Goal: Task Accomplishment & Management: Use online tool/utility

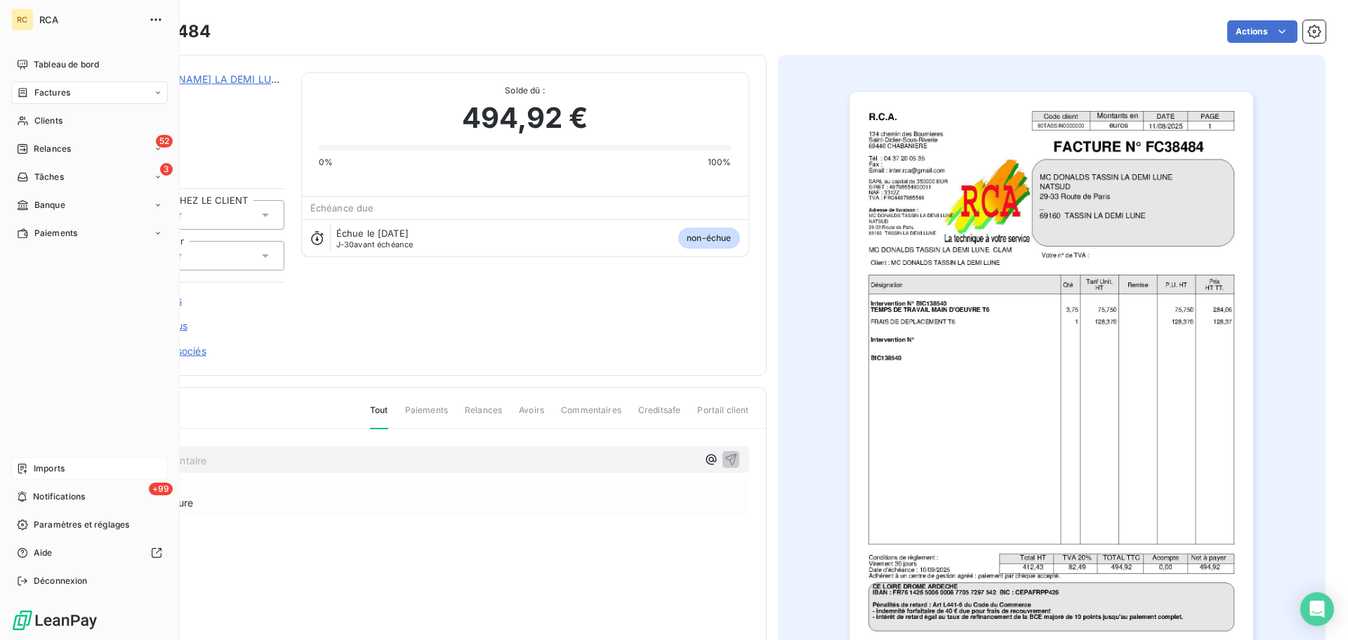
click at [54, 467] on span "Imports" at bounding box center [49, 468] width 31 height 13
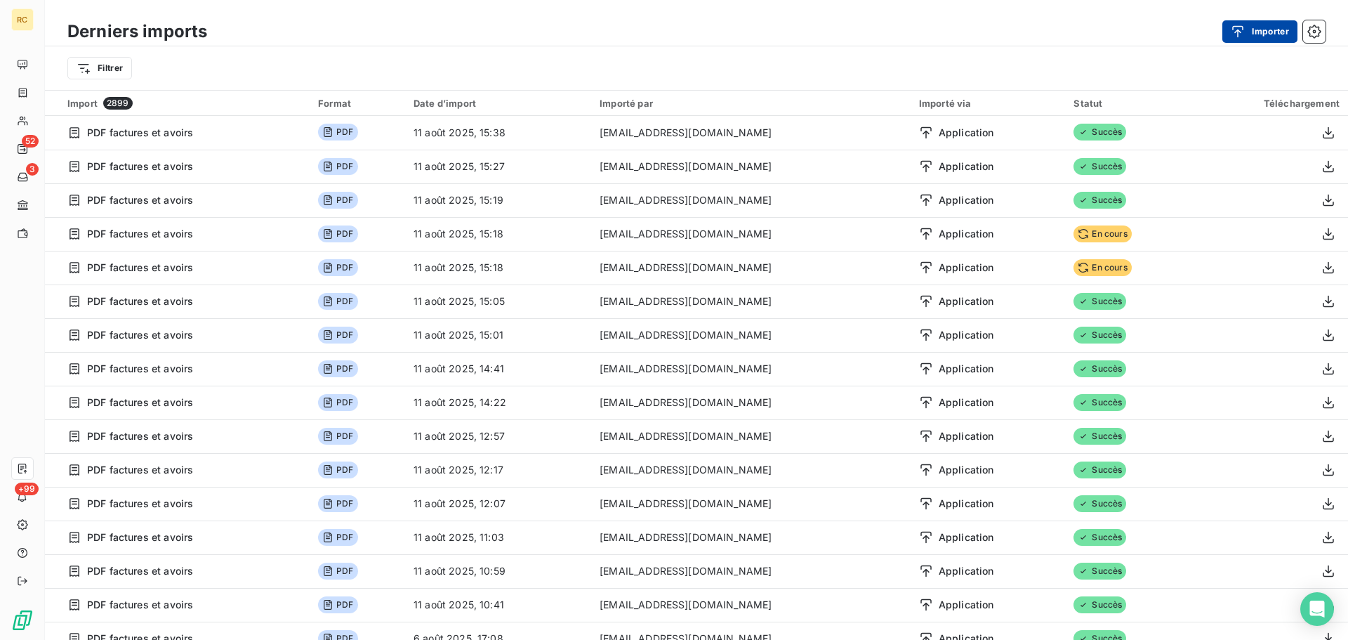
click at [1246, 31] on div "button" at bounding box center [1241, 32] width 21 height 14
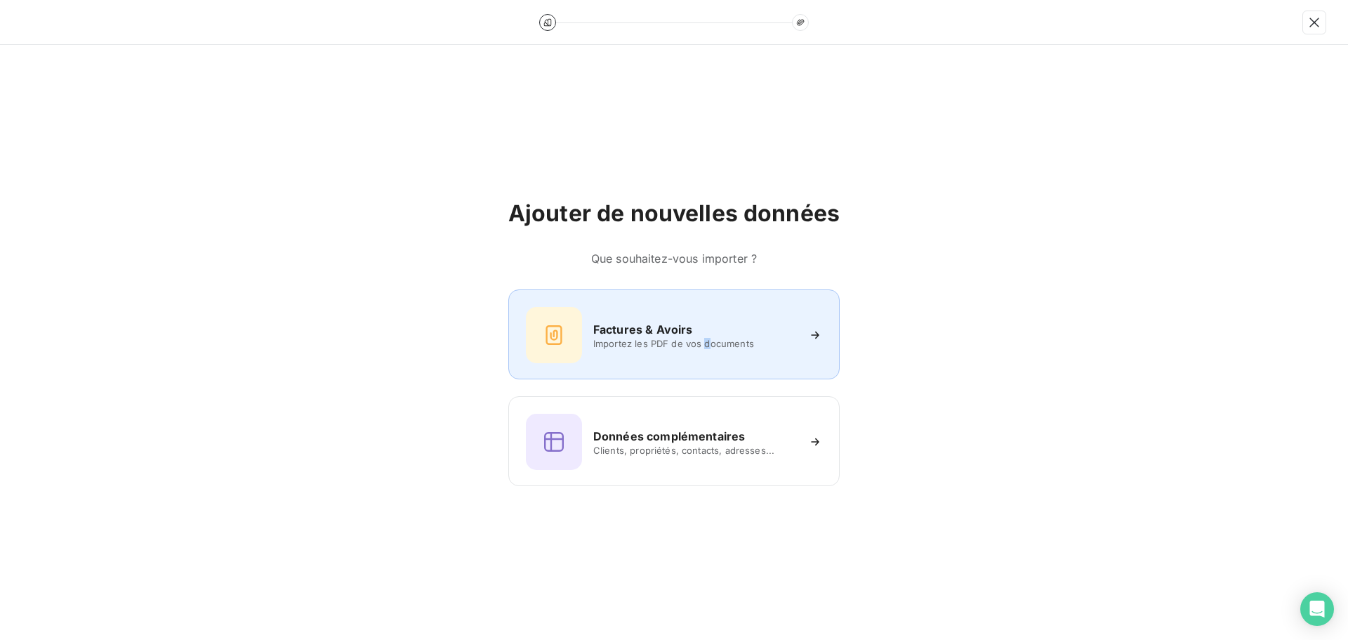
click at [707, 362] on div "Factures & Avoirs Importez les PDF de vos documents" at bounding box center [673, 334] width 331 height 90
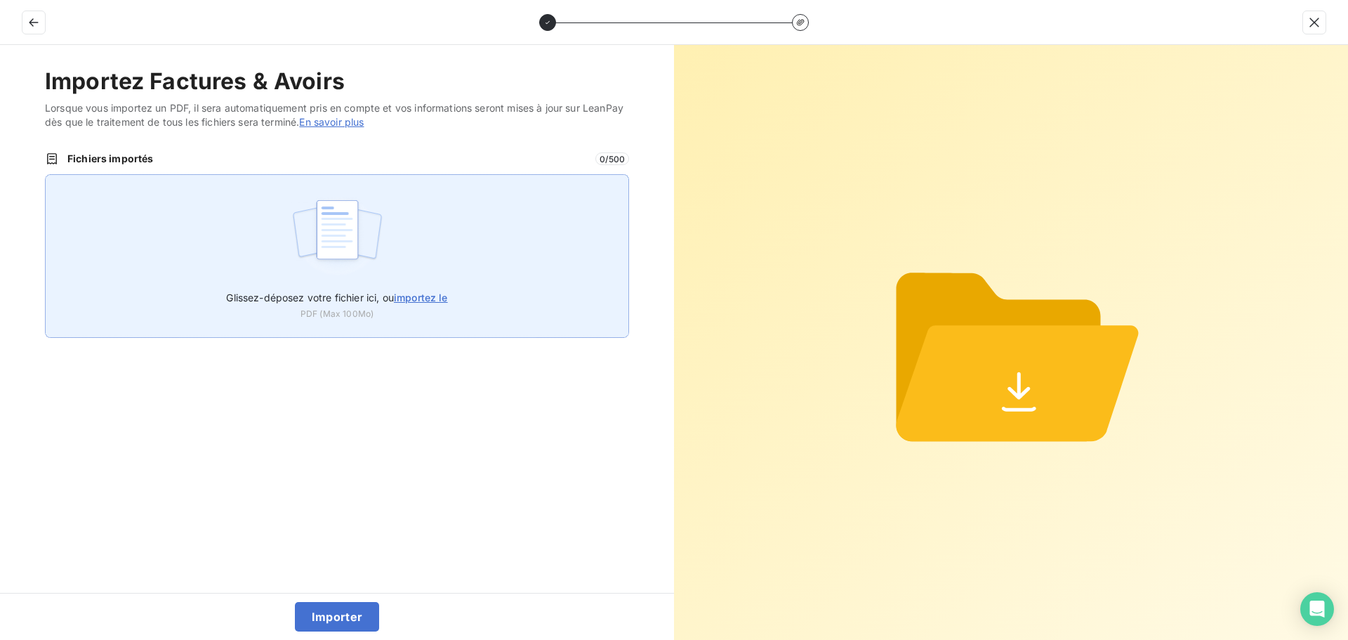
click at [208, 228] on div "Glissez-déposez votre fichier ici, ou importez le PDF (Max 100Mo)" at bounding box center [337, 256] width 584 height 164
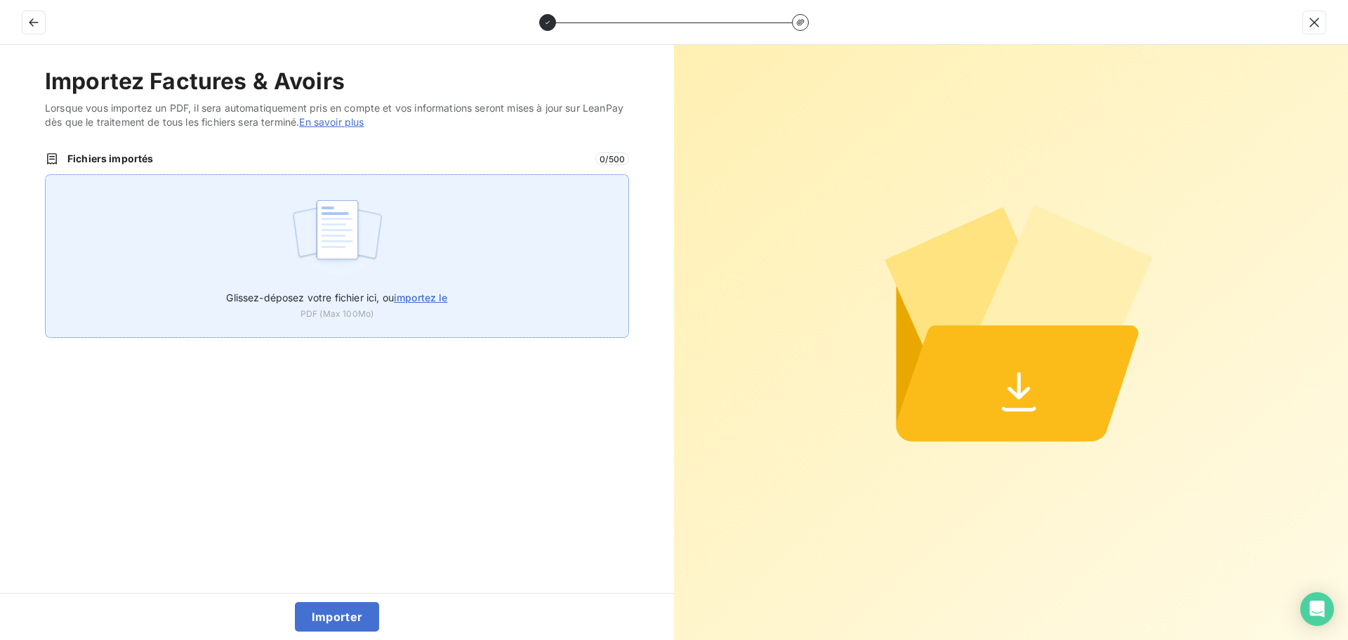
type input "C:\fakepath\FC38485.pdf"
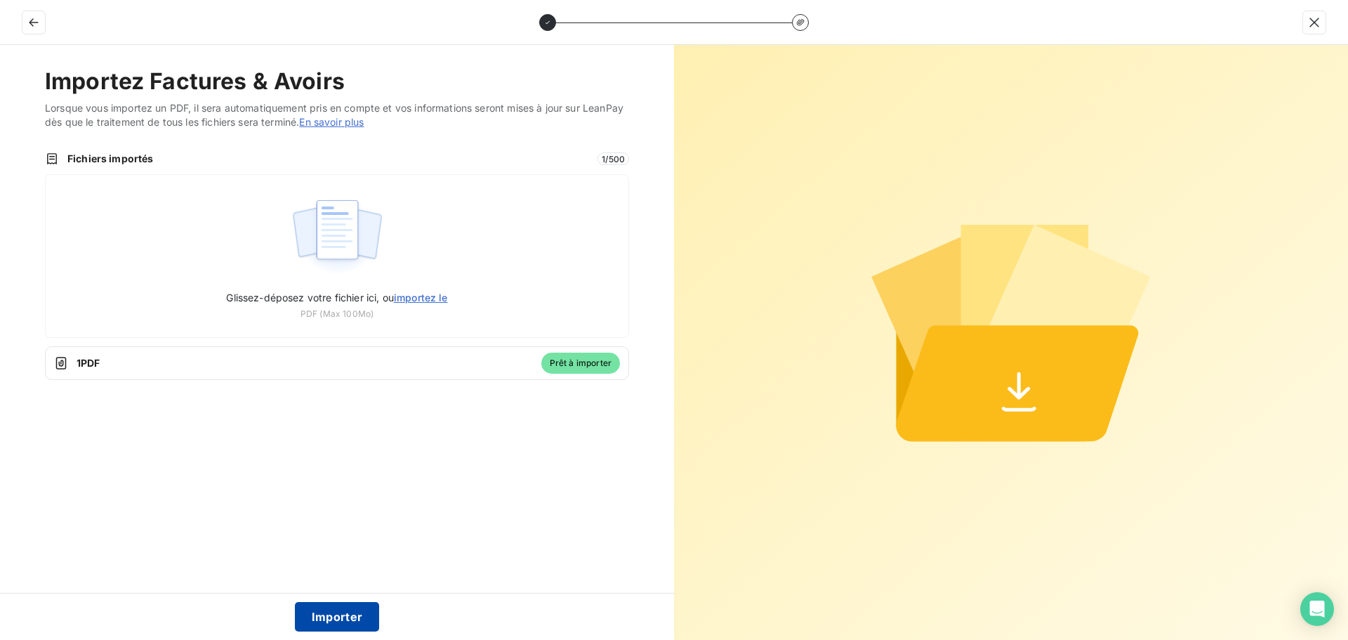
click at [341, 621] on button "Importer" at bounding box center [337, 616] width 85 height 29
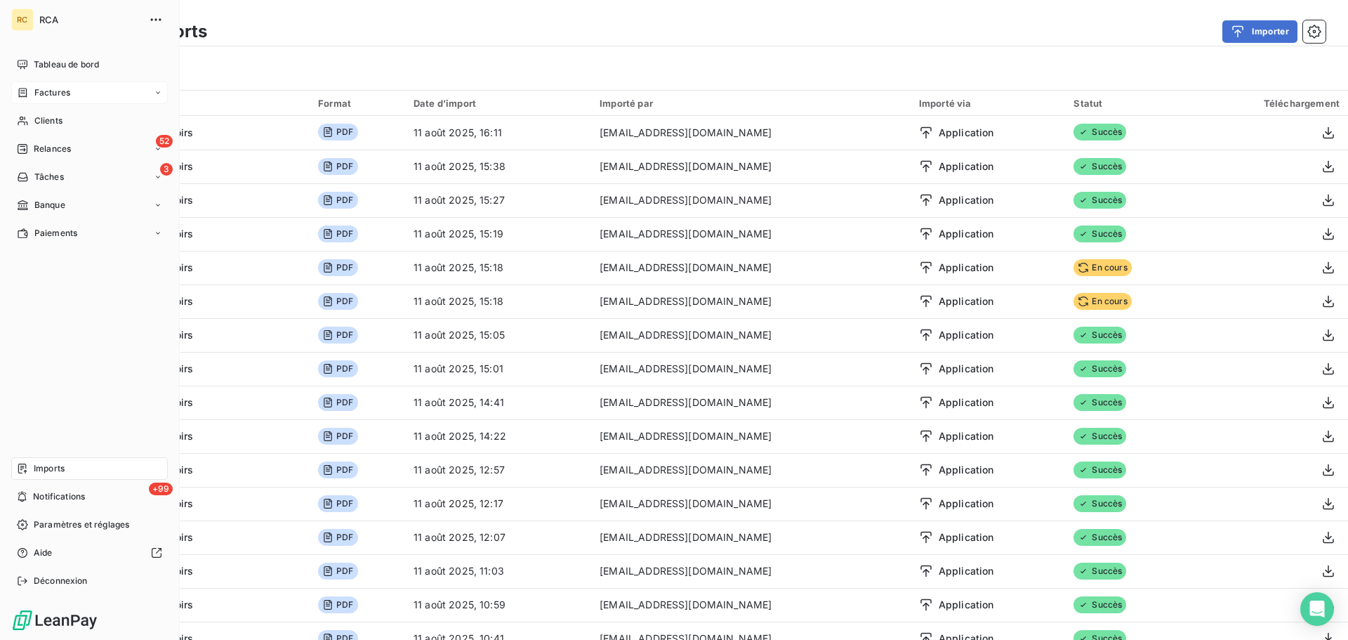
click at [60, 95] on span "Factures" at bounding box center [52, 92] width 36 height 13
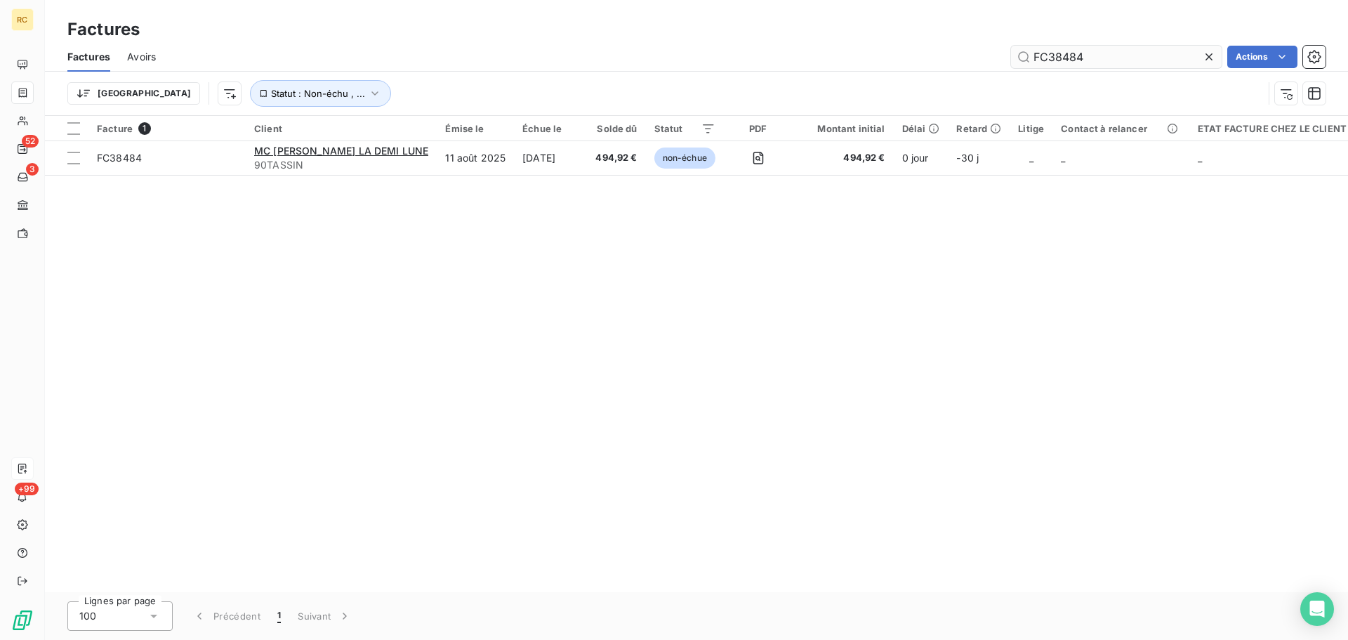
click at [1135, 58] on input "FC38484" at bounding box center [1116, 57] width 211 height 22
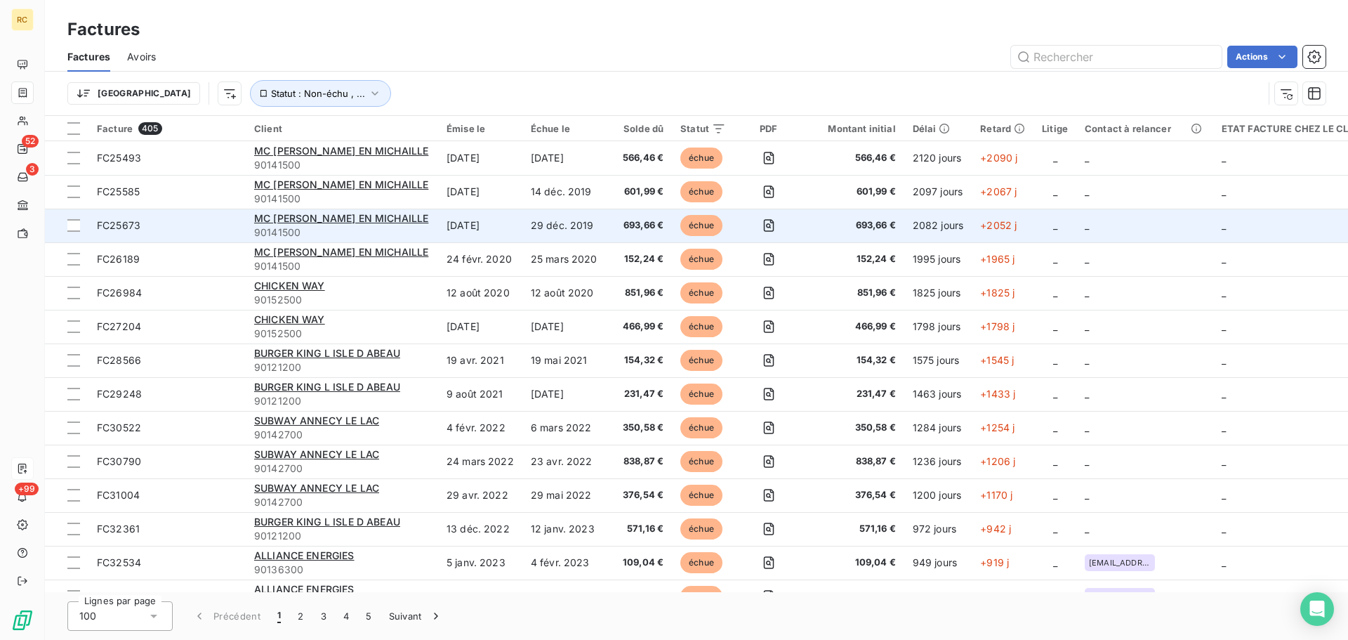
type input "FC38485"
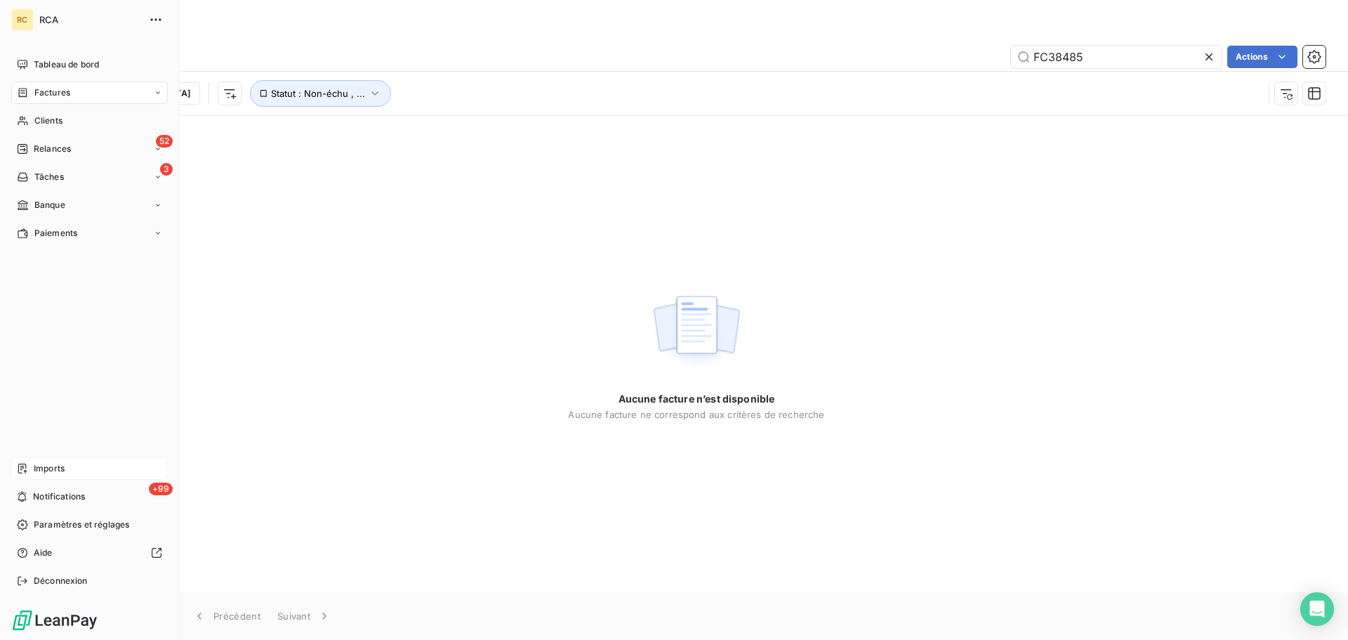
click at [38, 468] on span "Imports" at bounding box center [49, 468] width 31 height 13
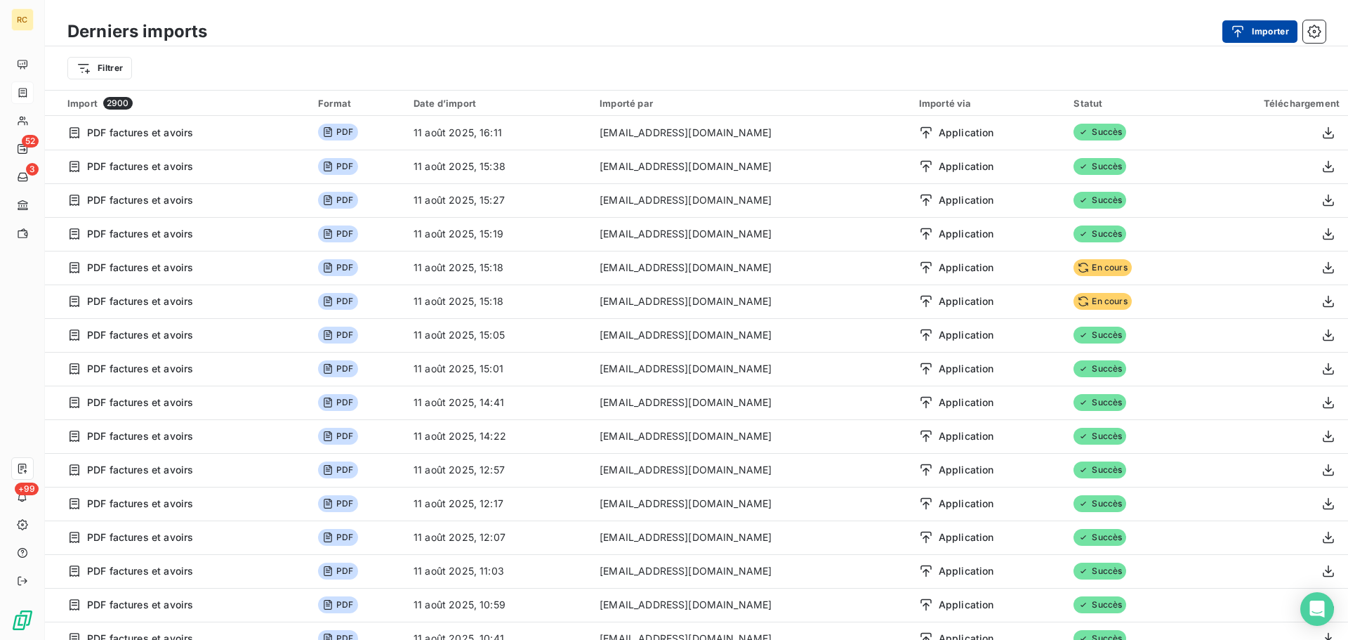
click at [1245, 31] on div "button" at bounding box center [1241, 32] width 21 height 14
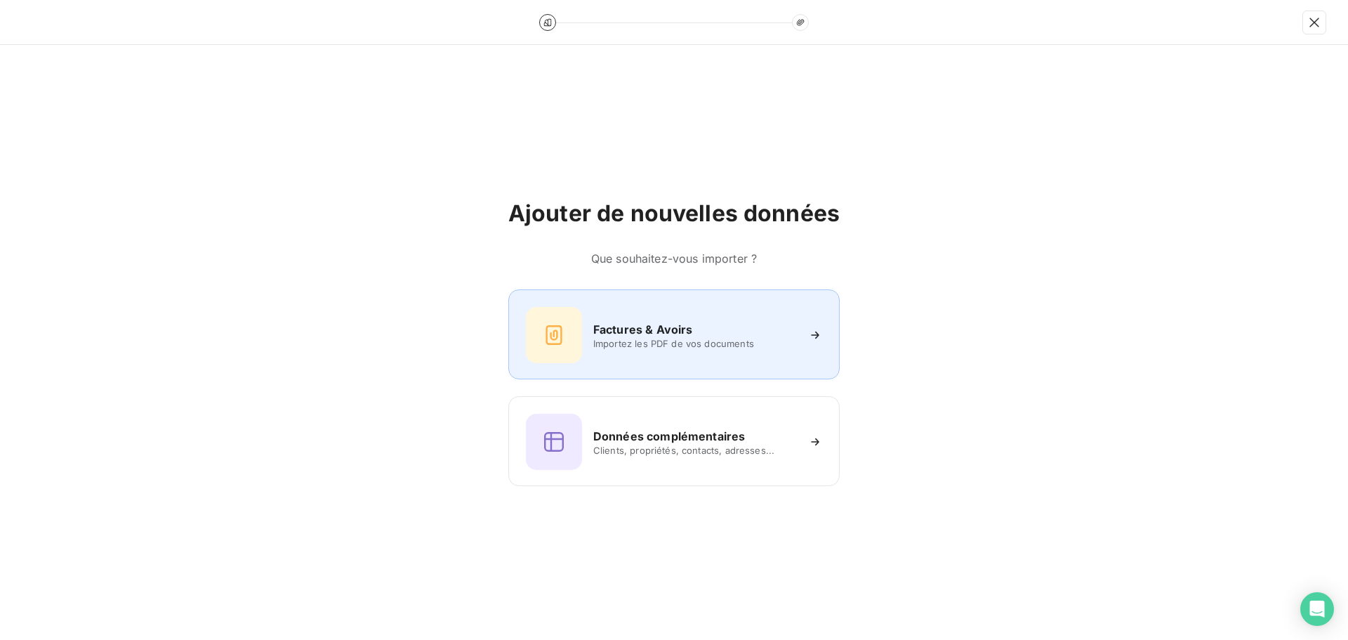
click at [609, 338] on span "Importez les PDF de vos documents" at bounding box center [695, 343] width 204 height 11
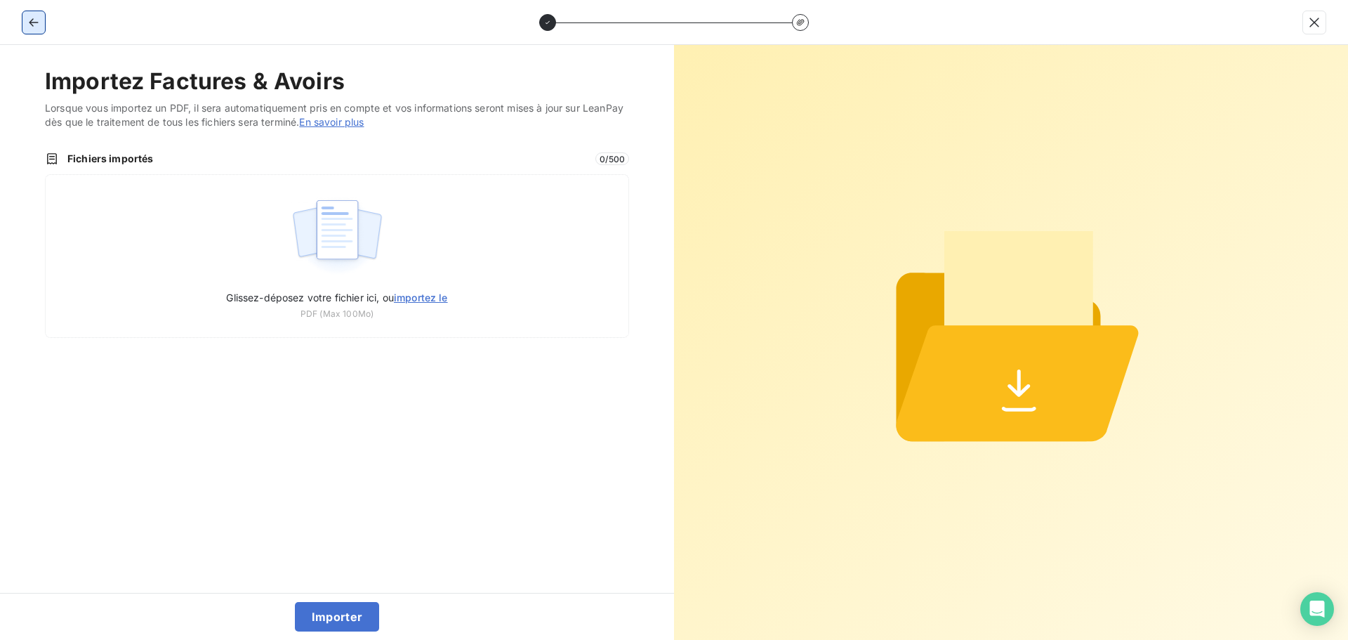
click at [37, 19] on icon "button" at bounding box center [34, 22] width 14 height 14
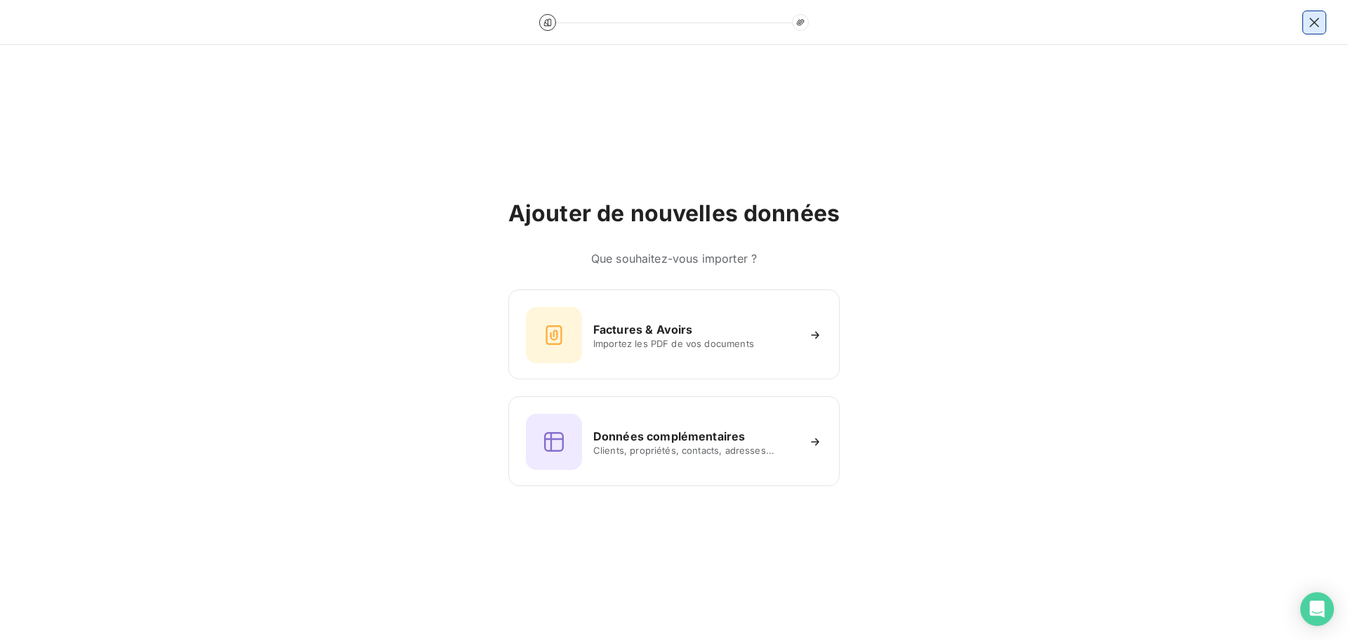
click at [1312, 21] on icon "button" at bounding box center [1315, 22] width 14 height 14
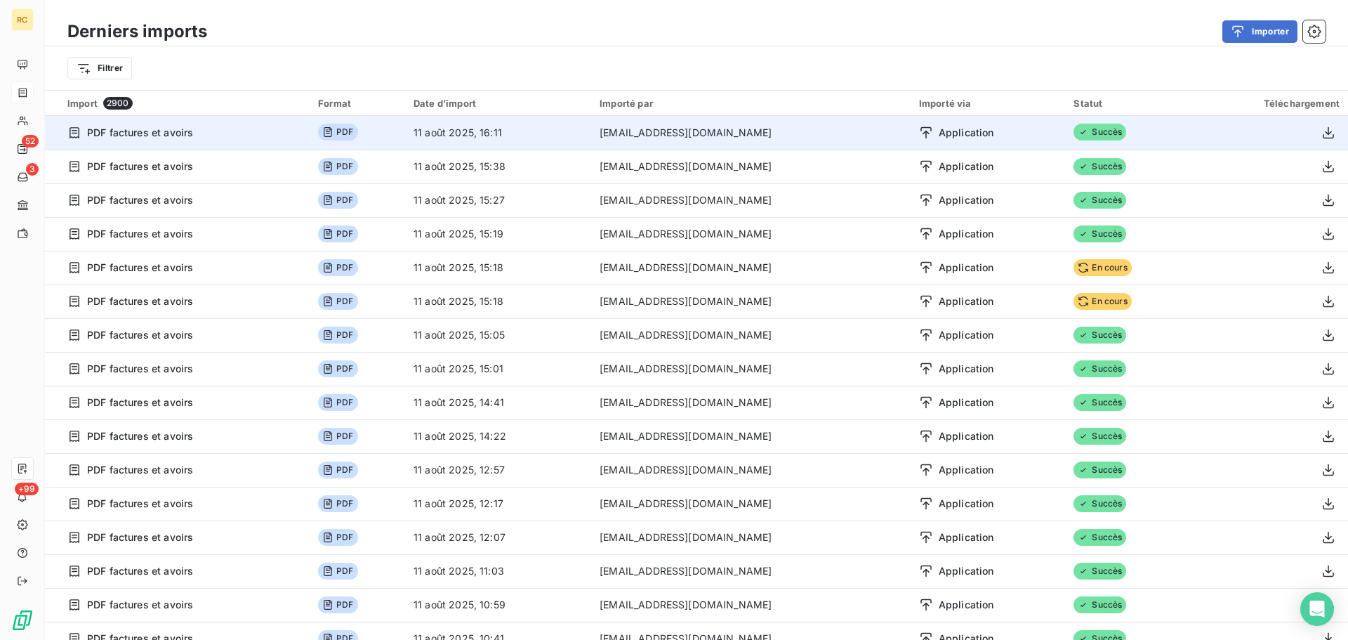
click at [944, 136] on span "Application" at bounding box center [966, 133] width 55 height 14
click at [1322, 132] on icon "button" at bounding box center [1329, 133] width 14 height 14
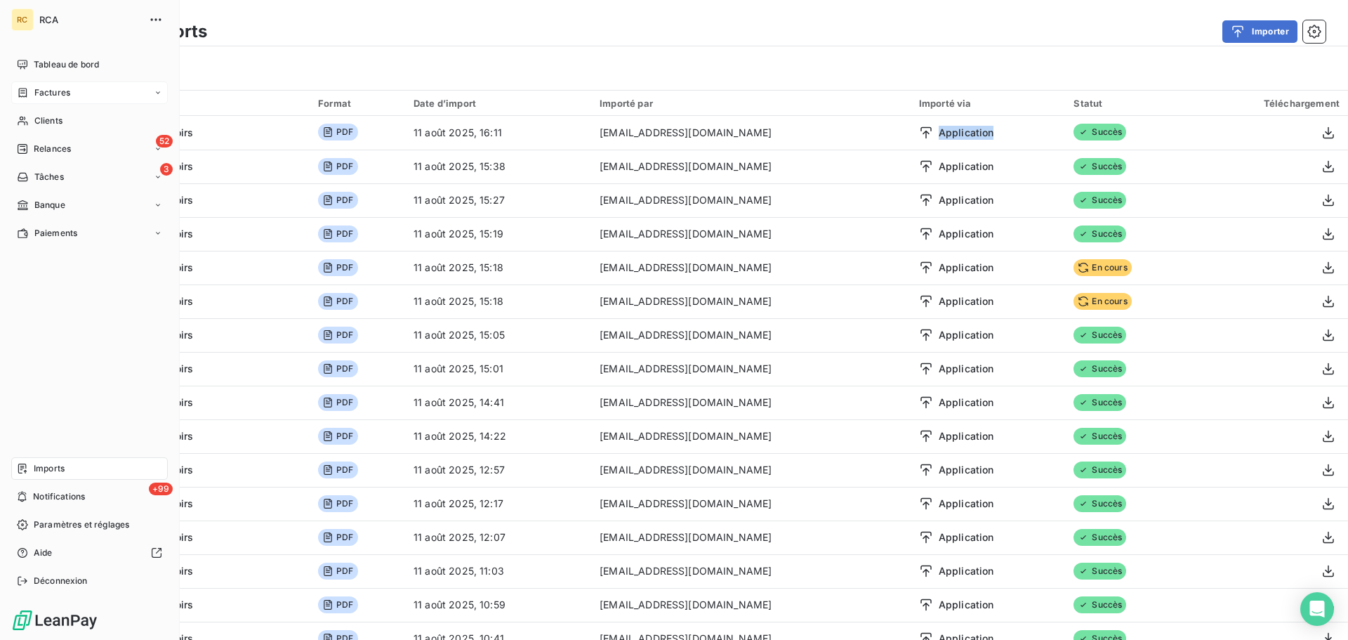
click at [57, 91] on span "Factures" at bounding box center [52, 92] width 36 height 13
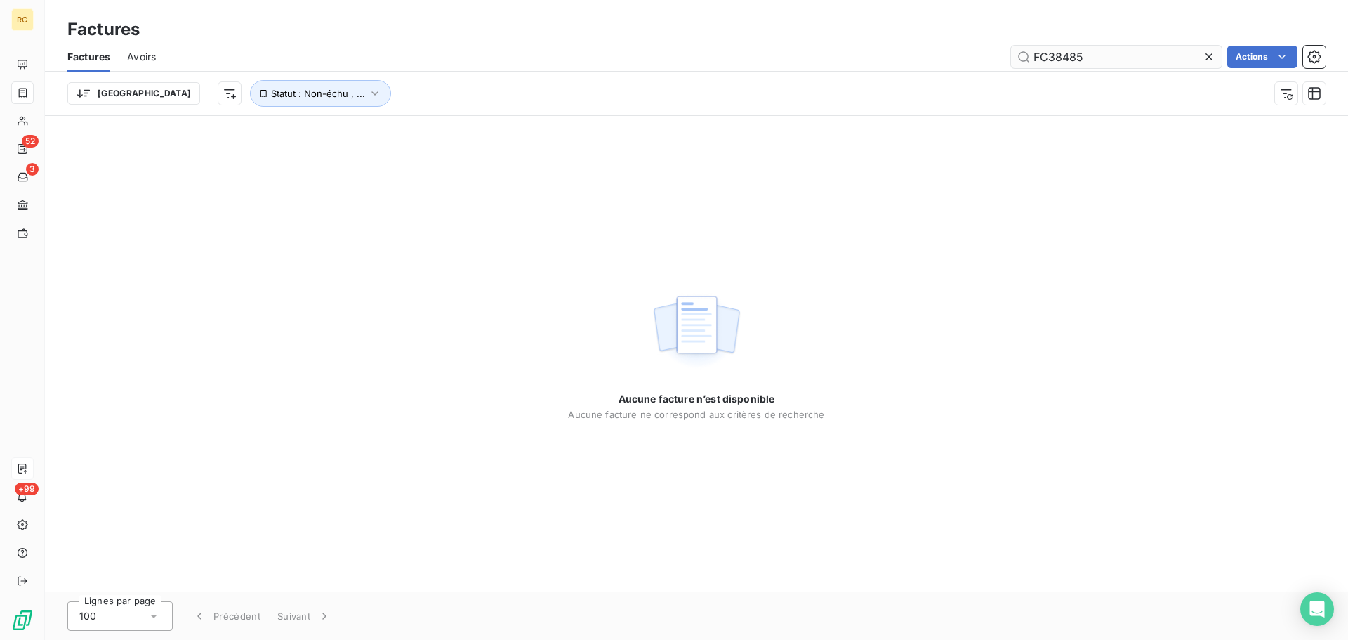
click at [1112, 57] on input "FC38485" at bounding box center [1116, 57] width 211 height 22
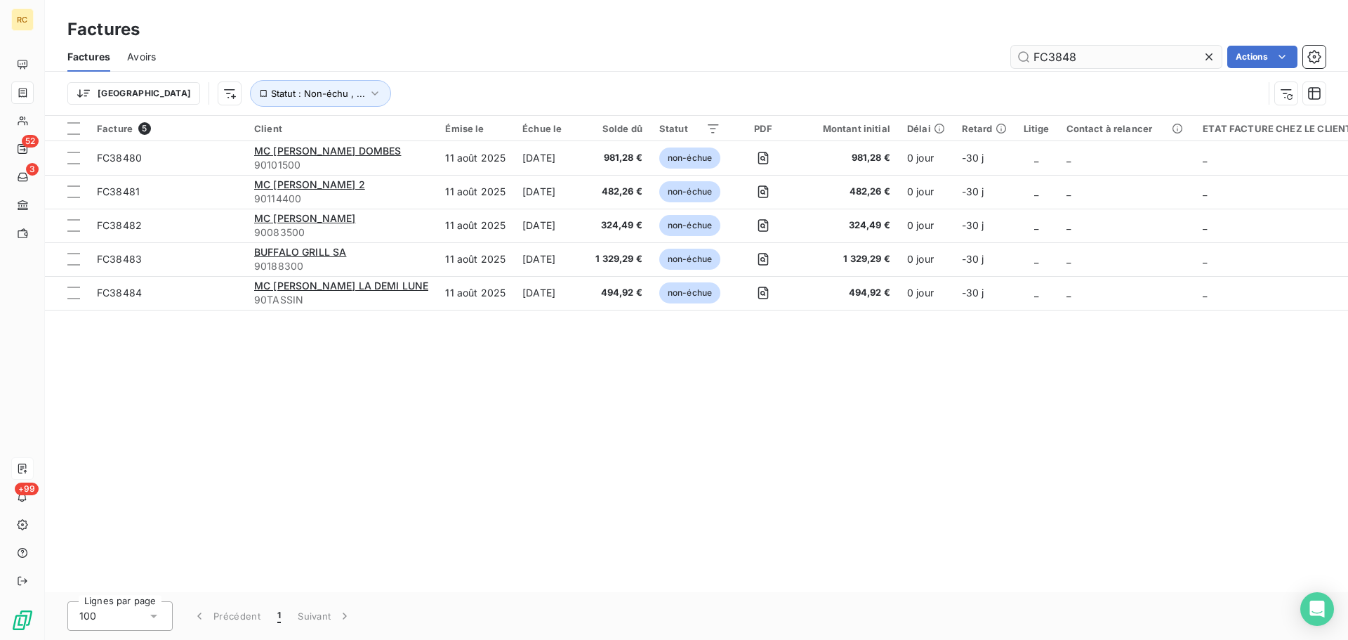
click at [1094, 60] on input "FC3848" at bounding box center [1116, 57] width 211 height 22
type input "FC38485"
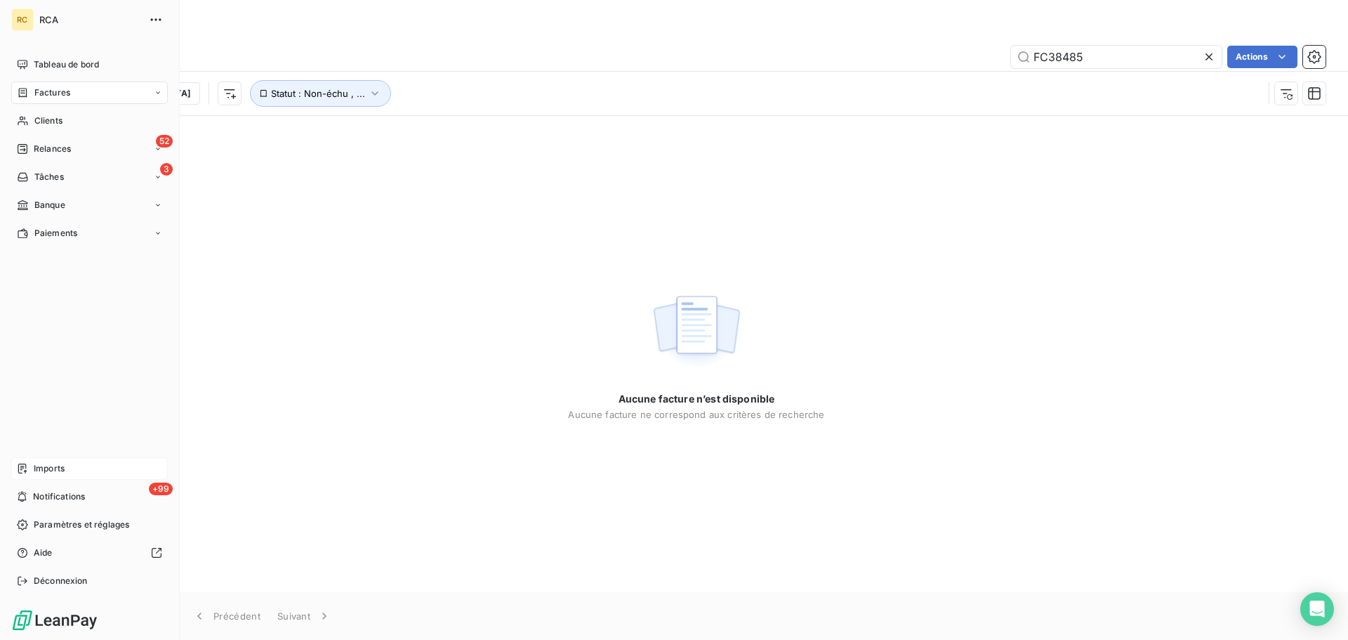
click at [39, 475] on div "Imports" at bounding box center [89, 468] width 157 height 22
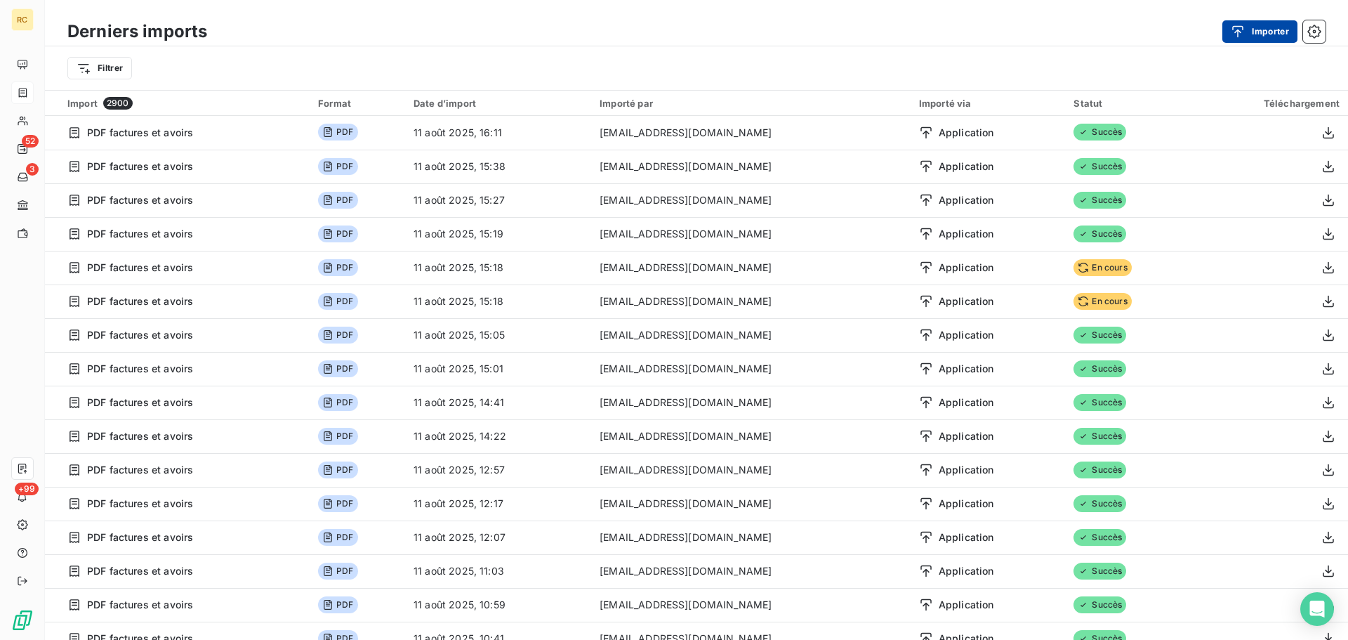
click at [1263, 34] on button "Importer" at bounding box center [1260, 31] width 75 height 22
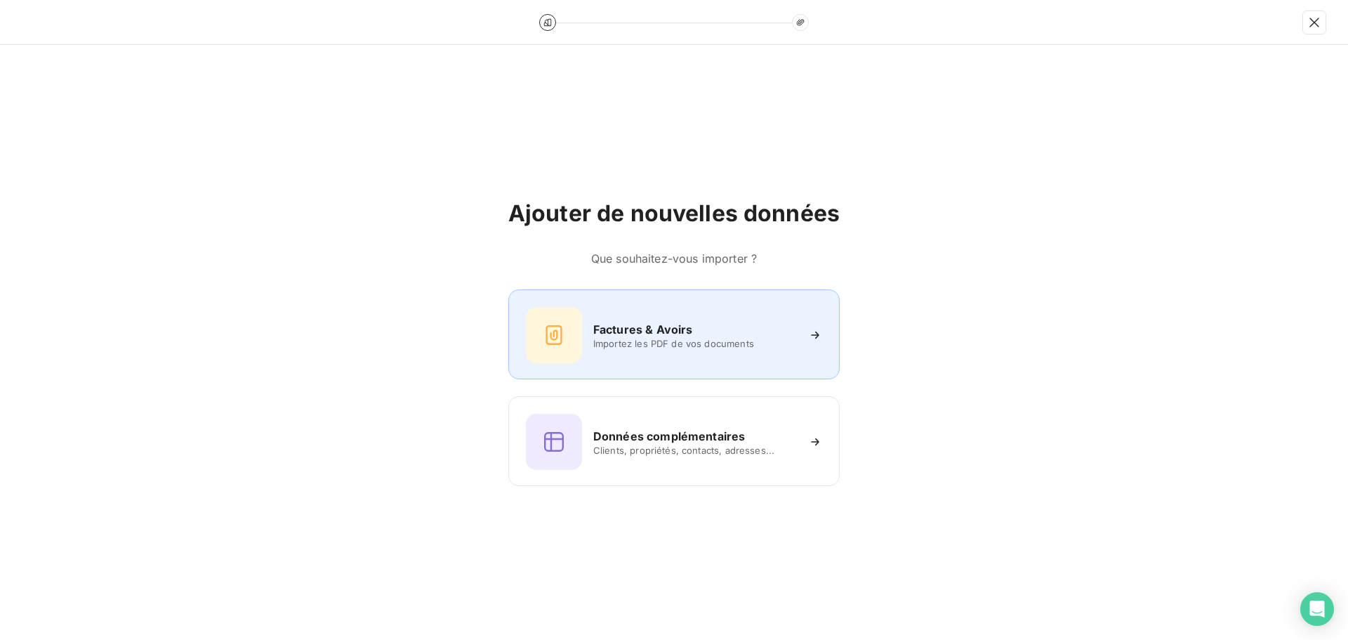
click at [582, 317] on div at bounding box center [554, 335] width 56 height 56
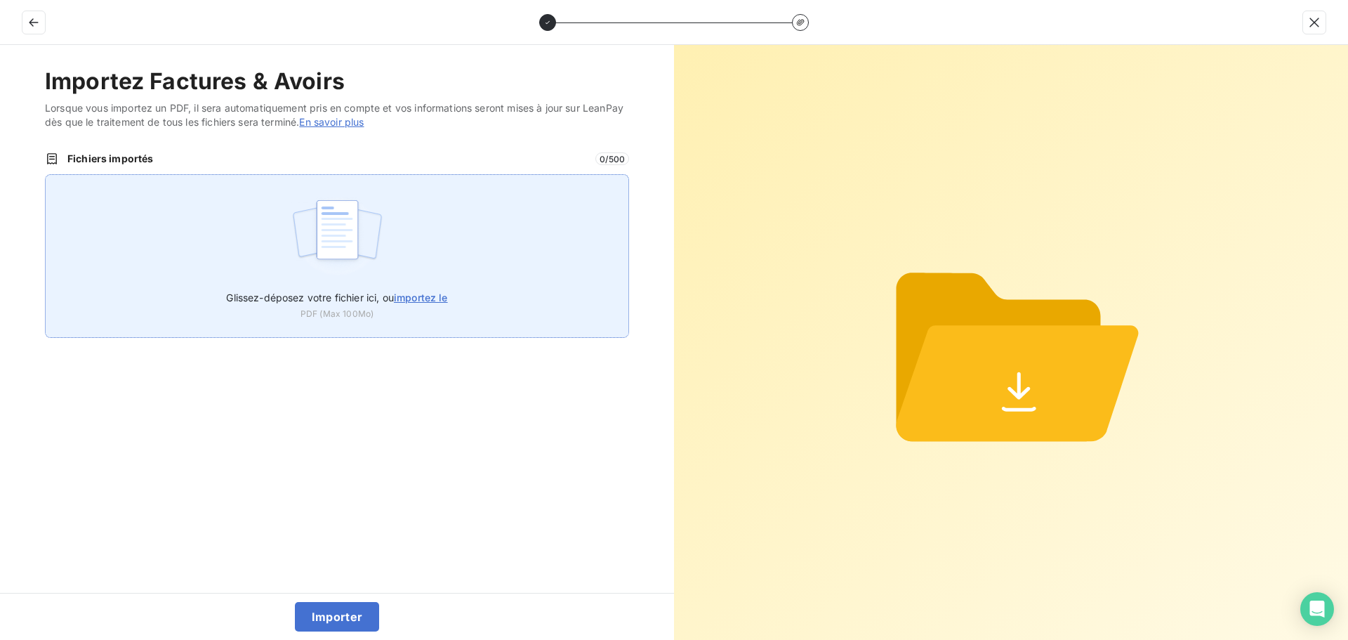
click at [330, 268] on img at bounding box center [337, 237] width 93 height 90
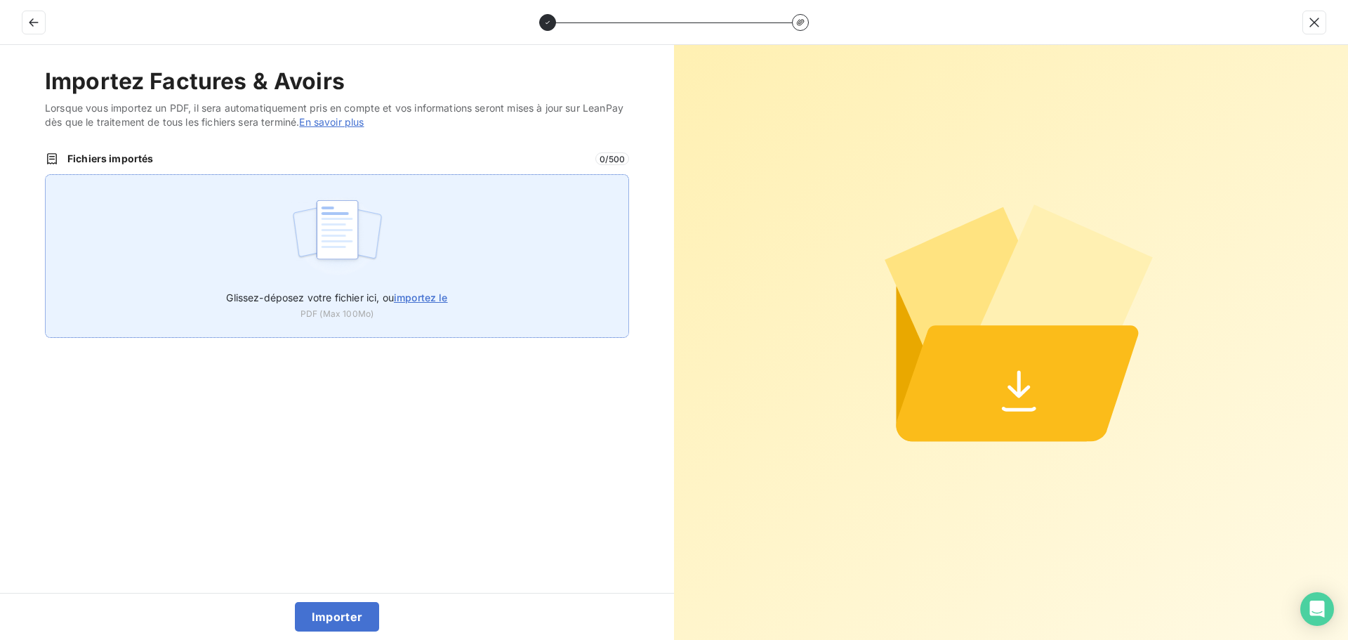
type input "C:\fakepath\FC38485.pdf"
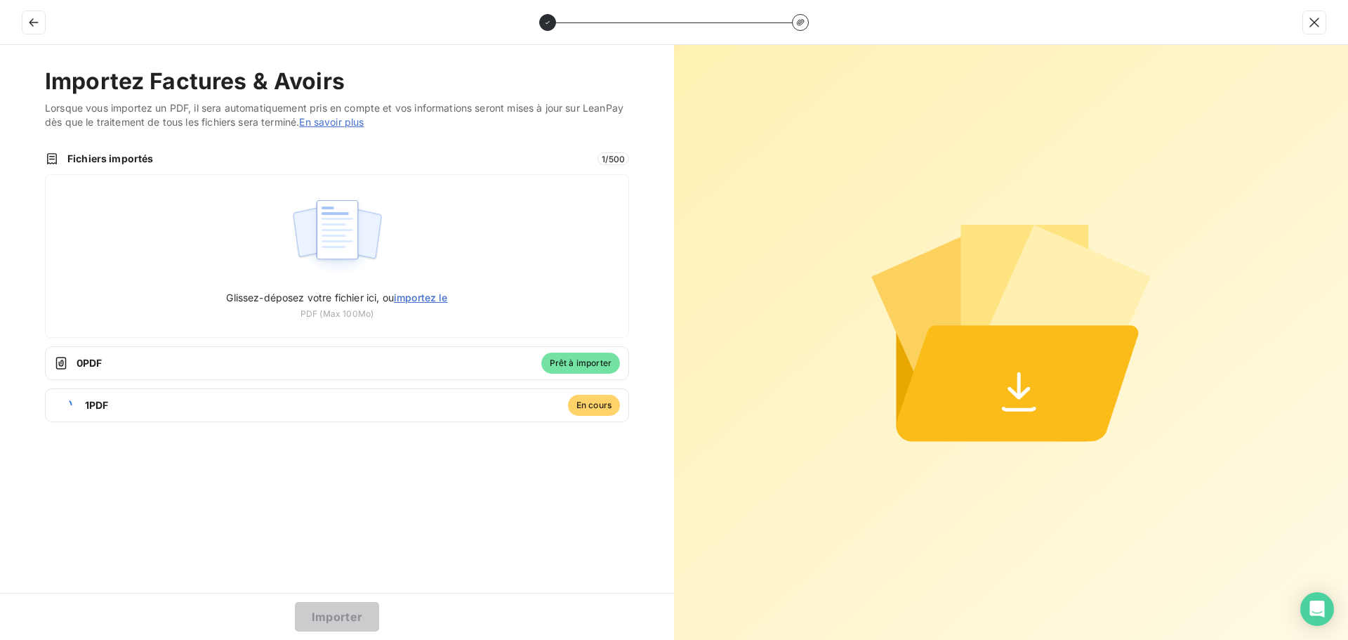
click at [224, 511] on div "Importez Factures & Avoirs Lorsque vous importez un PDF, il sera automatiquemen…" at bounding box center [337, 319] width 674 height 548
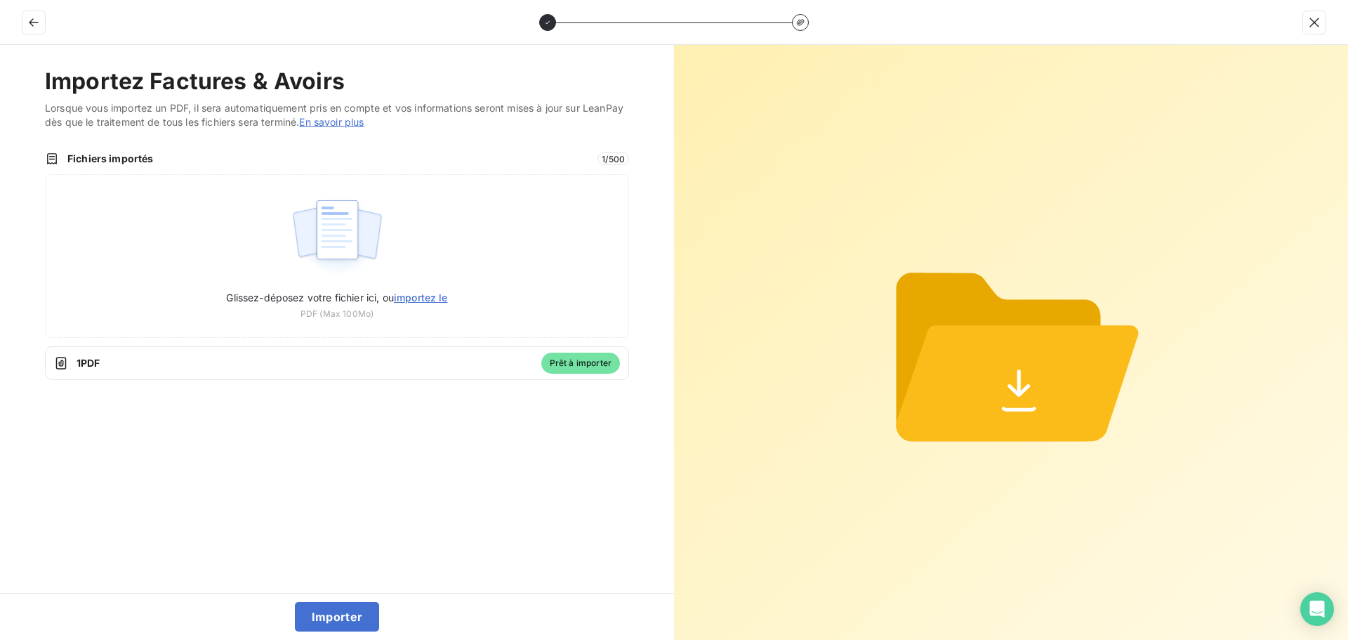
click at [464, 485] on div "Importez Factures & Avoirs Lorsque vous importez un PDF, il sera automatiquemen…" at bounding box center [337, 319] width 674 height 548
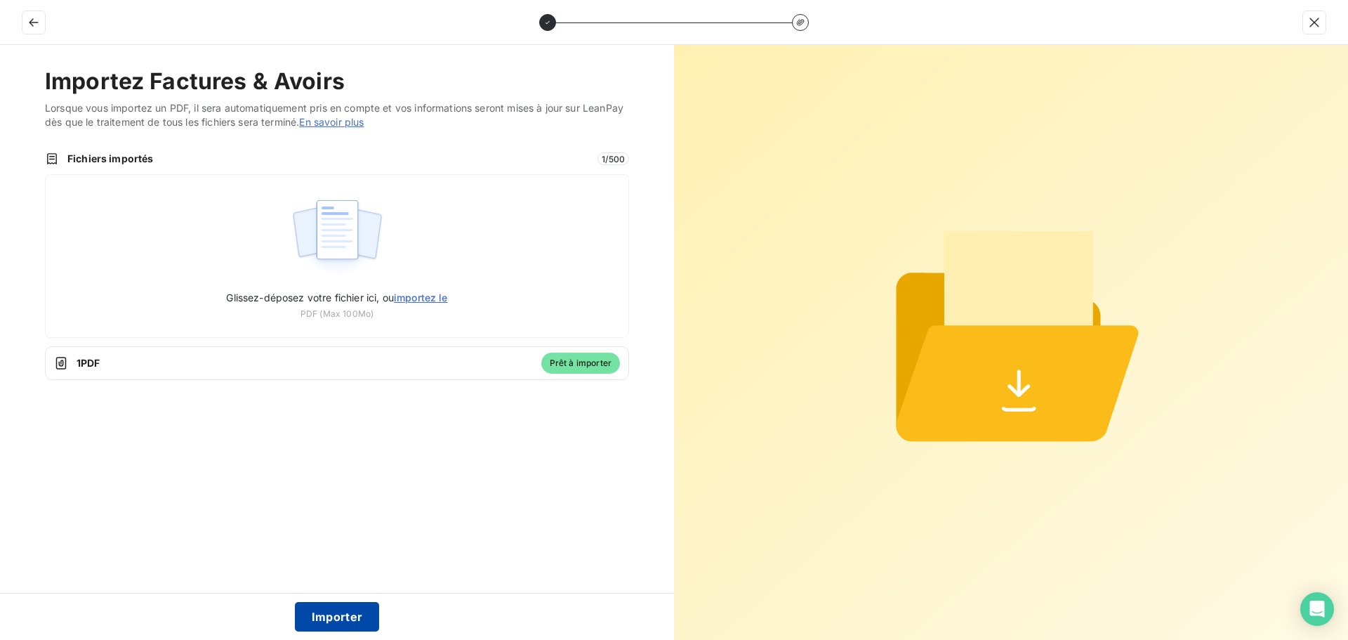
click at [346, 622] on button "Importer" at bounding box center [337, 616] width 85 height 29
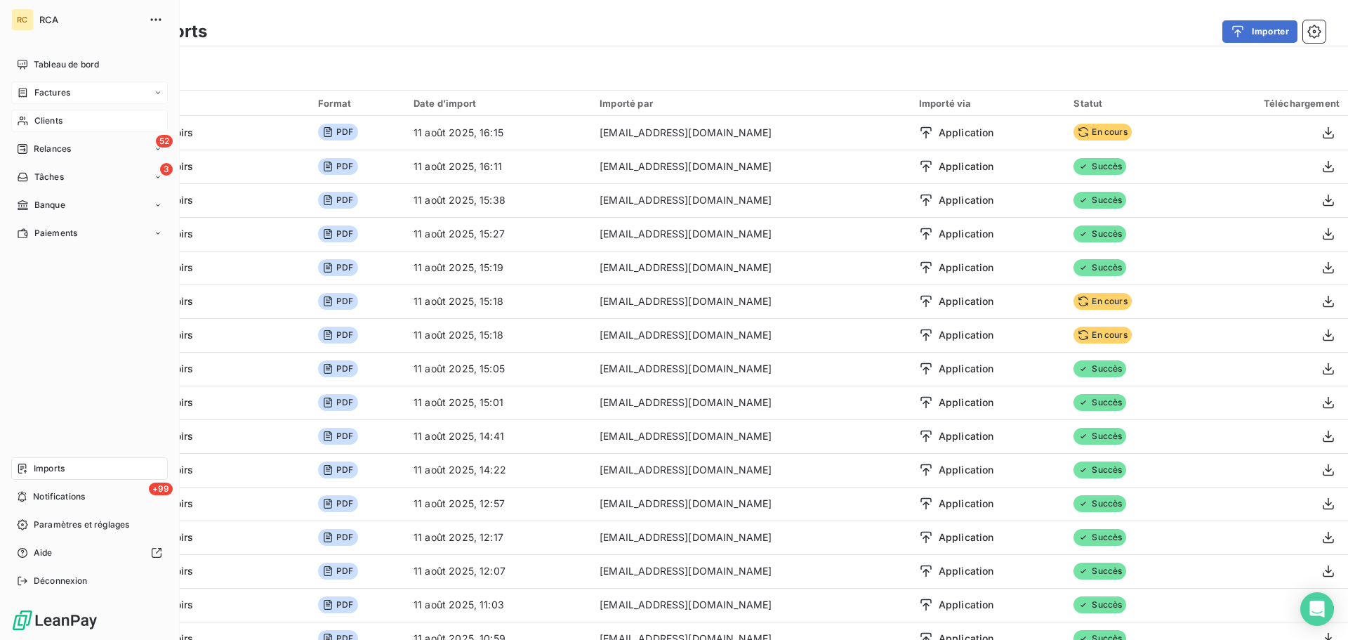
click at [40, 122] on span "Clients" at bounding box center [48, 120] width 28 height 13
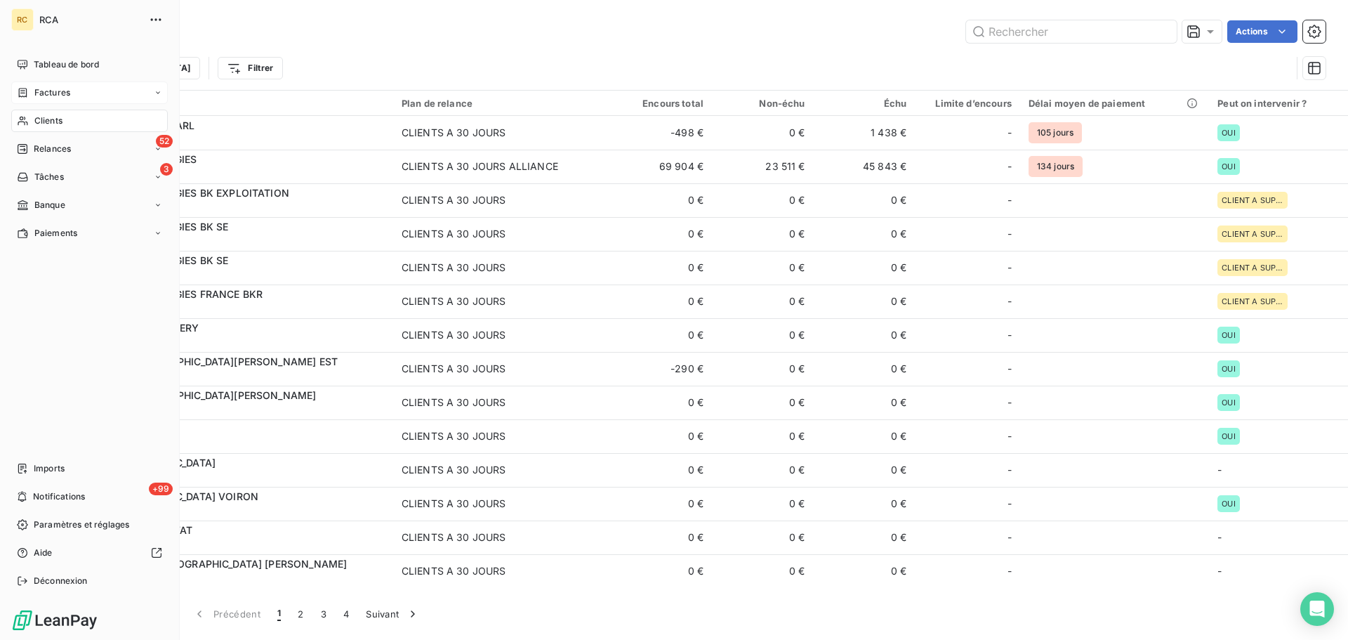
click at [39, 91] on span "Factures" at bounding box center [52, 92] width 36 height 13
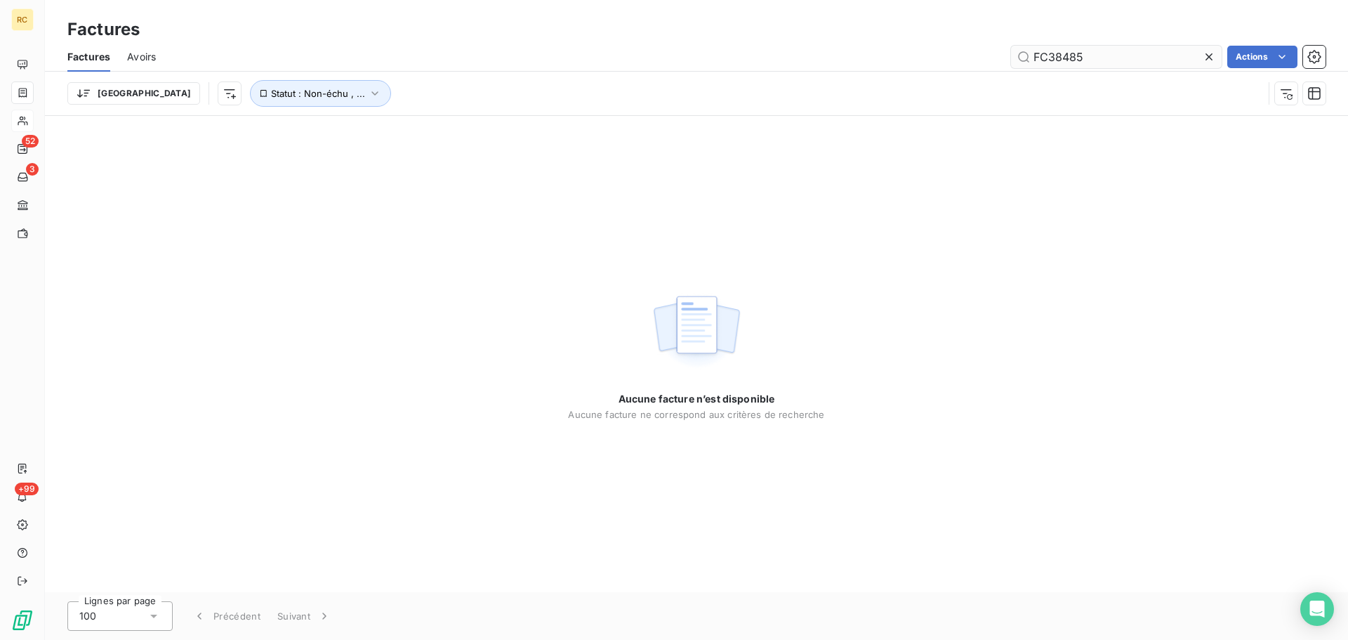
click at [1112, 57] on input "FC38485" at bounding box center [1116, 57] width 211 height 22
click at [1107, 59] on input "FC38485" at bounding box center [1116, 57] width 211 height 22
type input "FC38"
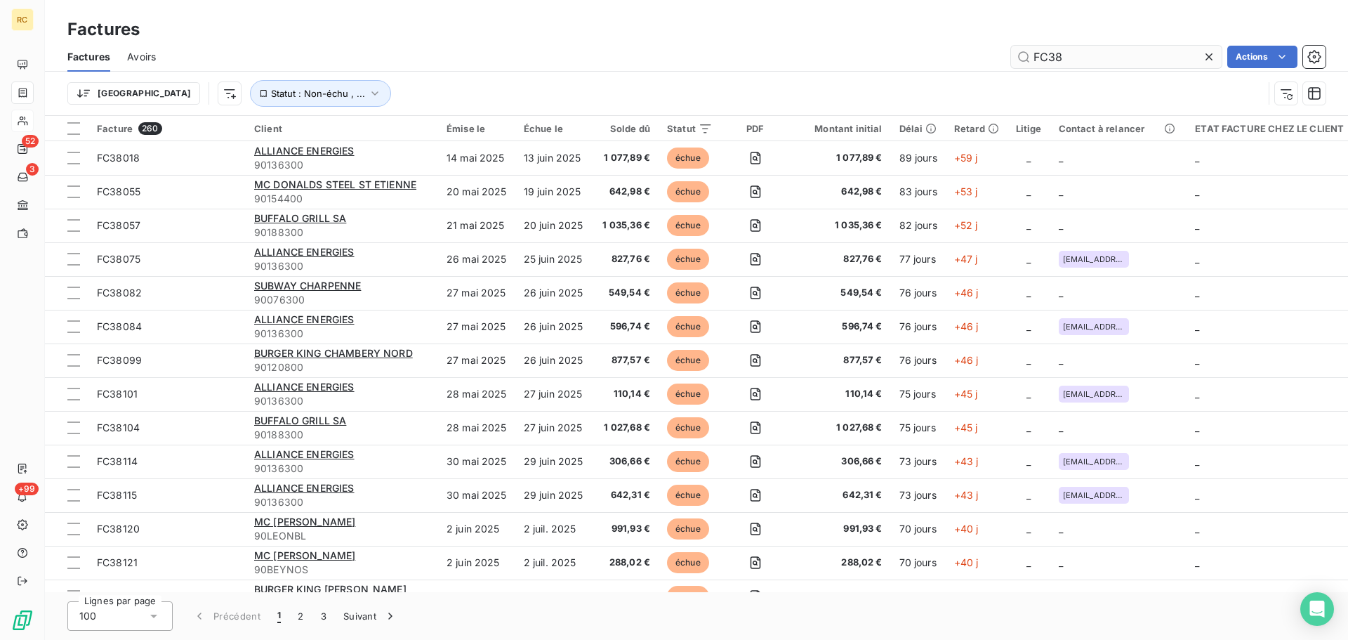
click at [1103, 61] on input "FC38" at bounding box center [1116, 57] width 211 height 22
click at [1107, 55] on input "FC38" at bounding box center [1116, 57] width 211 height 22
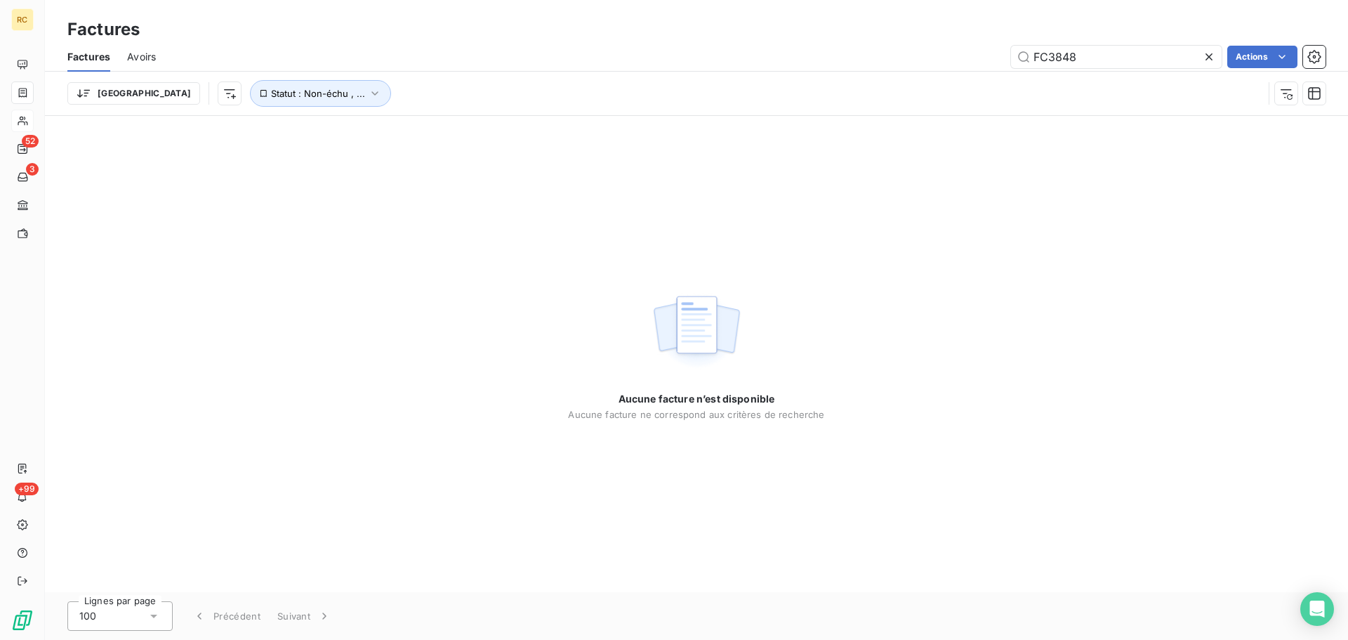
type input "FC3848"
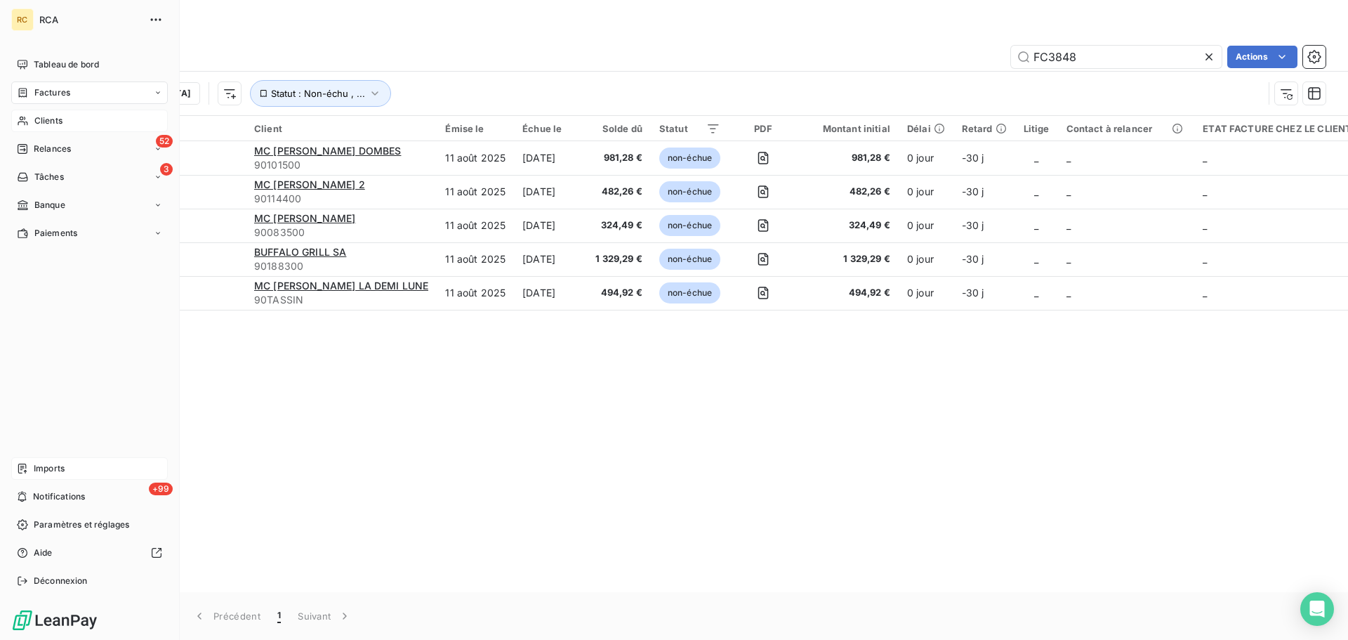
click at [53, 462] on span "Imports" at bounding box center [49, 468] width 31 height 13
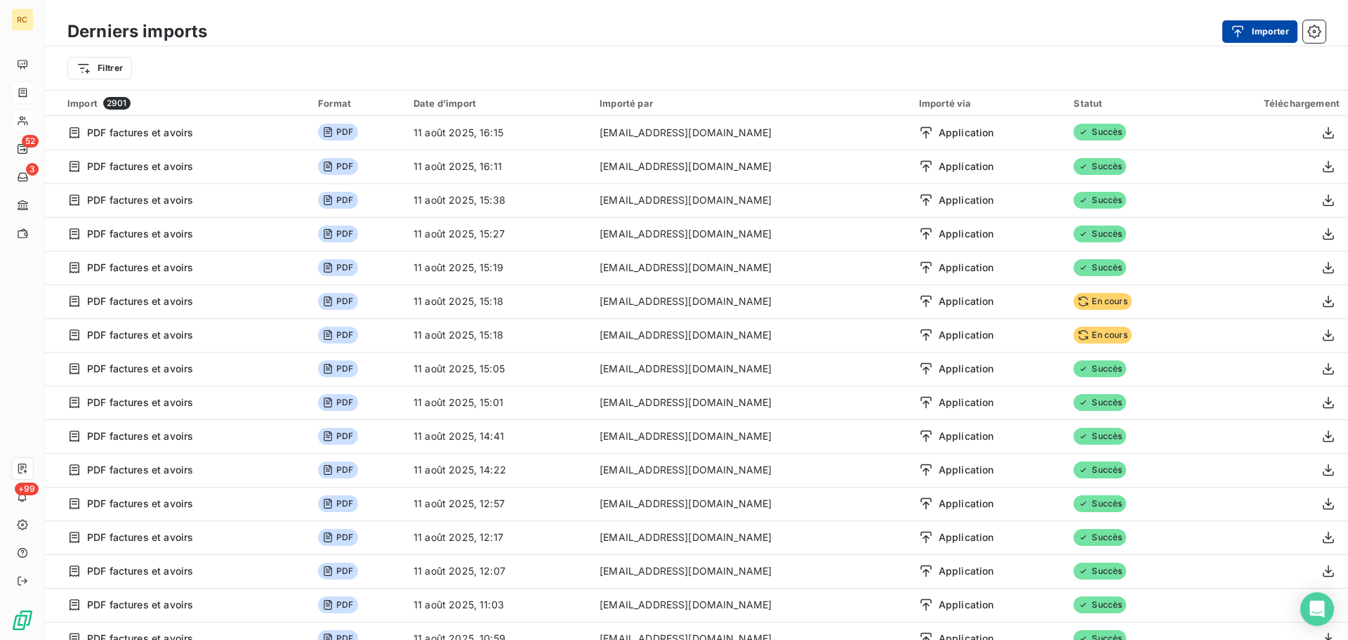
click at [1255, 32] on button "Importer" at bounding box center [1260, 31] width 75 height 22
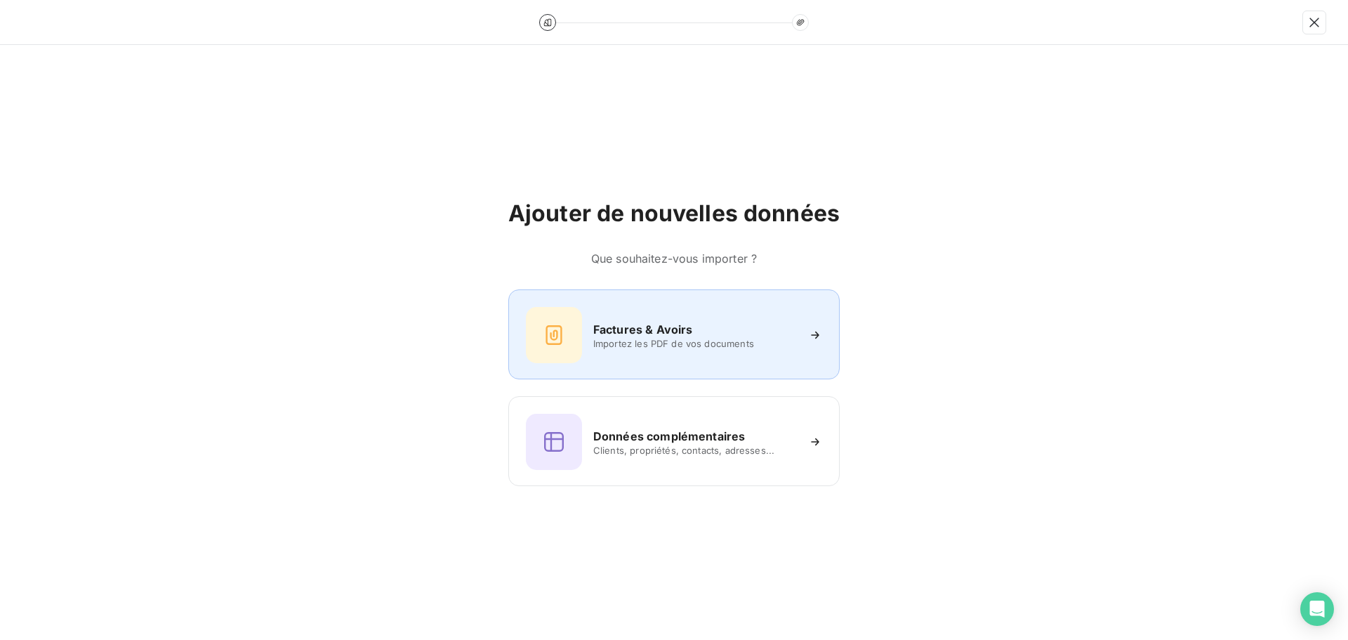
click at [602, 311] on div "Factures & Avoirs Importez les PDF de vos documents" at bounding box center [674, 335] width 296 height 56
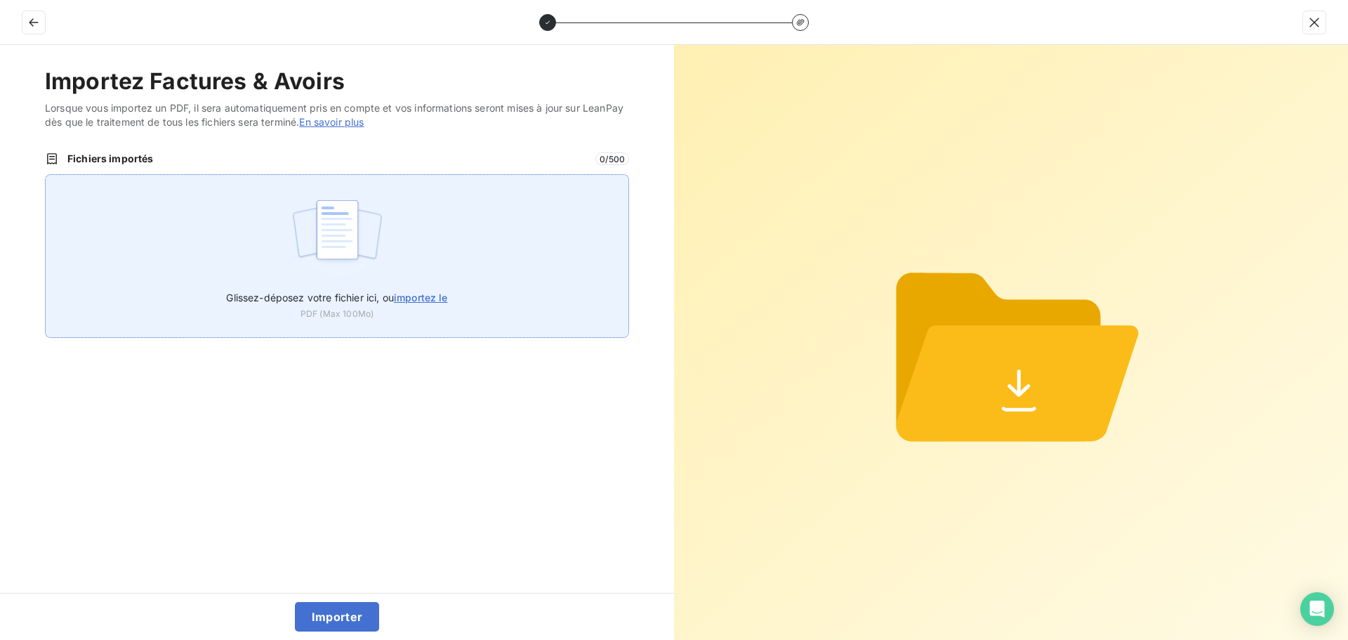
click at [302, 312] on span "PDF (Max 100Mo)" at bounding box center [337, 314] width 73 height 13
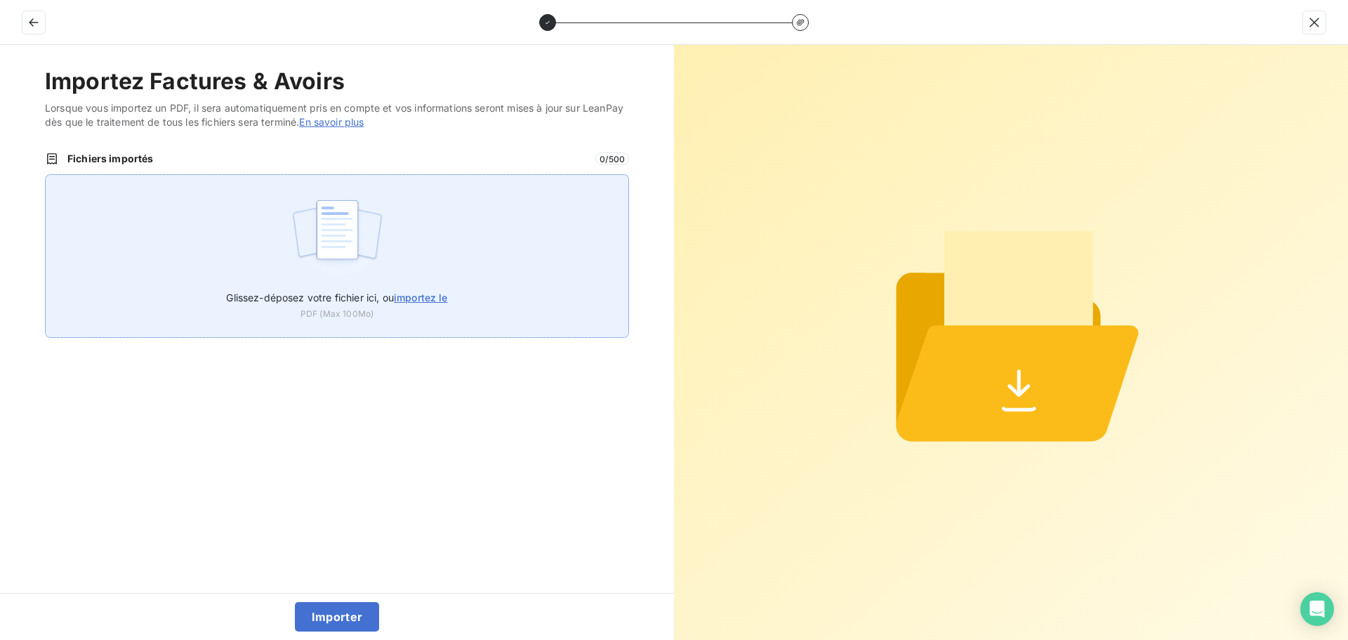
type input "C:\fakepath\FC38485.pdf"
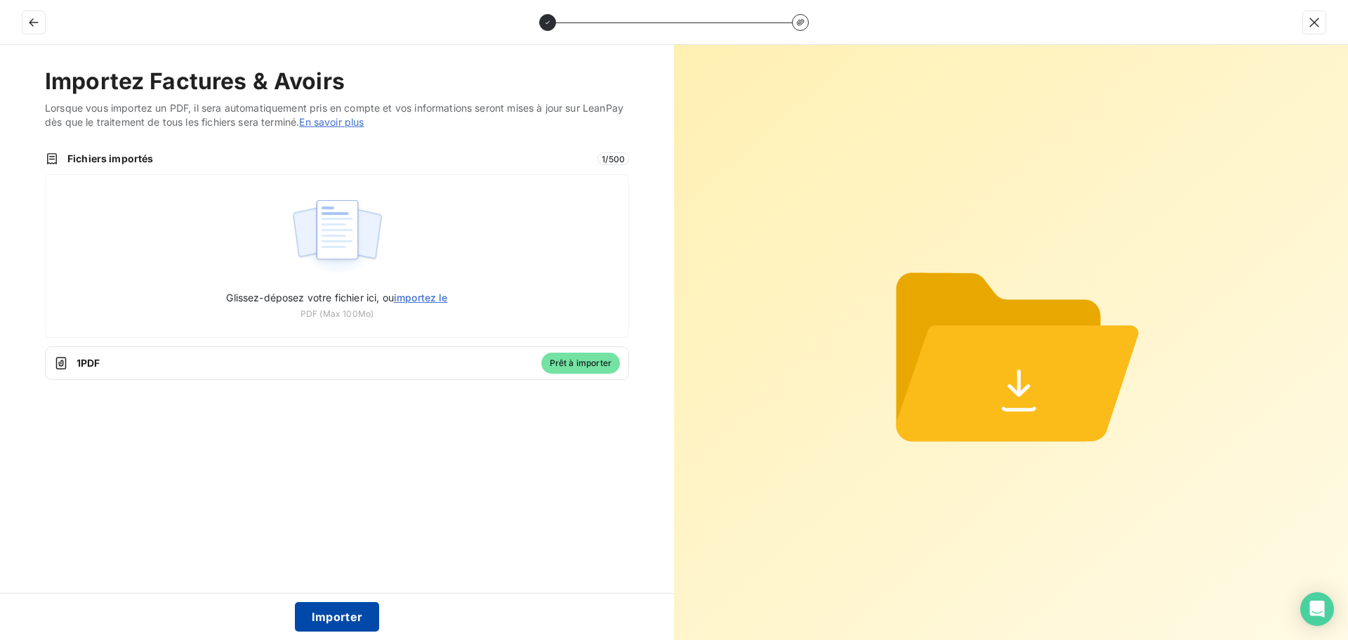
click at [344, 615] on button "Importer" at bounding box center [337, 616] width 85 height 29
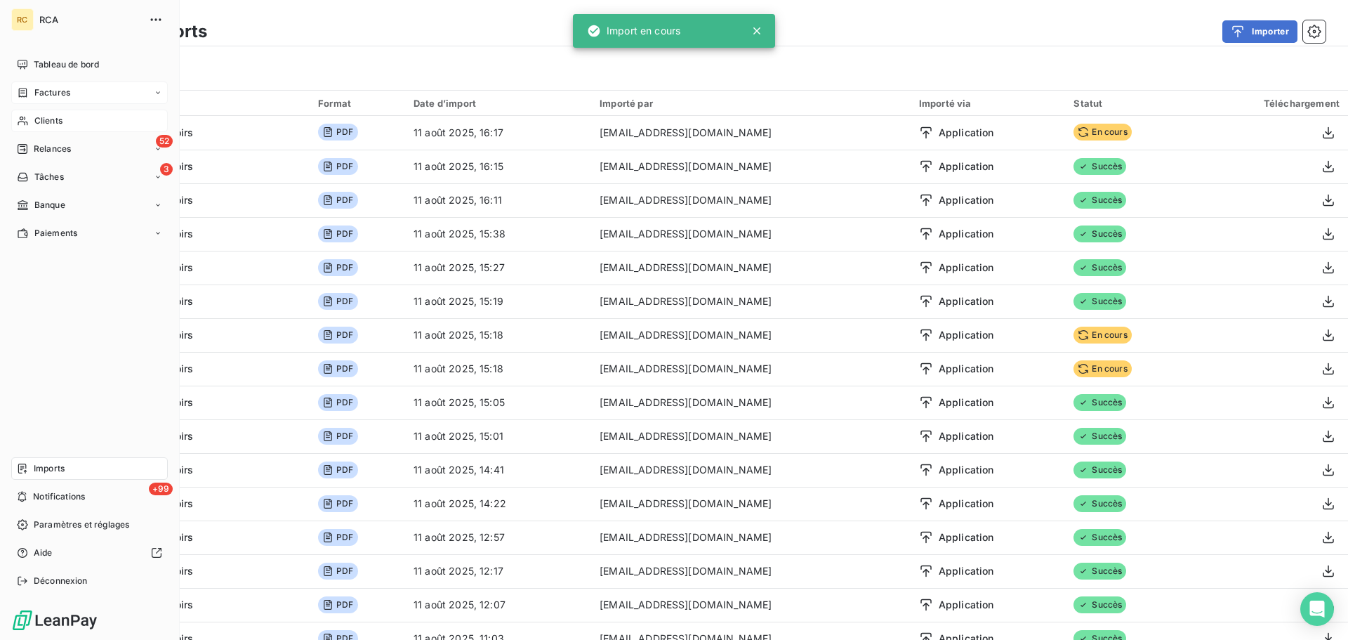
click at [41, 95] on span "Factures" at bounding box center [52, 92] width 36 height 13
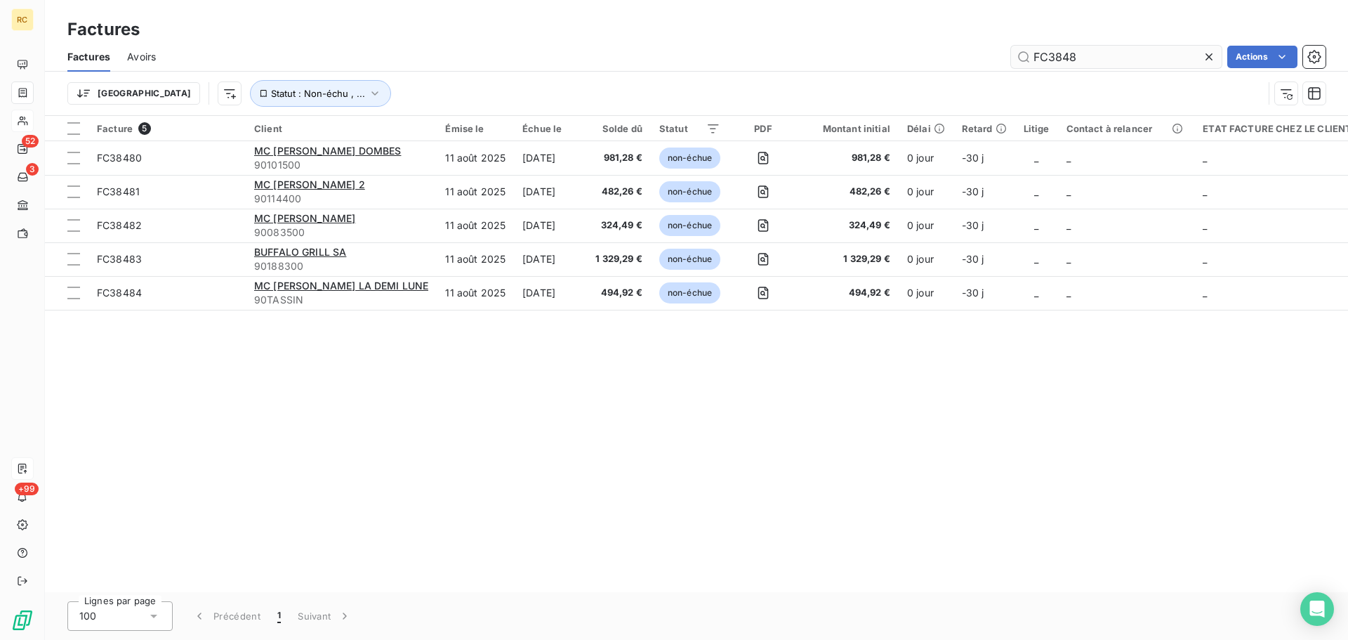
click at [1149, 48] on input "FC3848" at bounding box center [1116, 57] width 211 height 22
type input "FC38485"
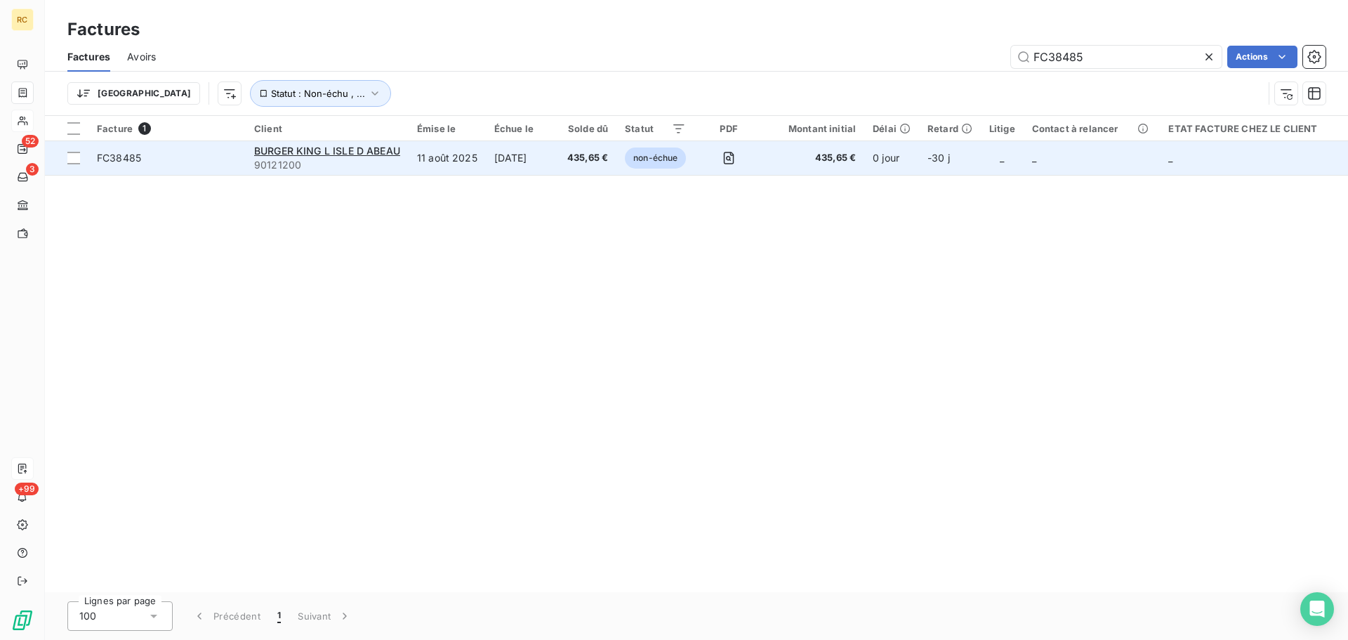
click at [136, 155] on span "FC38485" at bounding box center [119, 158] width 44 height 12
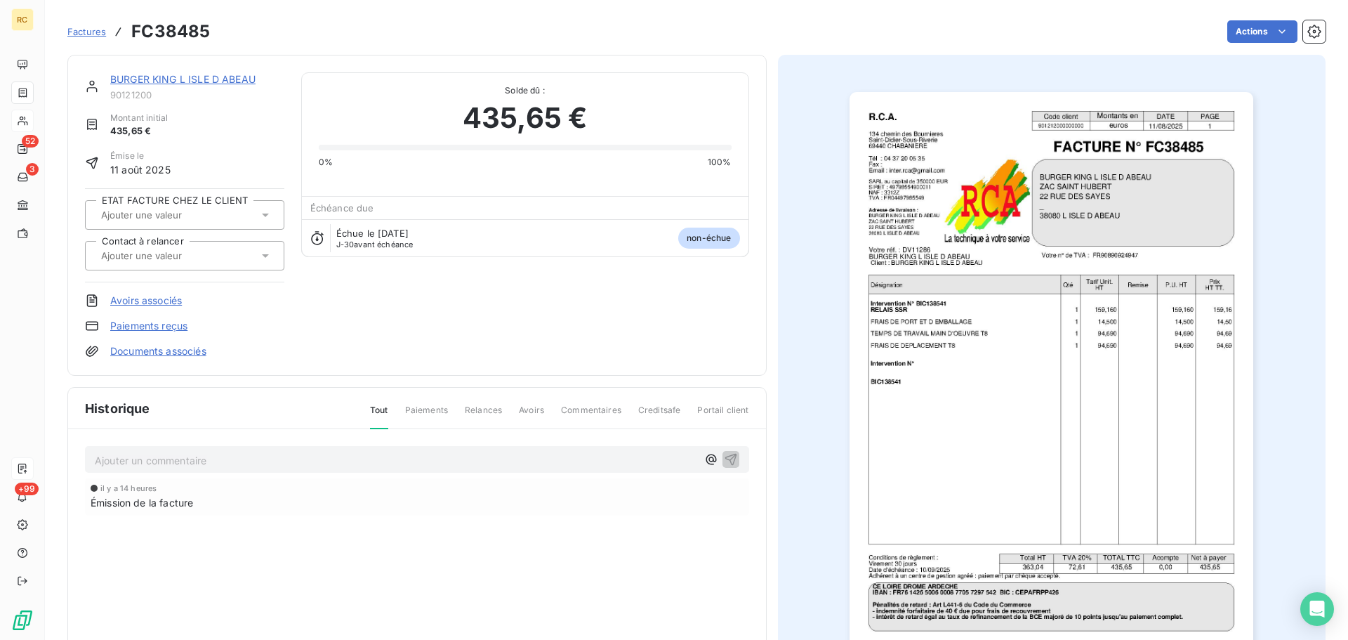
click at [152, 355] on link "Documents associés" at bounding box center [158, 351] width 96 height 14
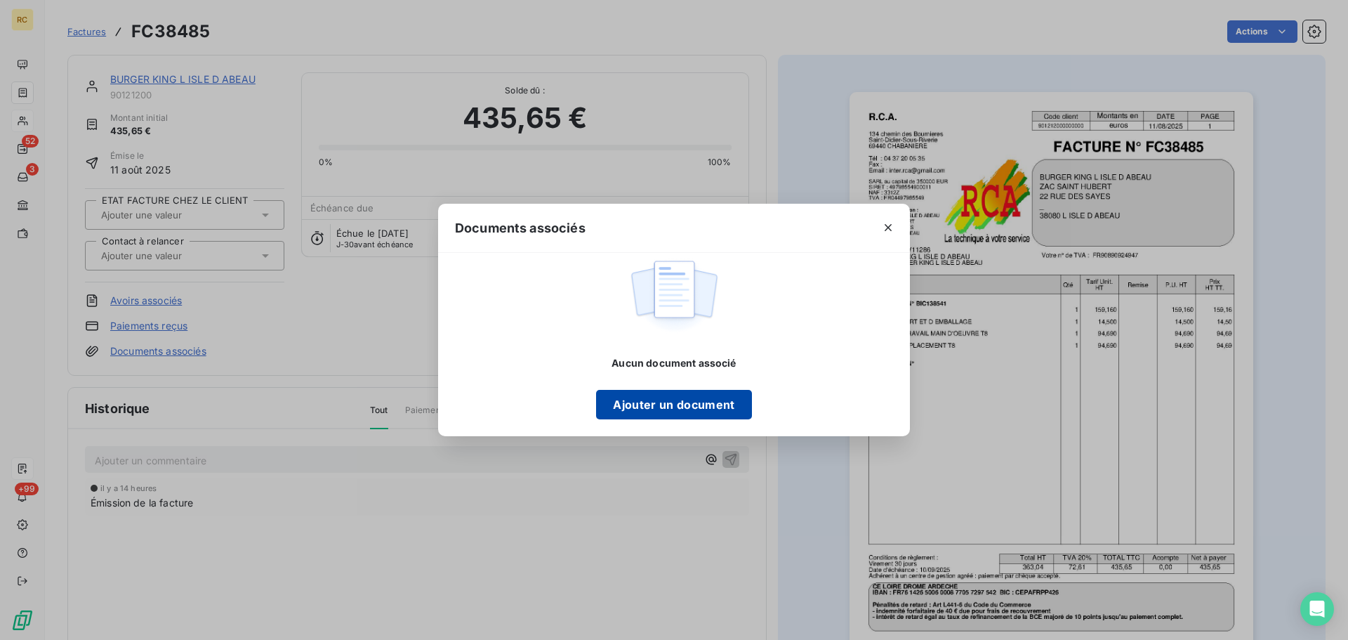
click at [668, 404] on button "Ajouter un document" at bounding box center [673, 404] width 155 height 29
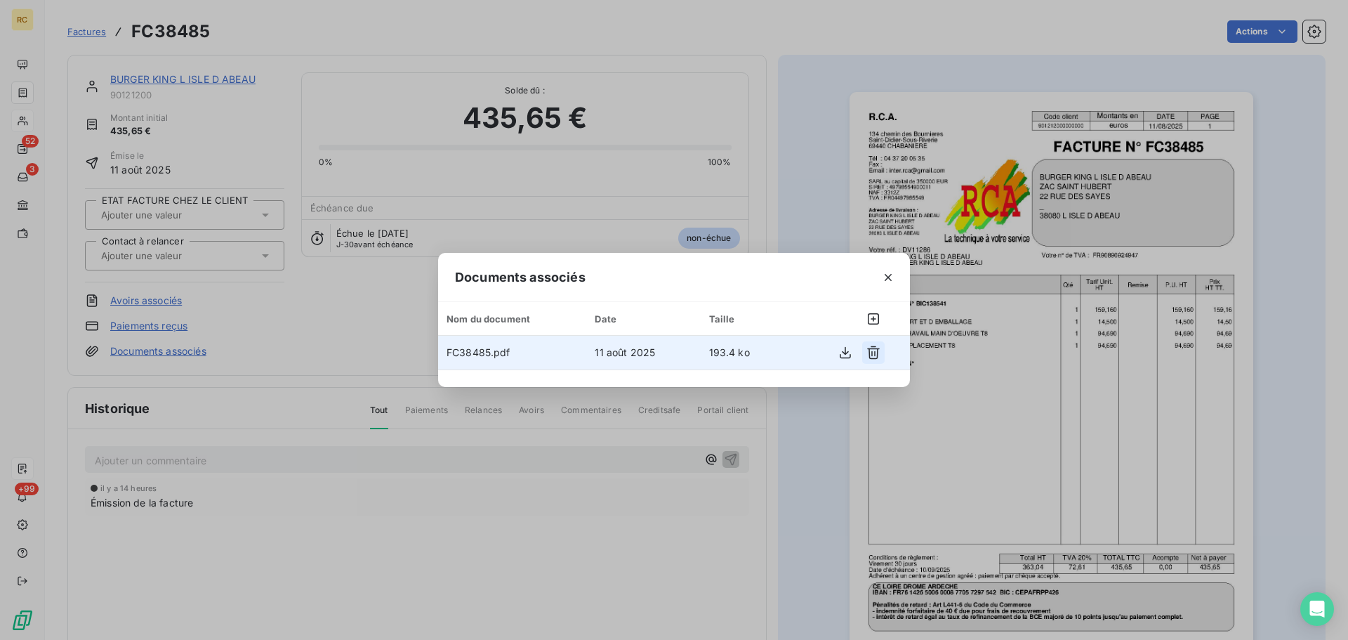
click at [871, 353] on icon "button" at bounding box center [874, 352] width 14 height 14
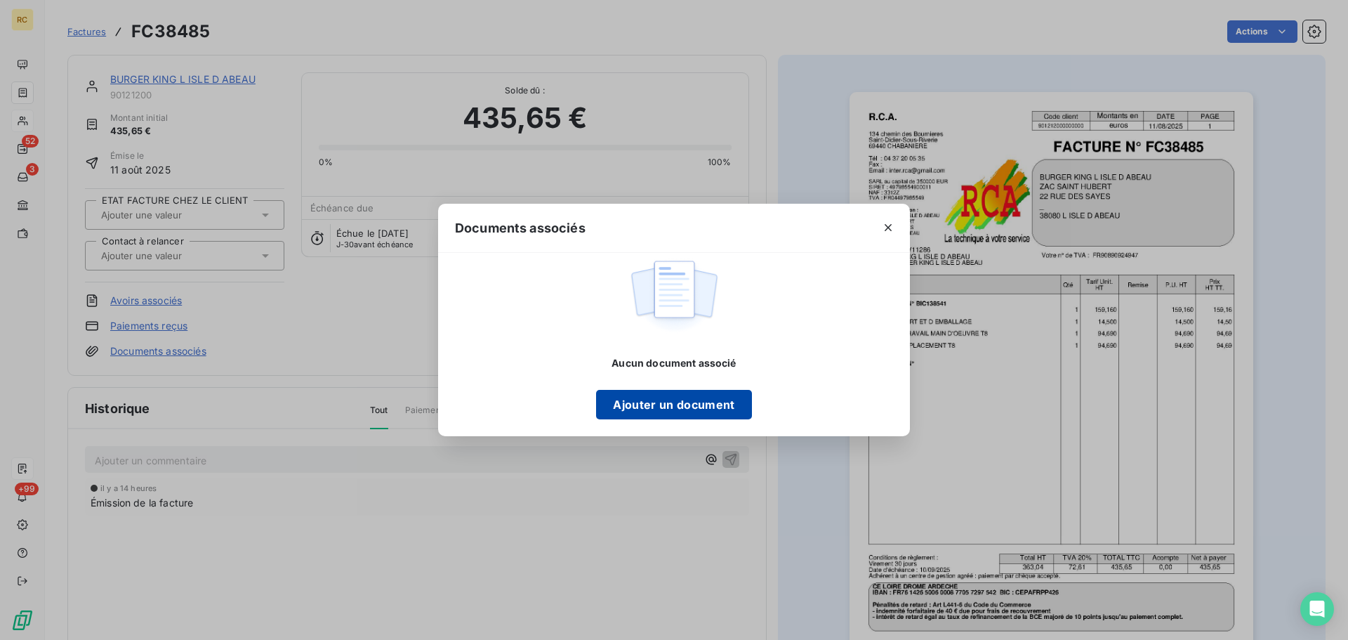
click at [676, 410] on button "Ajouter un document" at bounding box center [673, 404] width 155 height 29
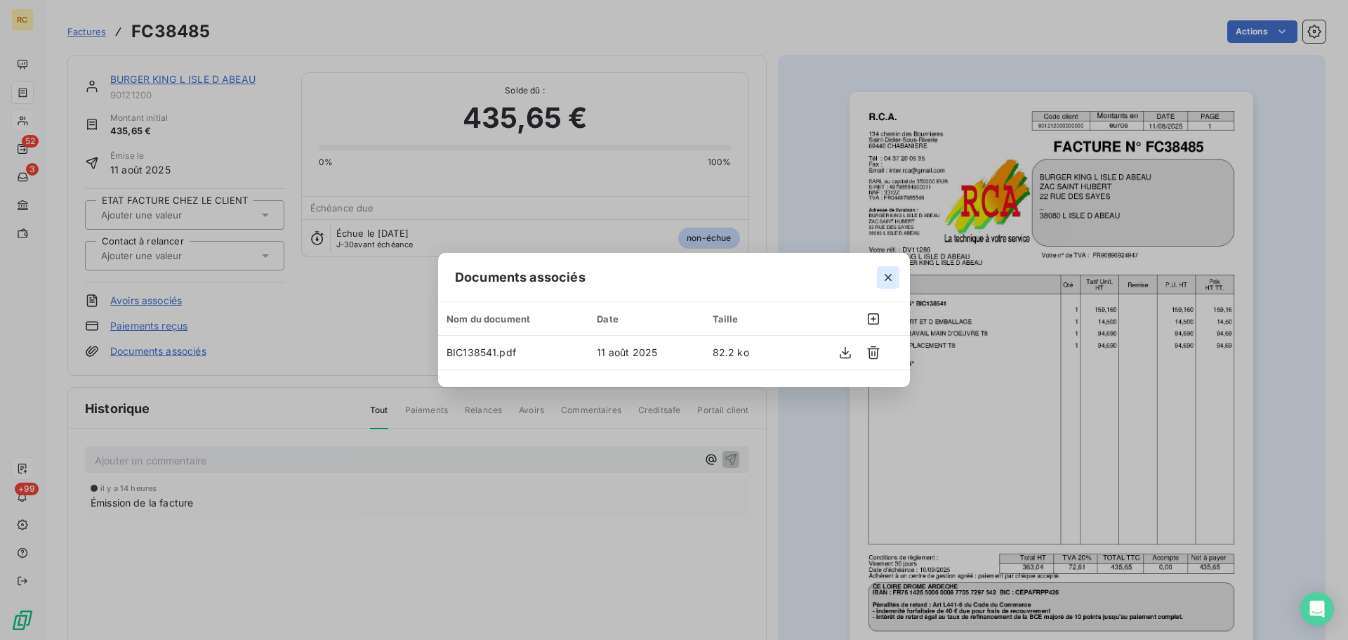
click at [890, 278] on icon "button" at bounding box center [888, 277] width 7 height 7
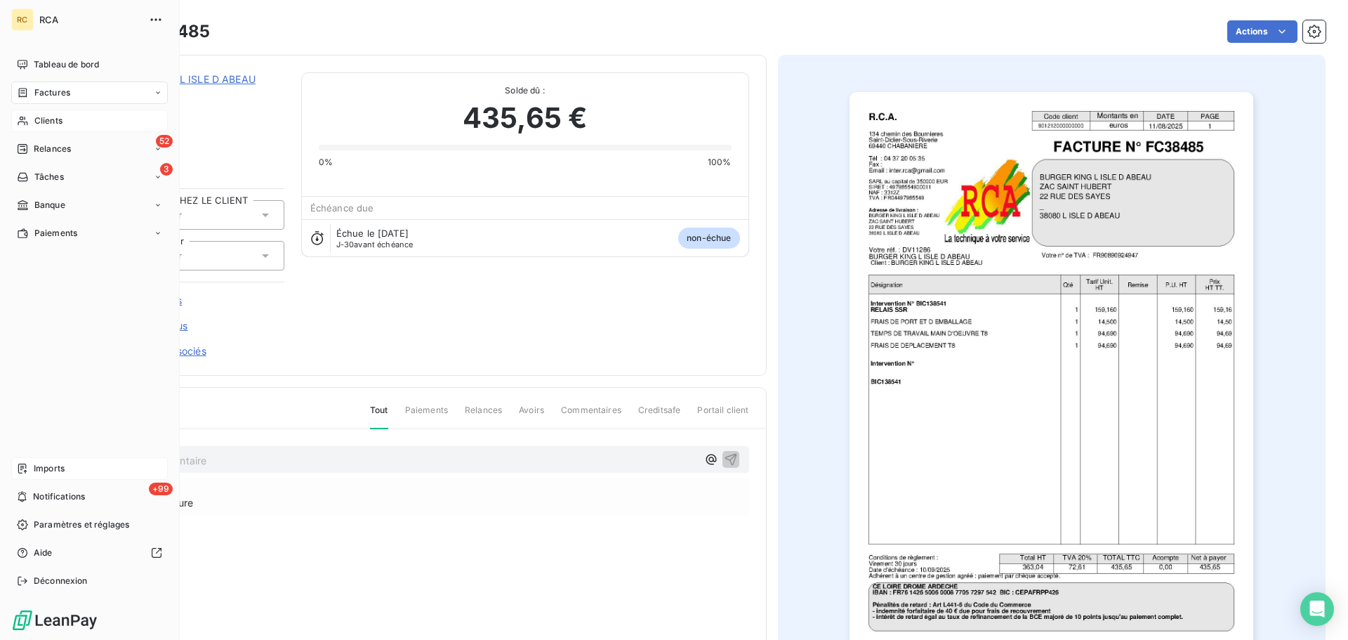
click at [30, 470] on div "Imports" at bounding box center [89, 468] width 157 height 22
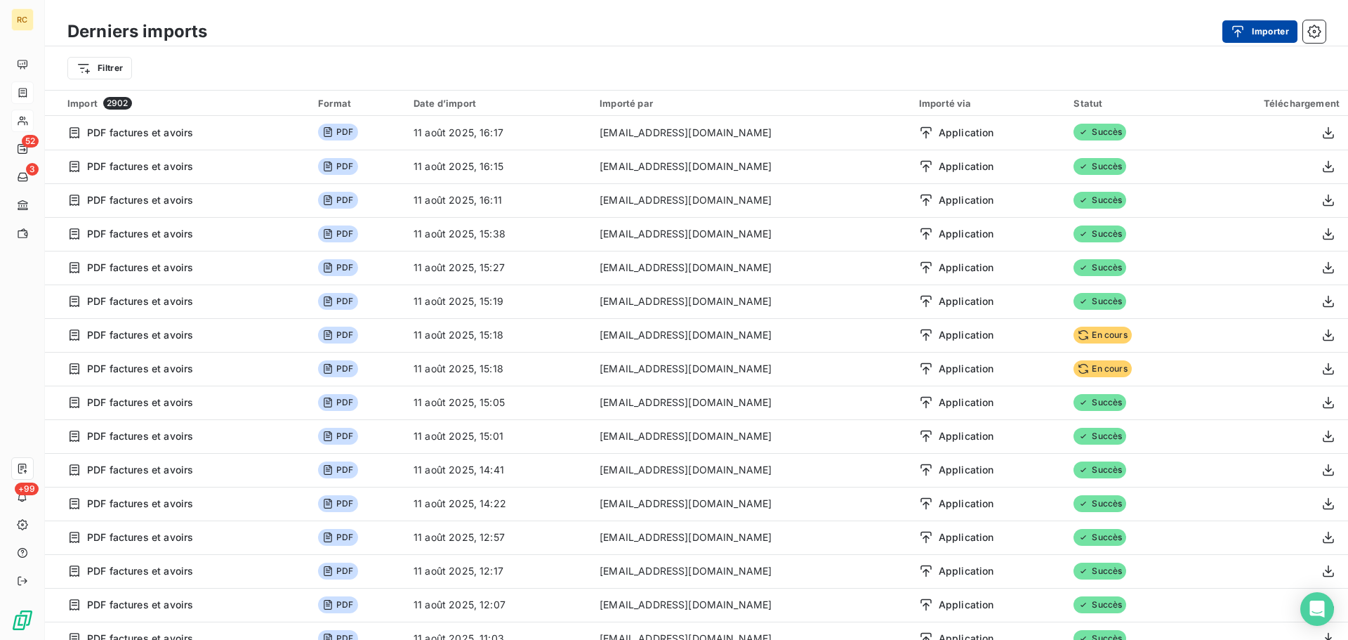
click at [1264, 32] on button "Importer" at bounding box center [1260, 31] width 75 height 22
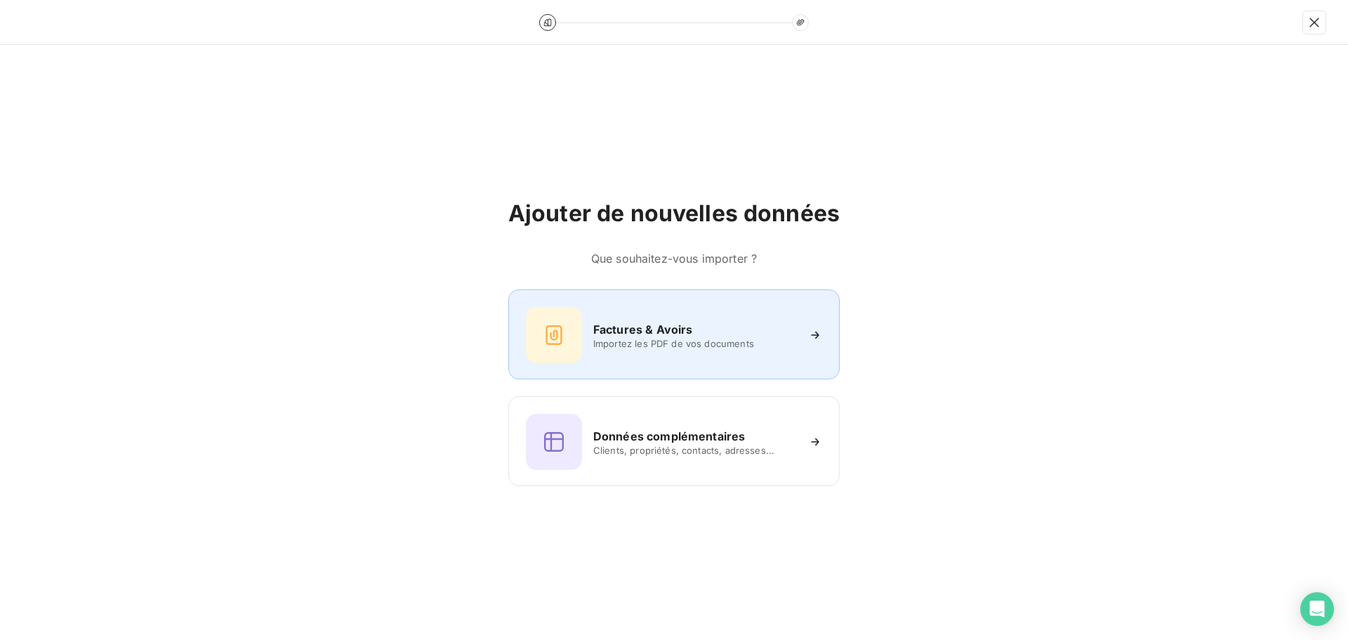
click at [670, 343] on span "Importez les PDF de vos documents" at bounding box center [695, 343] width 204 height 11
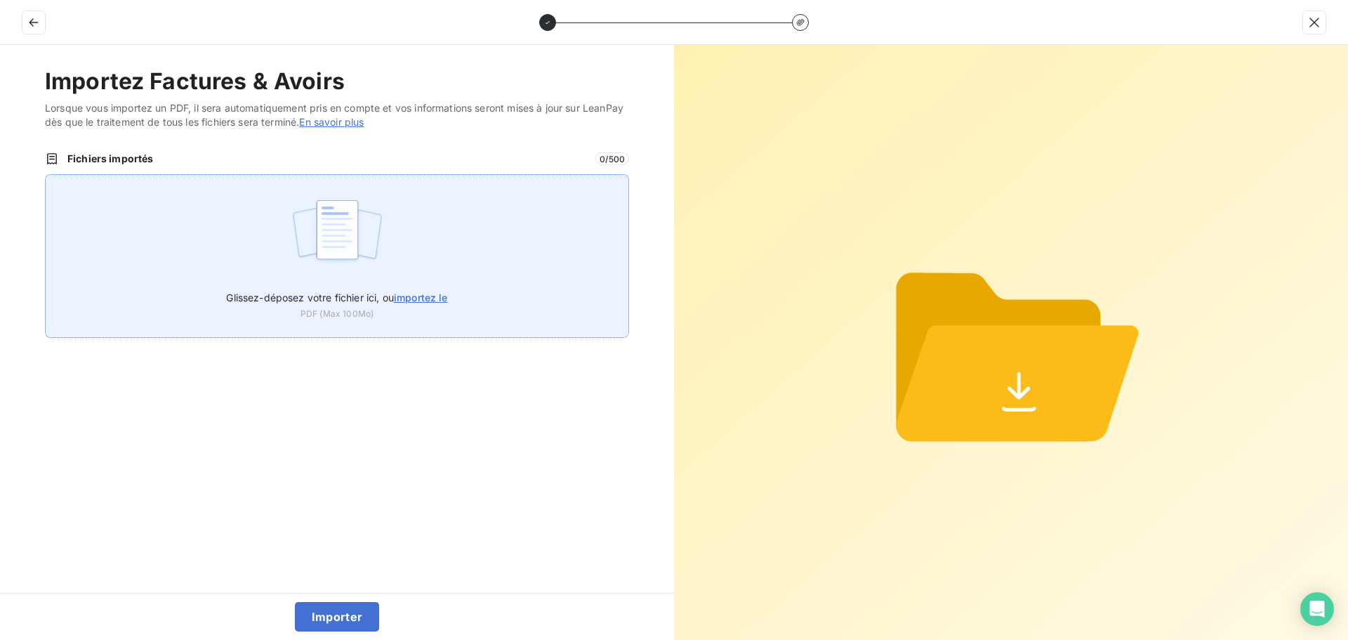
click at [310, 224] on img at bounding box center [337, 237] width 93 height 90
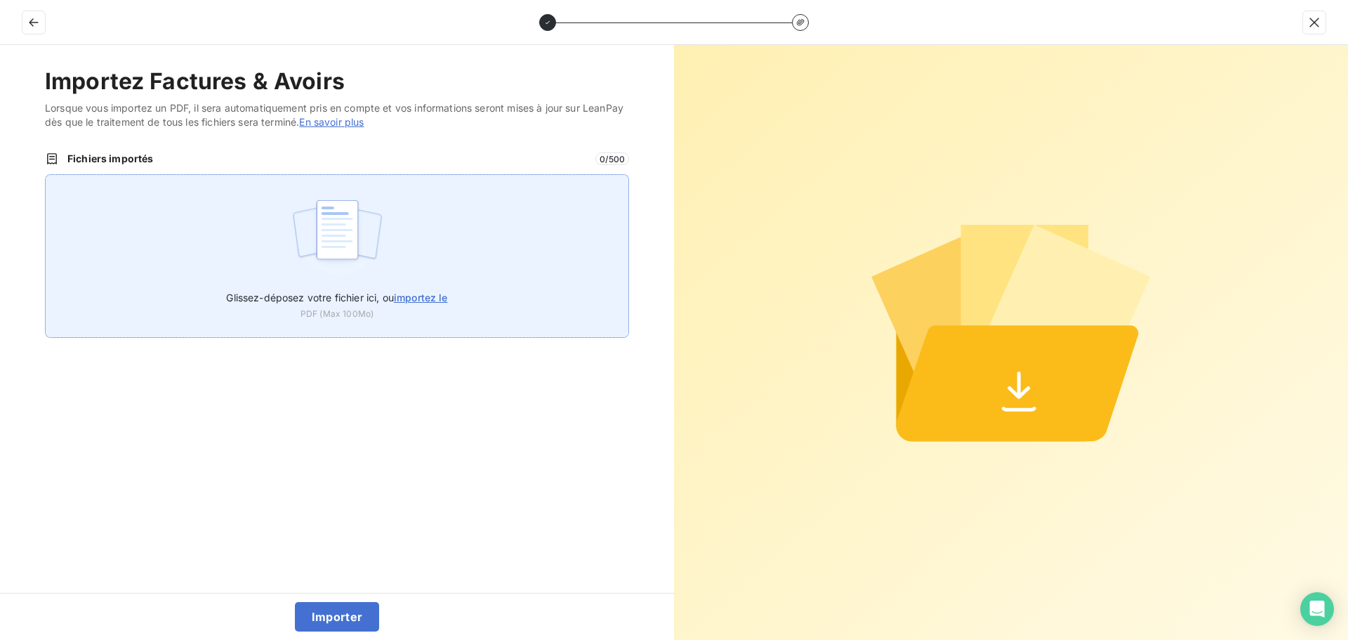
type input "C:\fakepath\FC38486.pdf"
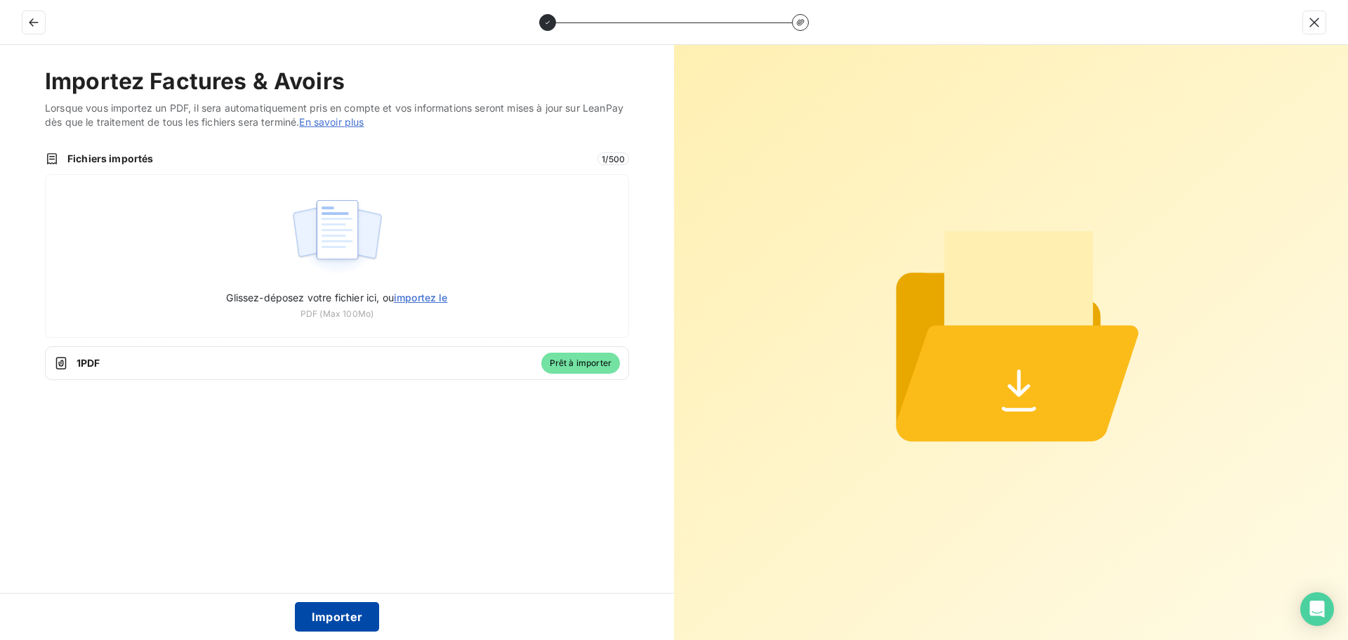
click at [332, 618] on button "Importer" at bounding box center [337, 616] width 85 height 29
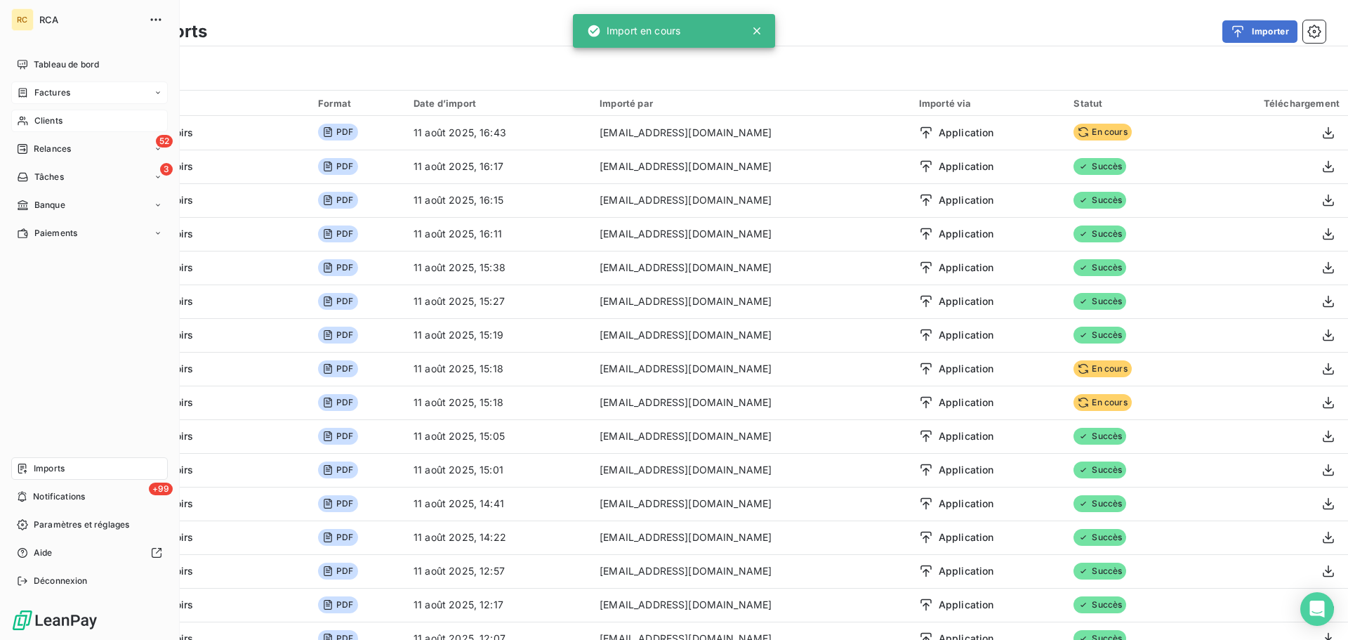
click at [50, 97] on span "Factures" at bounding box center [52, 92] width 36 height 13
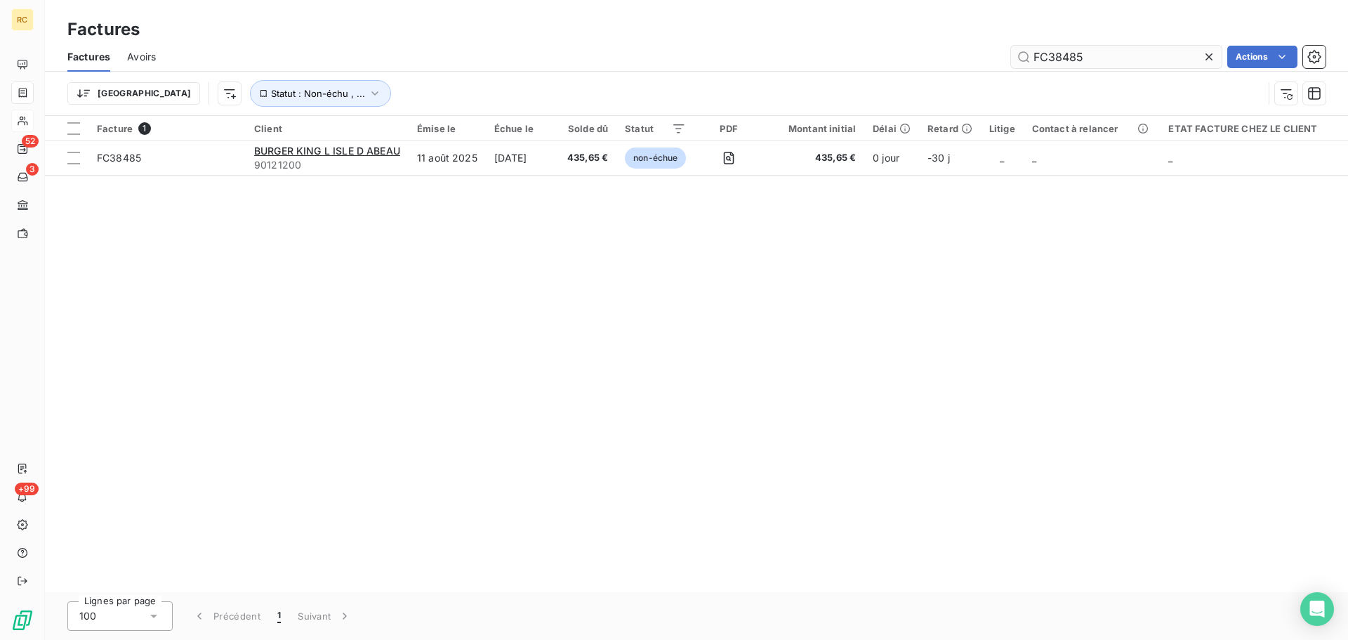
click at [1107, 60] on input "FC38485" at bounding box center [1116, 57] width 211 height 22
click at [1107, 59] on input "FC38485" at bounding box center [1116, 57] width 211 height 22
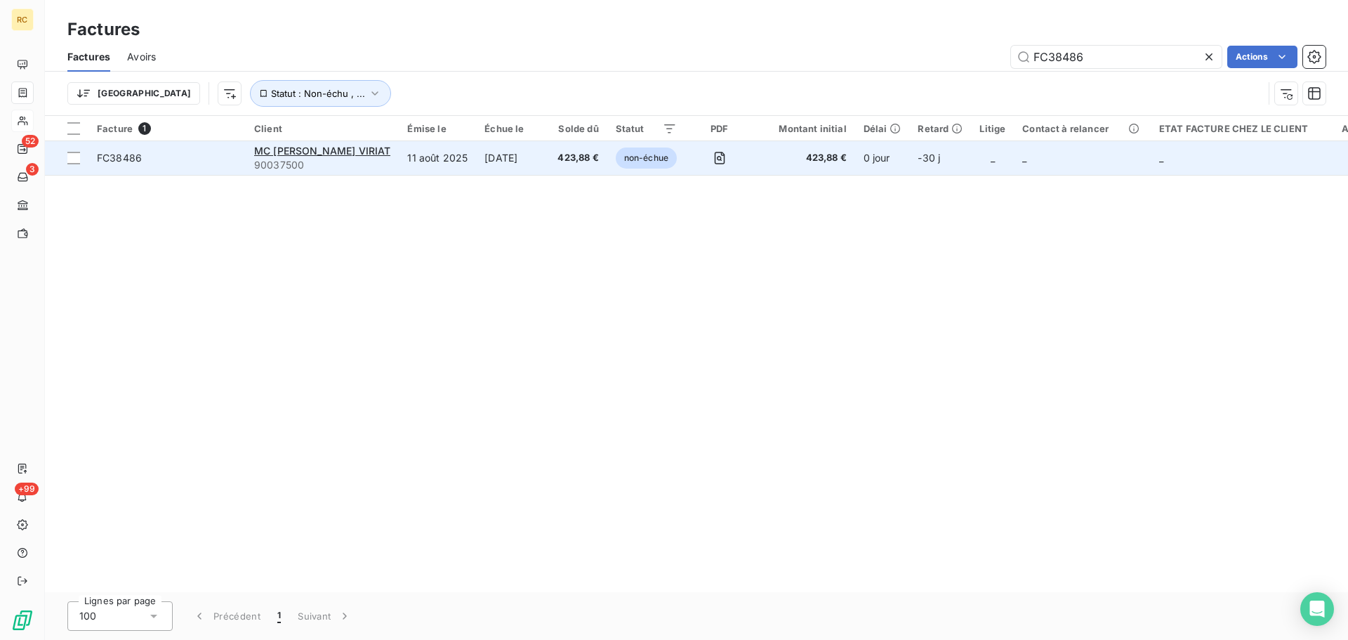
type input "FC38486"
click at [130, 155] on span "FC38486" at bounding box center [119, 158] width 45 height 12
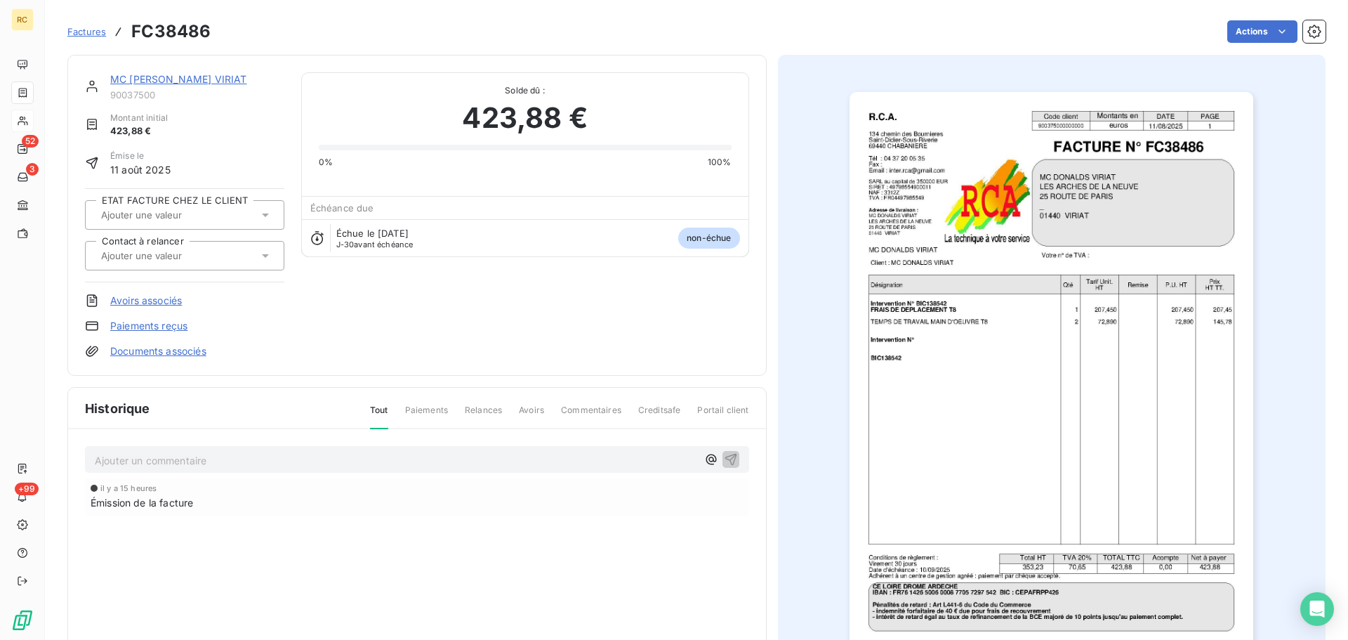
click at [154, 354] on link "Documents associés" at bounding box center [158, 351] width 96 height 14
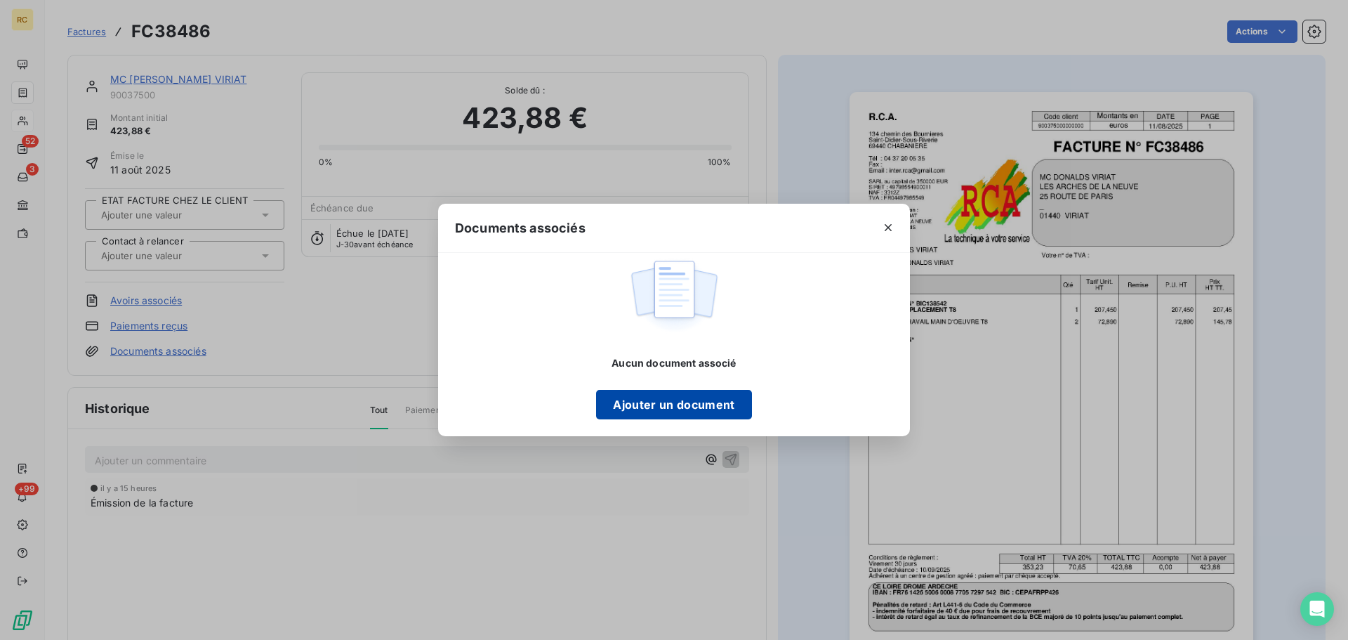
click at [652, 399] on button "Ajouter un document" at bounding box center [673, 404] width 155 height 29
click at [886, 229] on icon "button" at bounding box center [888, 227] width 14 height 14
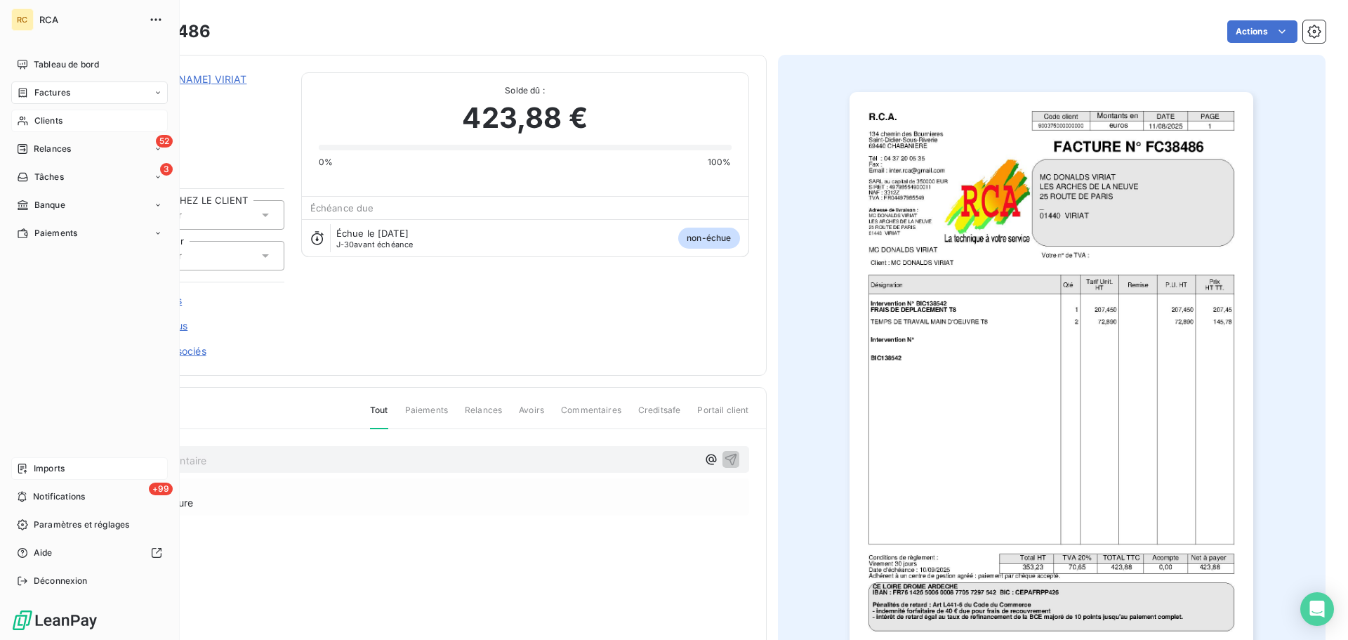
click at [51, 470] on span "Imports" at bounding box center [49, 468] width 31 height 13
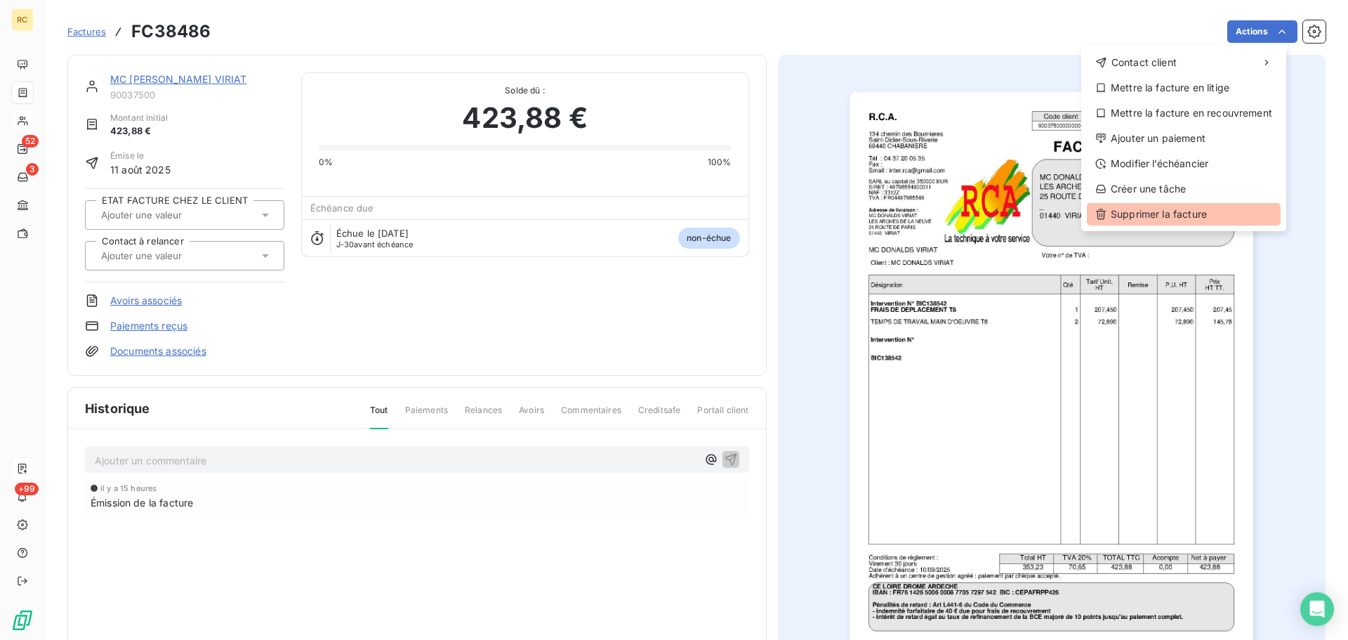
click at [1220, 209] on div "Supprimer la facture" at bounding box center [1184, 214] width 194 height 22
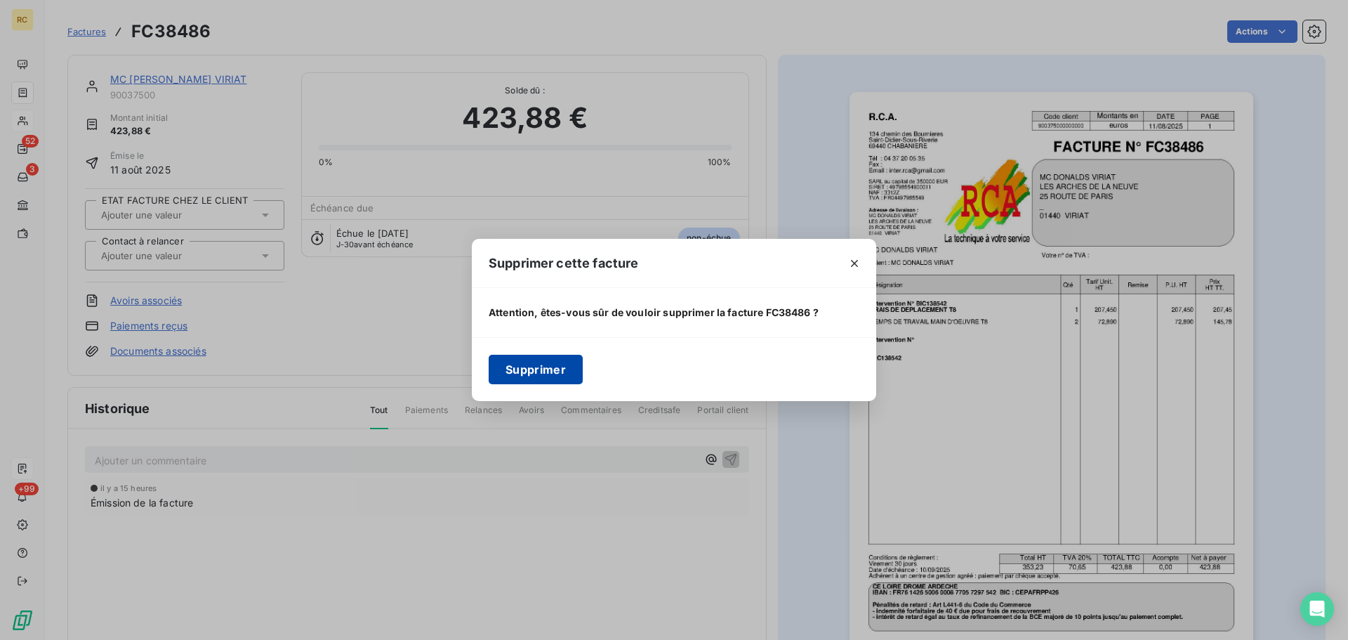
click at [534, 376] on button "Supprimer" at bounding box center [536, 369] width 94 height 29
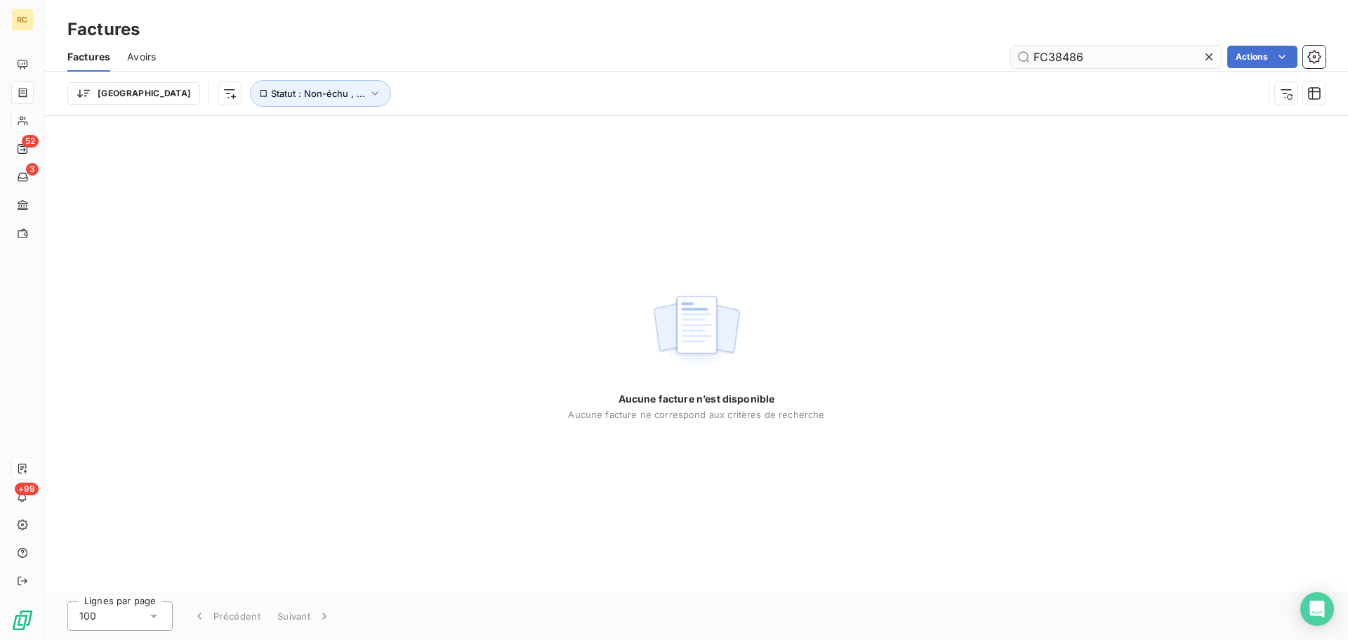
click at [1147, 60] on input "FC38486" at bounding box center [1116, 57] width 211 height 22
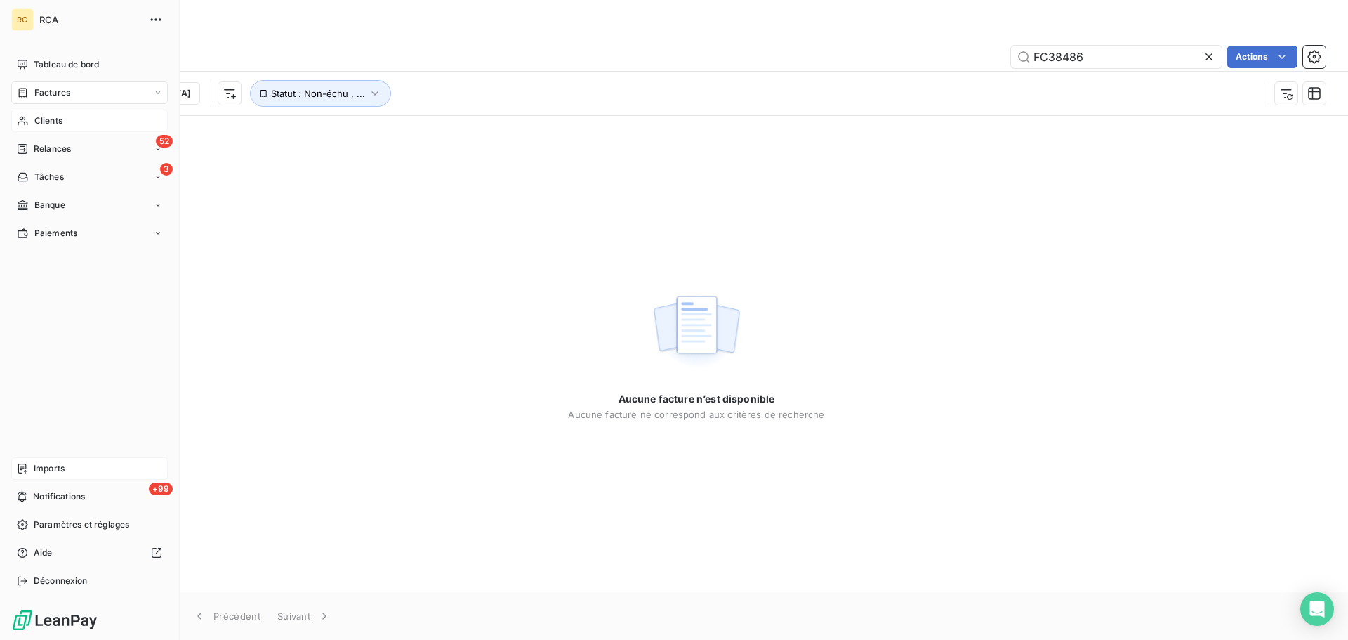
click at [66, 465] on div "Imports" at bounding box center [89, 468] width 157 height 22
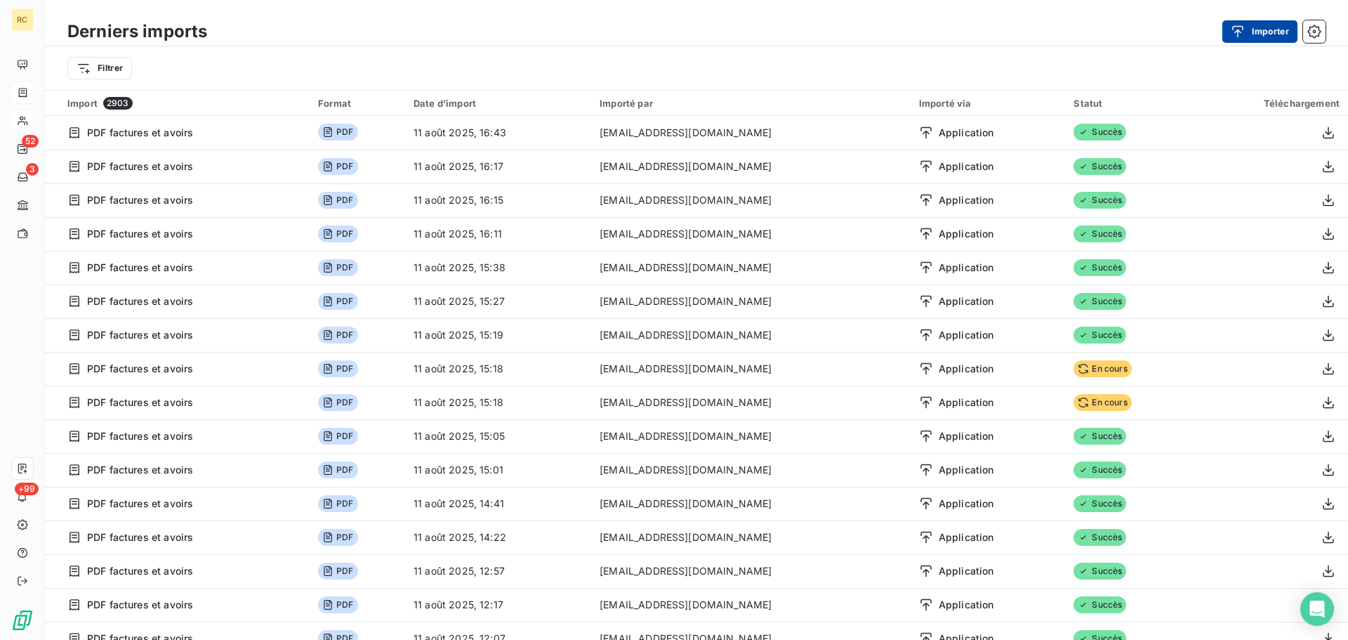
click at [1240, 29] on icon "button" at bounding box center [1238, 32] width 14 height 14
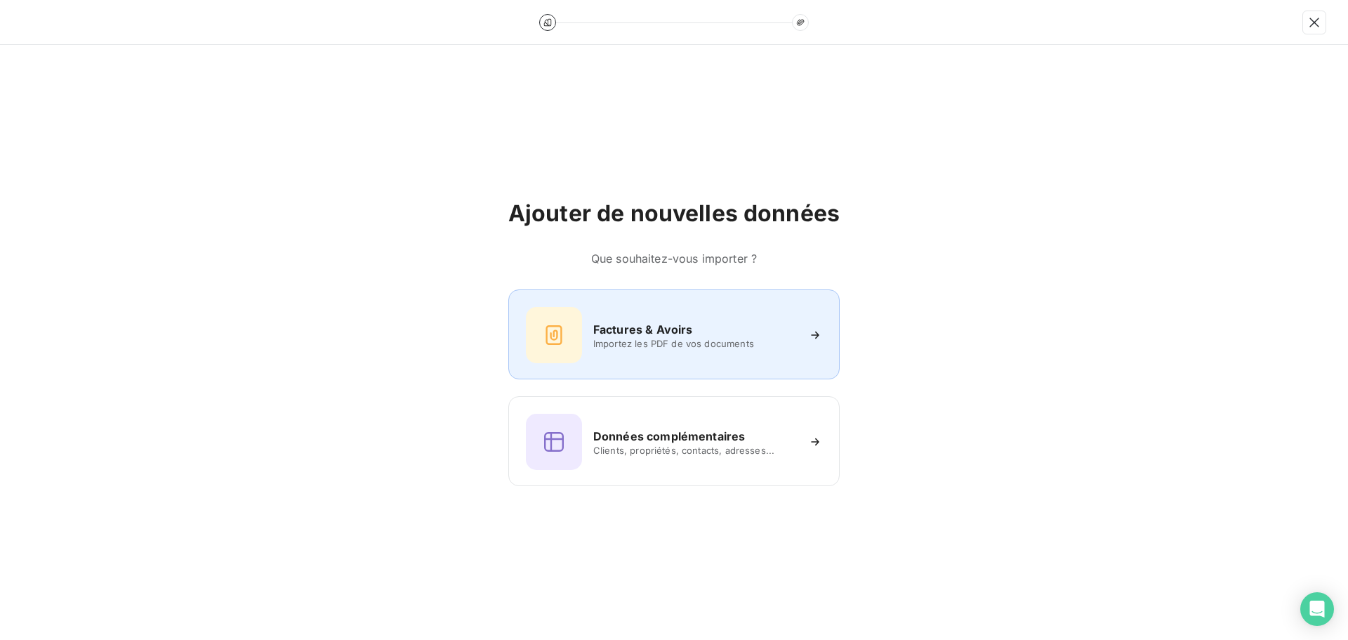
click at [625, 334] on h6 "Factures & Avoirs" at bounding box center [643, 329] width 100 height 17
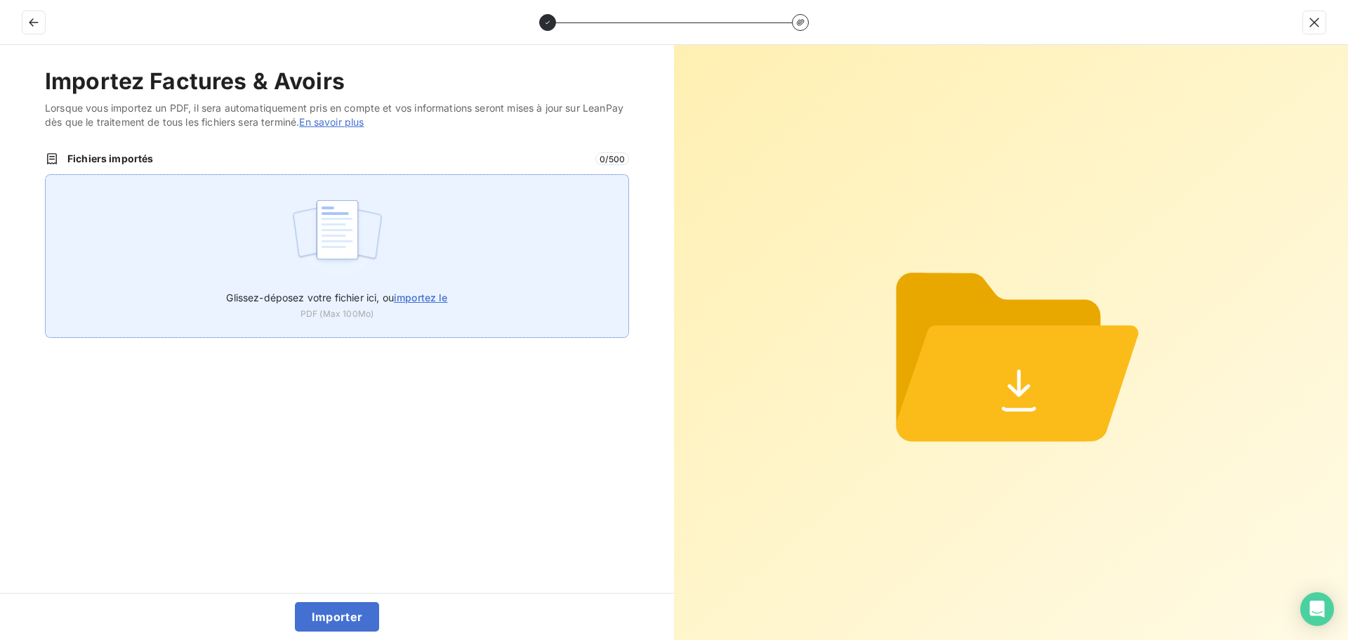
click at [320, 288] on label "Glissez-déposez votre fichier ici, ou importez le" at bounding box center [336, 295] width 221 height 26
click at [46, 175] on input "Glissez-déposez votre fichier ici, ou importez le" at bounding box center [45, 174] width 1 height 1
click at [320, 248] on img at bounding box center [337, 237] width 93 height 90
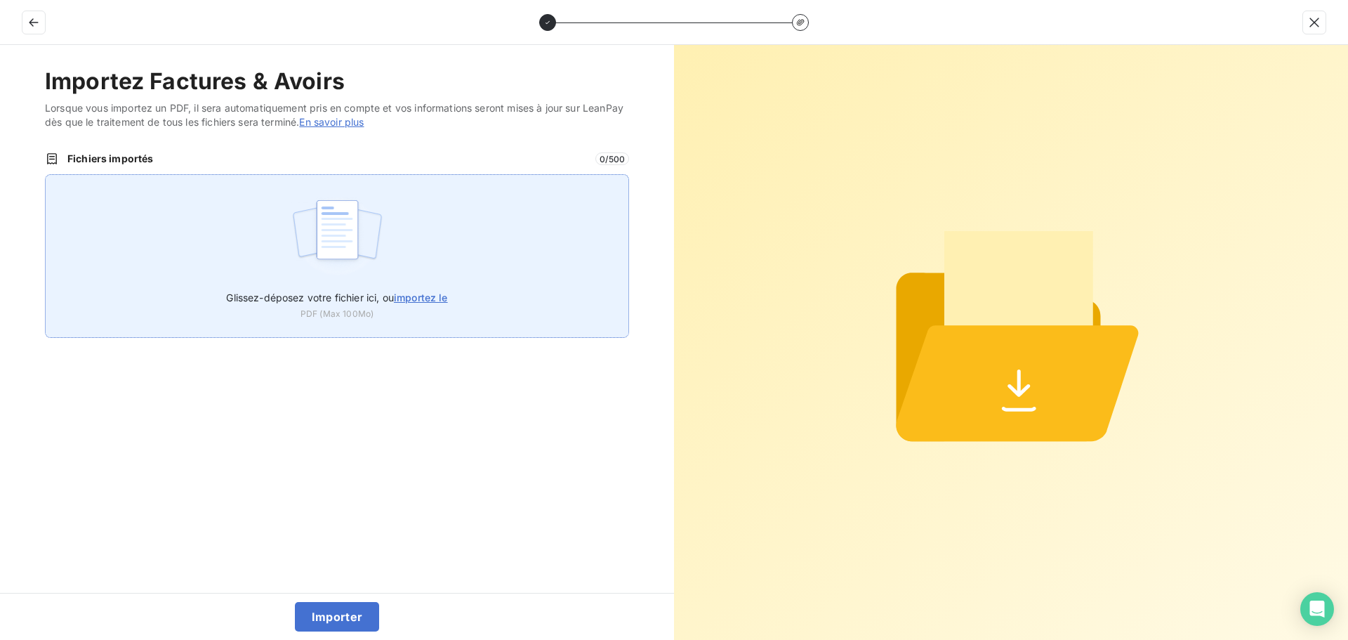
type input "C:\fakepath\FC38486.pdf"
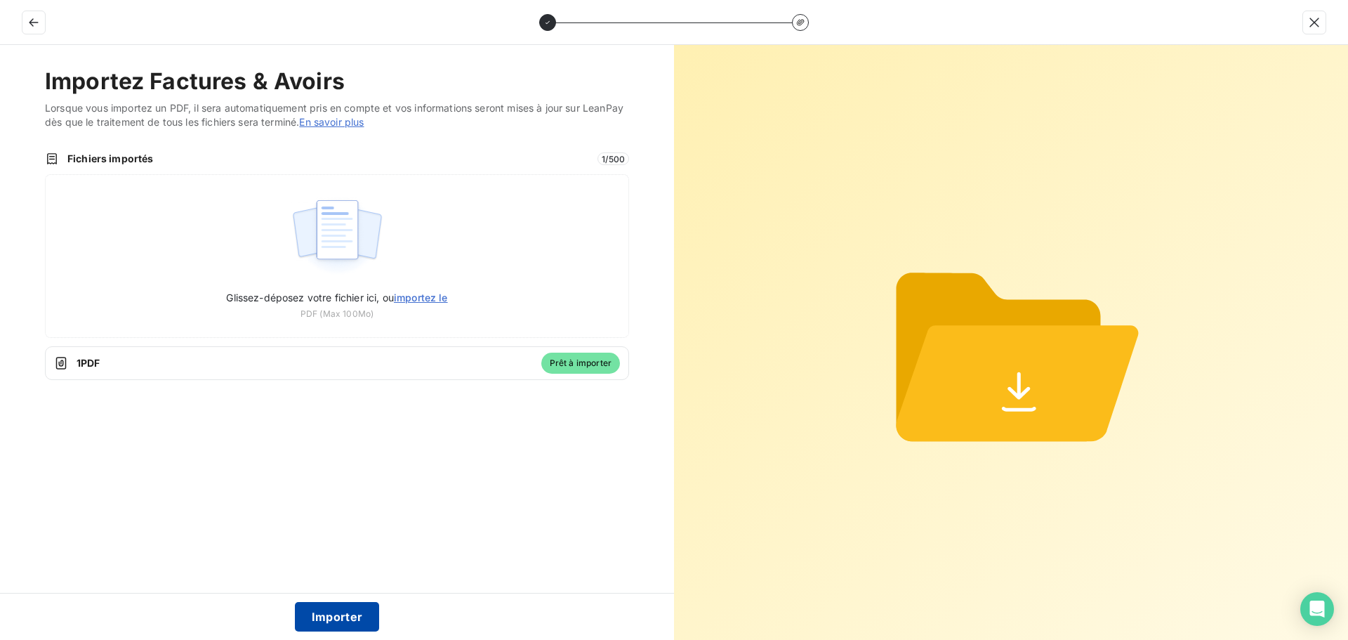
click at [326, 614] on button "Importer" at bounding box center [337, 616] width 85 height 29
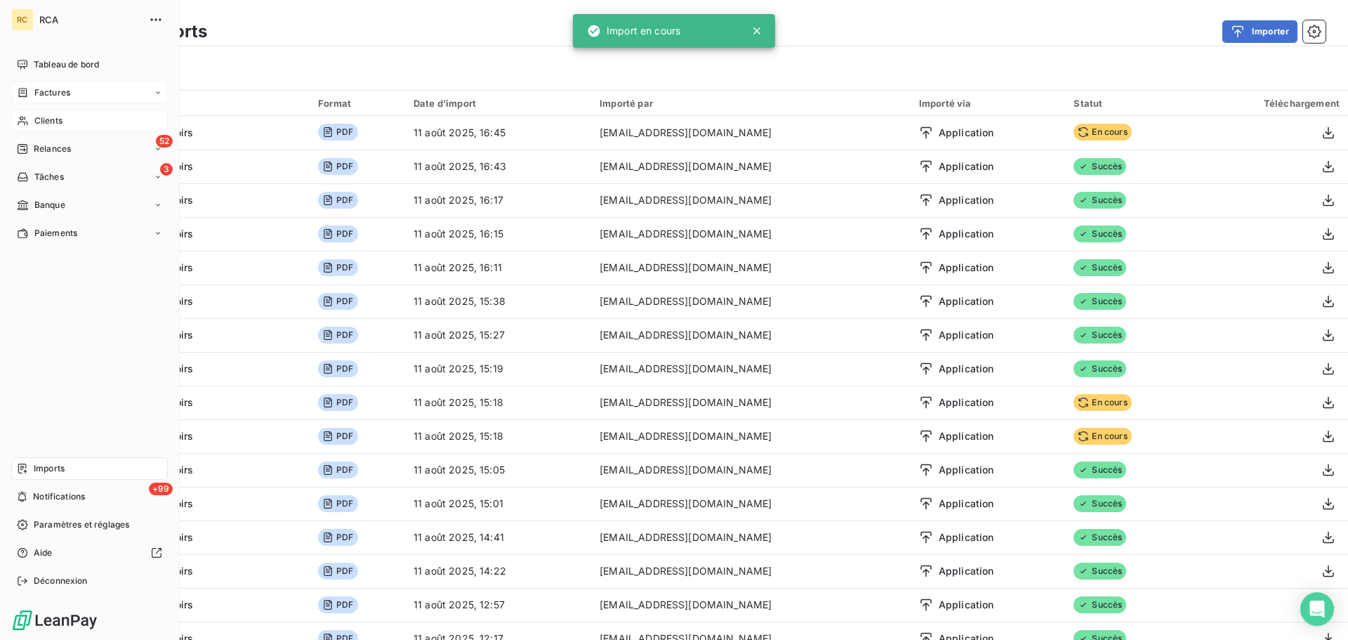
click at [57, 94] on span "Factures" at bounding box center [52, 92] width 36 height 13
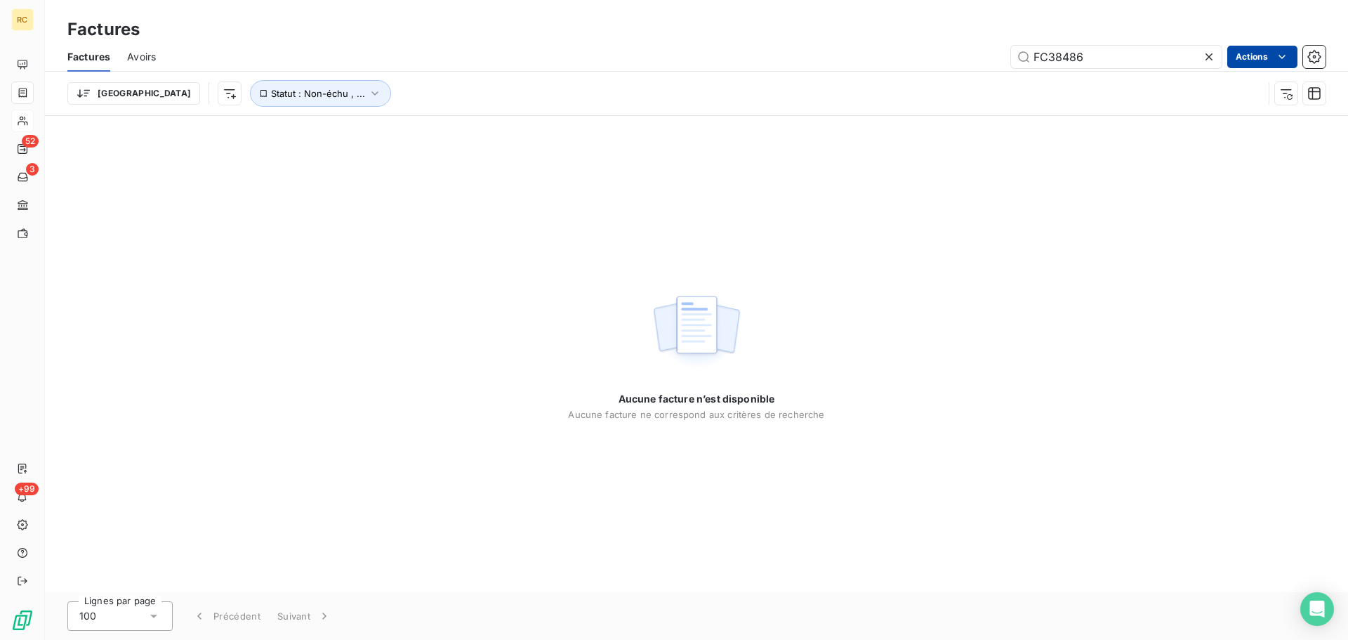
click at [1234, 57] on html "RC 52 3 +99 Factures Factures Avoirs FC38486 Actions Trier Statut : Non-échu , …" at bounding box center [674, 320] width 1348 height 640
click at [1246, 55] on html "RC 52 3 +99 Factures Factures Avoirs FC38486 Actions Trier Statut : Non-échu , …" at bounding box center [674, 320] width 1348 height 640
click at [1193, 55] on input "FC38486" at bounding box center [1116, 57] width 211 height 22
click at [1108, 42] on div "Factures Avoirs FC38486 Actions" at bounding box center [696, 56] width 1303 height 29
click at [1094, 63] on input "FC38486" at bounding box center [1116, 57] width 211 height 22
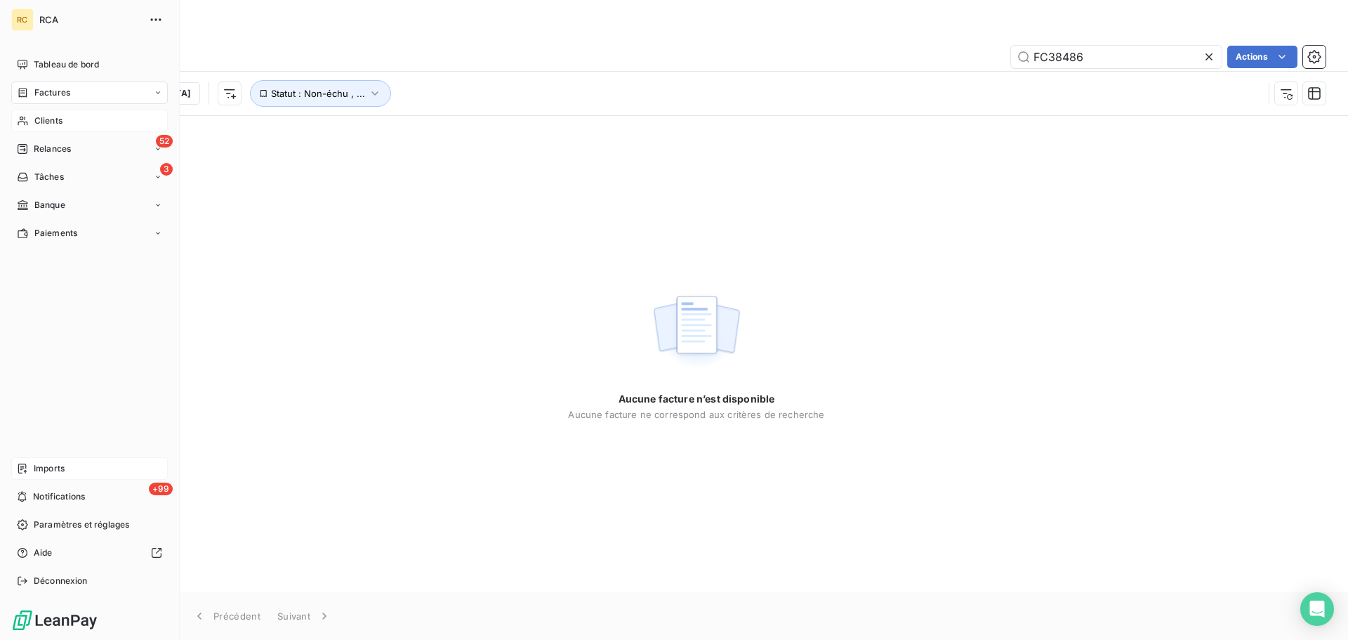
click at [39, 467] on span "Imports" at bounding box center [49, 468] width 31 height 13
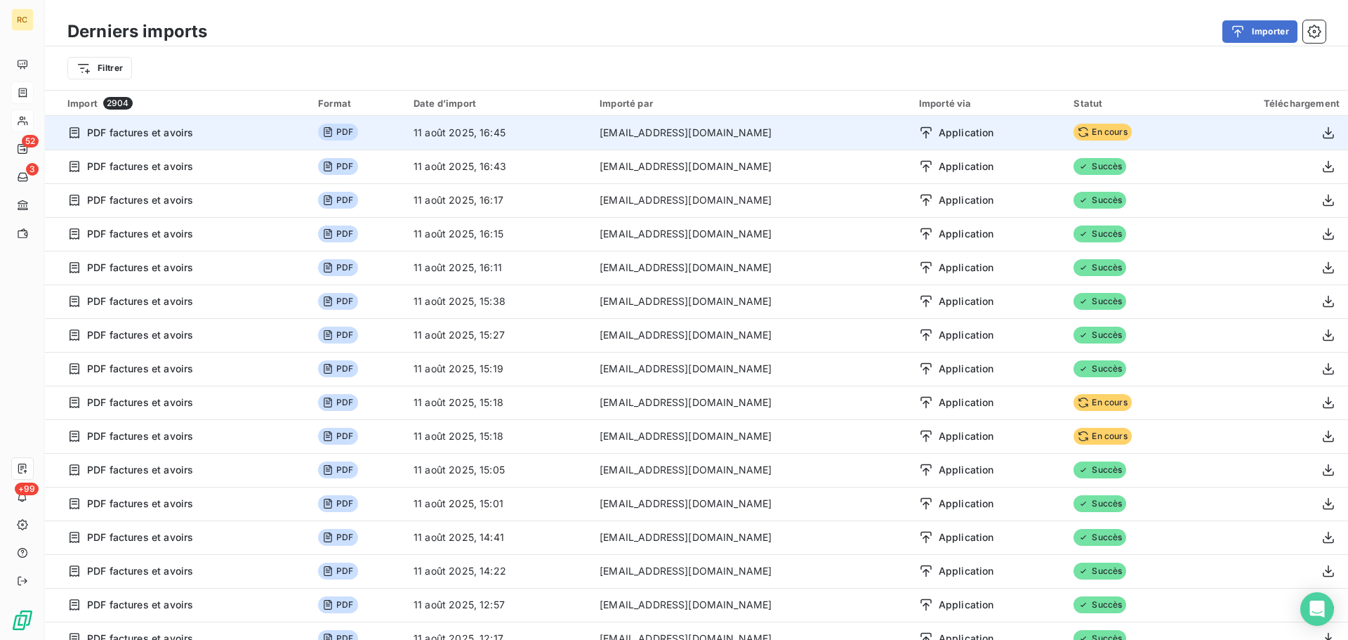
click at [1081, 134] on span "En cours" at bounding box center [1103, 132] width 58 height 17
click at [1079, 131] on span "En cours" at bounding box center [1103, 132] width 58 height 17
click at [1078, 133] on icon at bounding box center [1083, 131] width 11 height 11
click at [1076, 129] on span "En cours" at bounding box center [1103, 132] width 58 height 17
click at [1322, 135] on icon "button" at bounding box center [1329, 133] width 14 height 14
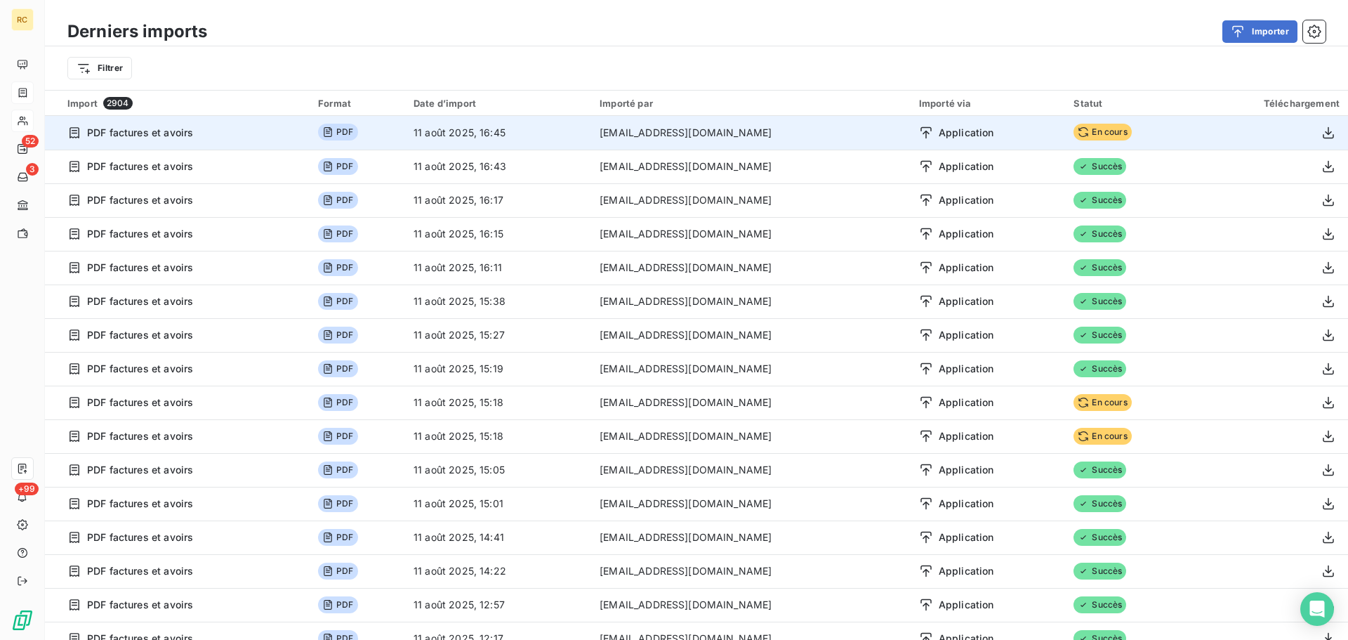
click at [1075, 132] on span "En cours" at bounding box center [1103, 132] width 58 height 17
click at [1074, 132] on span "En cours" at bounding box center [1103, 132] width 58 height 17
click at [1077, 132] on span "En cours" at bounding box center [1103, 132] width 58 height 17
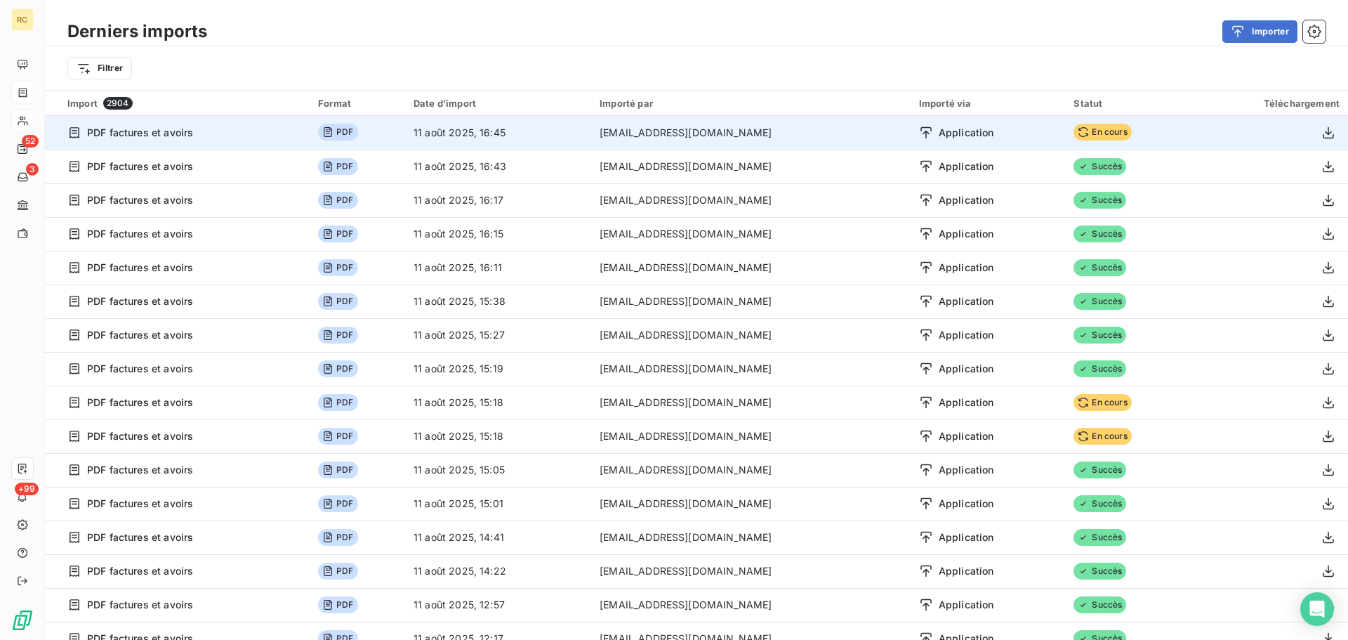
click at [498, 129] on td "11 août 2025, 16:45" at bounding box center [498, 133] width 186 height 34
click at [1097, 133] on span "En cours" at bounding box center [1103, 132] width 58 height 17
click at [1322, 136] on icon "button" at bounding box center [1329, 133] width 14 height 14
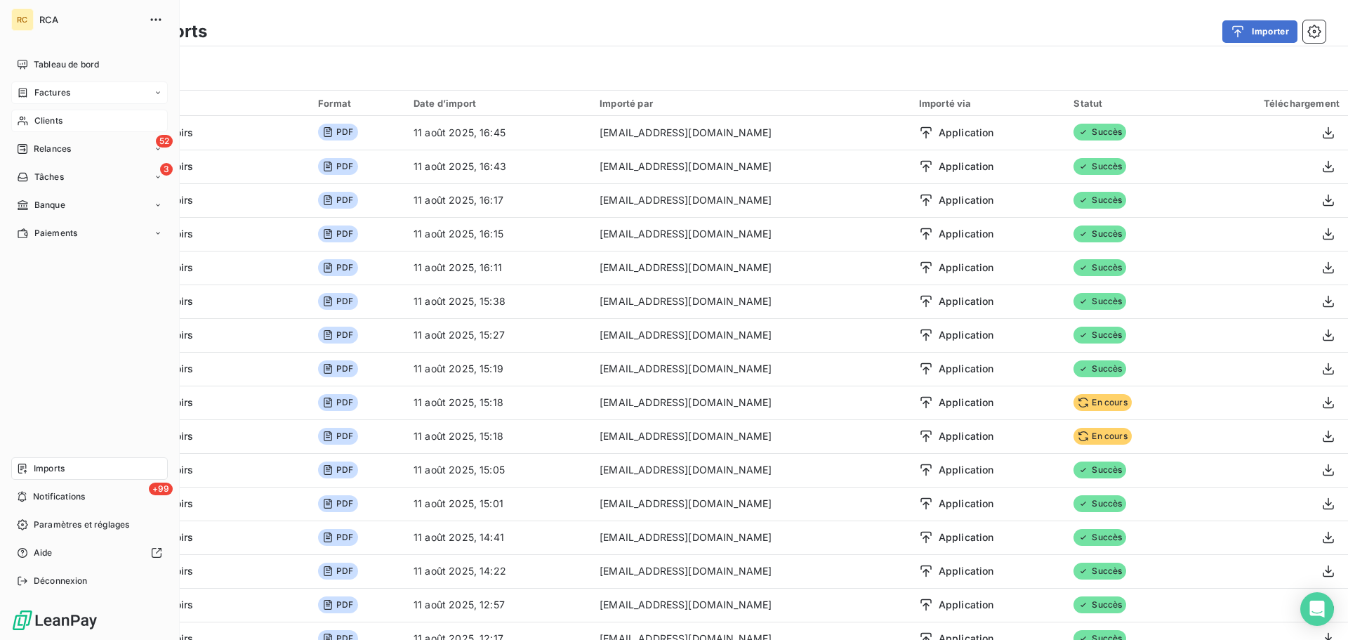
click at [59, 95] on span "Factures" at bounding box center [52, 92] width 36 height 13
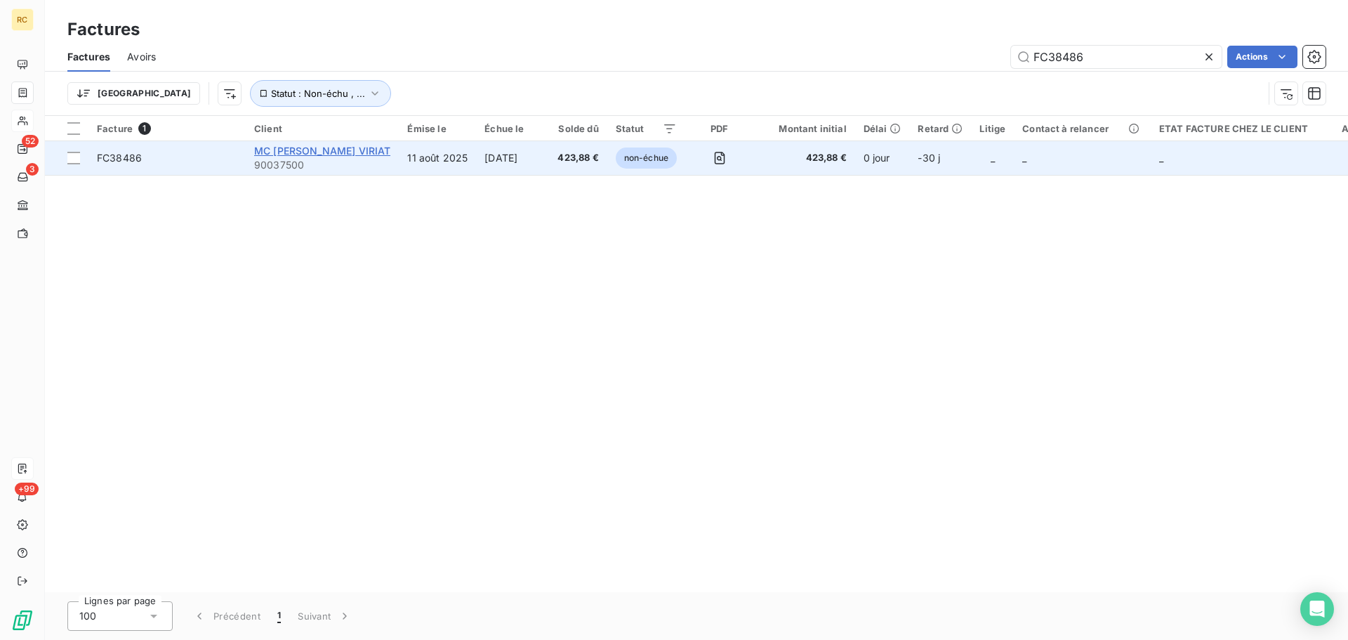
click at [302, 152] on span "MC [PERSON_NAME] VIRIAT" at bounding box center [322, 151] width 136 height 12
click at [125, 154] on span "FC38486" at bounding box center [119, 158] width 45 height 12
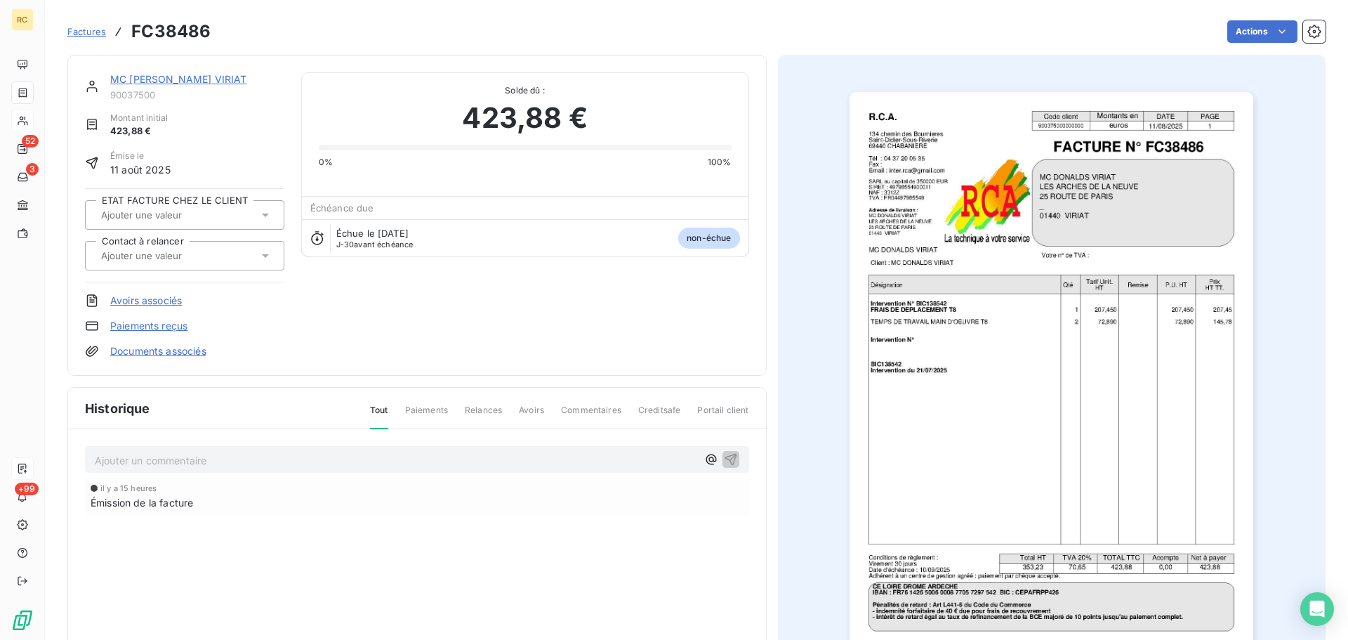
click at [132, 350] on link "Documents associés" at bounding box center [158, 351] width 96 height 14
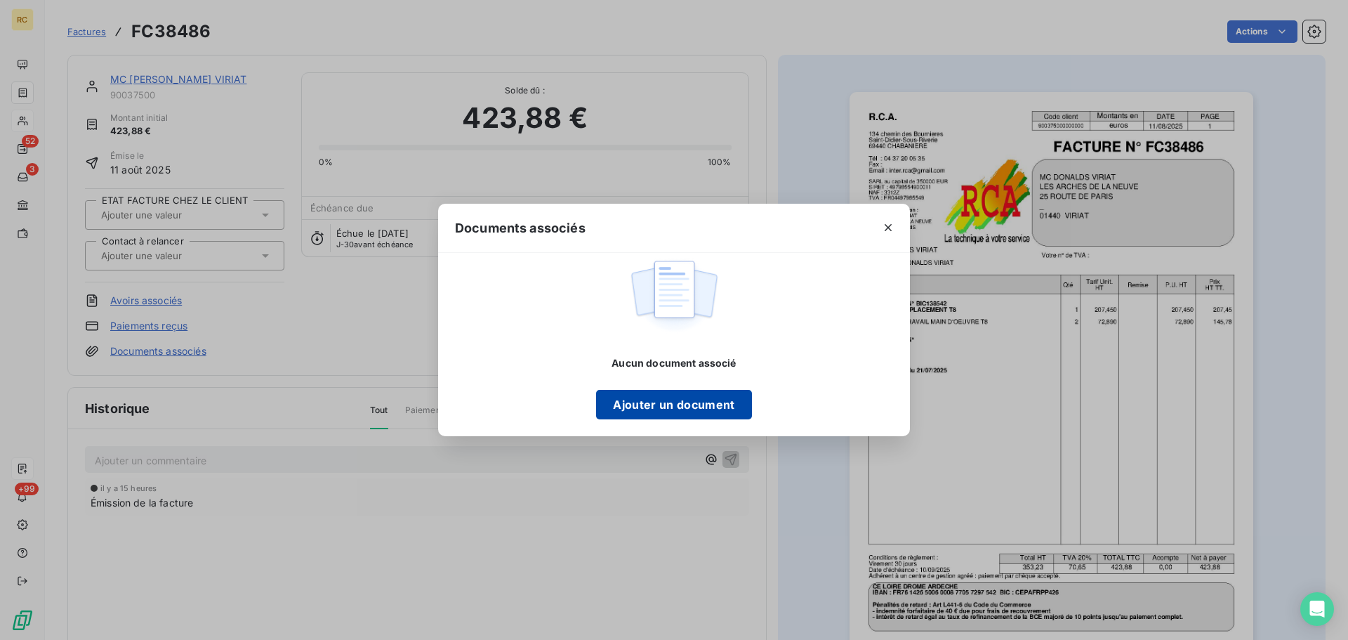
click at [638, 412] on button "Ajouter un document" at bounding box center [673, 404] width 155 height 29
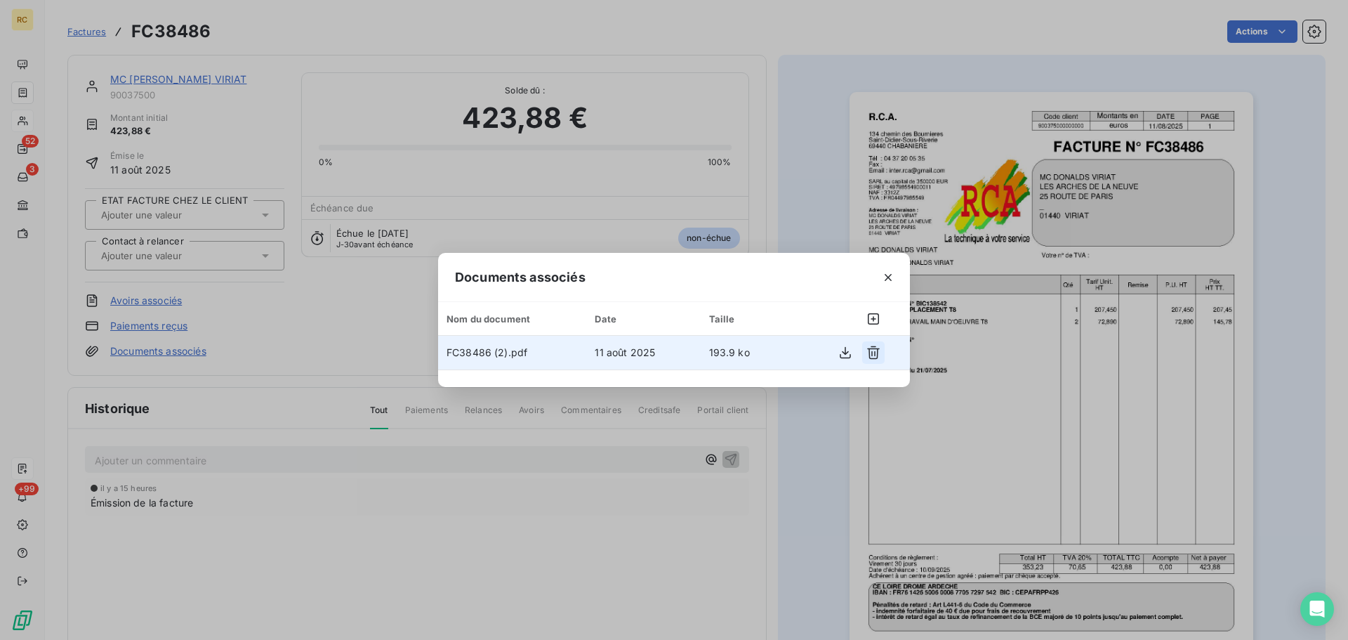
click at [871, 350] on icon "button" at bounding box center [874, 352] width 14 height 14
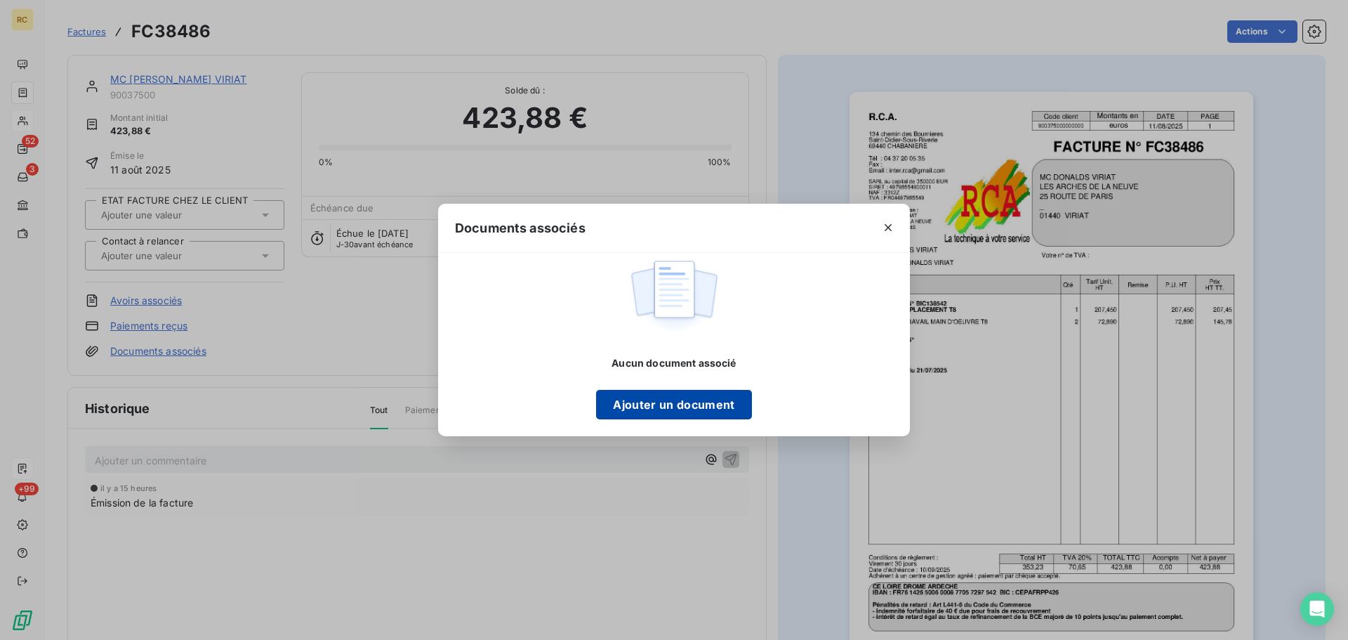
click at [655, 401] on button "Ajouter un document" at bounding box center [673, 404] width 155 height 29
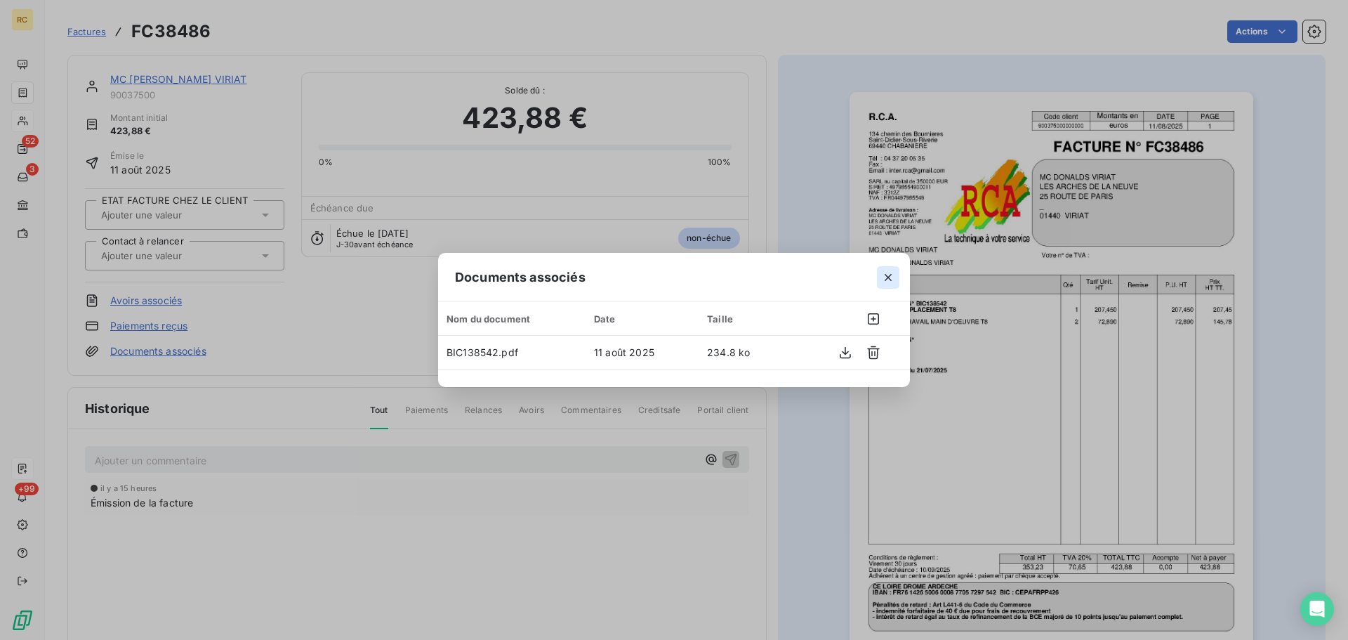
click at [888, 277] on icon "button" at bounding box center [888, 277] width 7 height 7
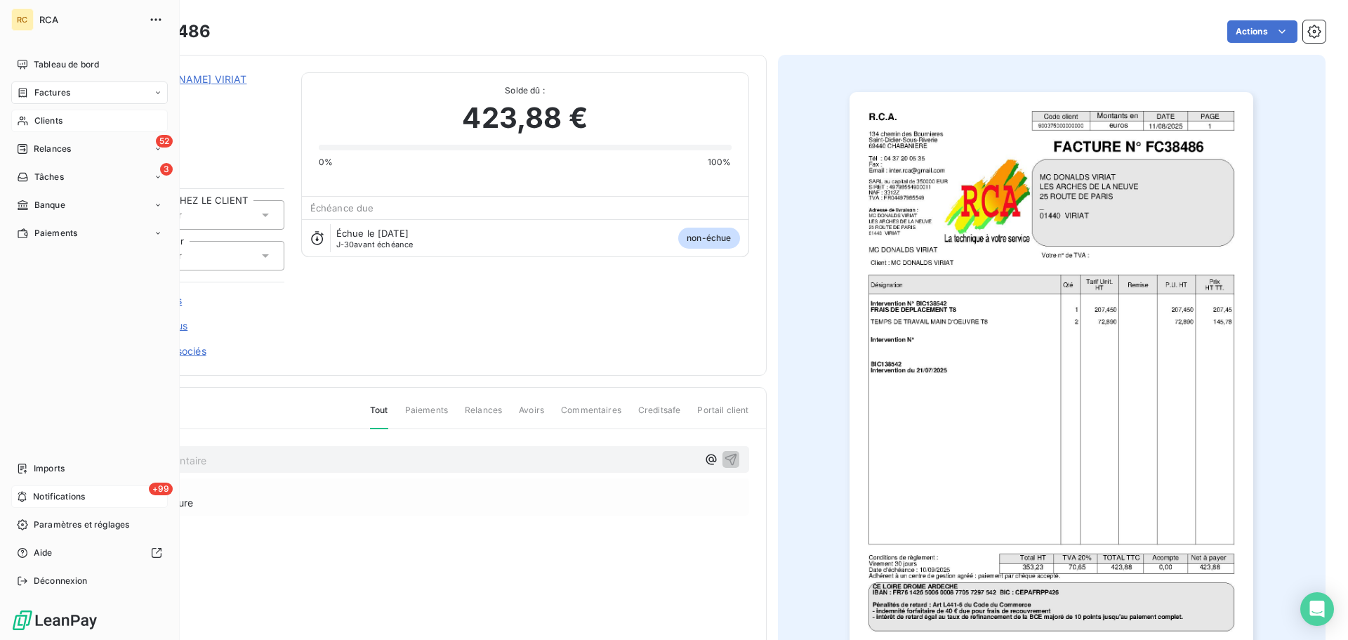
drag, startPoint x: 48, startPoint y: 466, endPoint x: 15, endPoint y: 504, distance: 51.3
click at [48, 466] on span "Imports" at bounding box center [49, 468] width 31 height 13
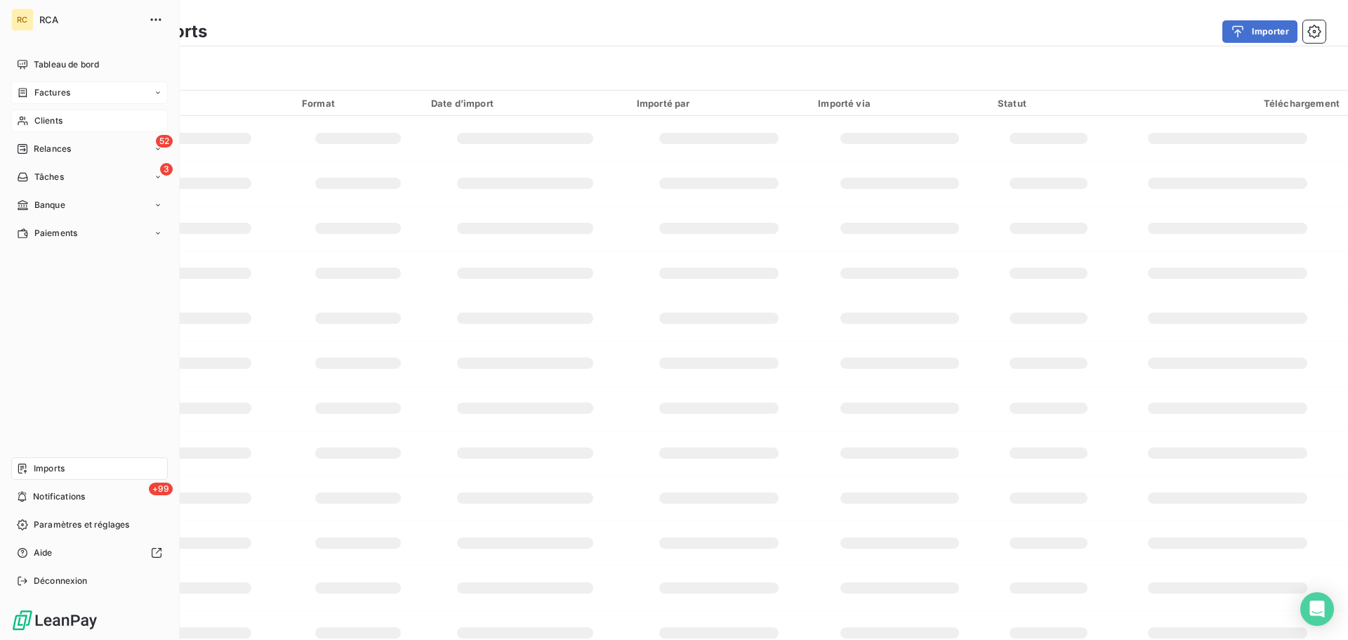
click at [51, 463] on span "Imports" at bounding box center [49, 468] width 31 height 13
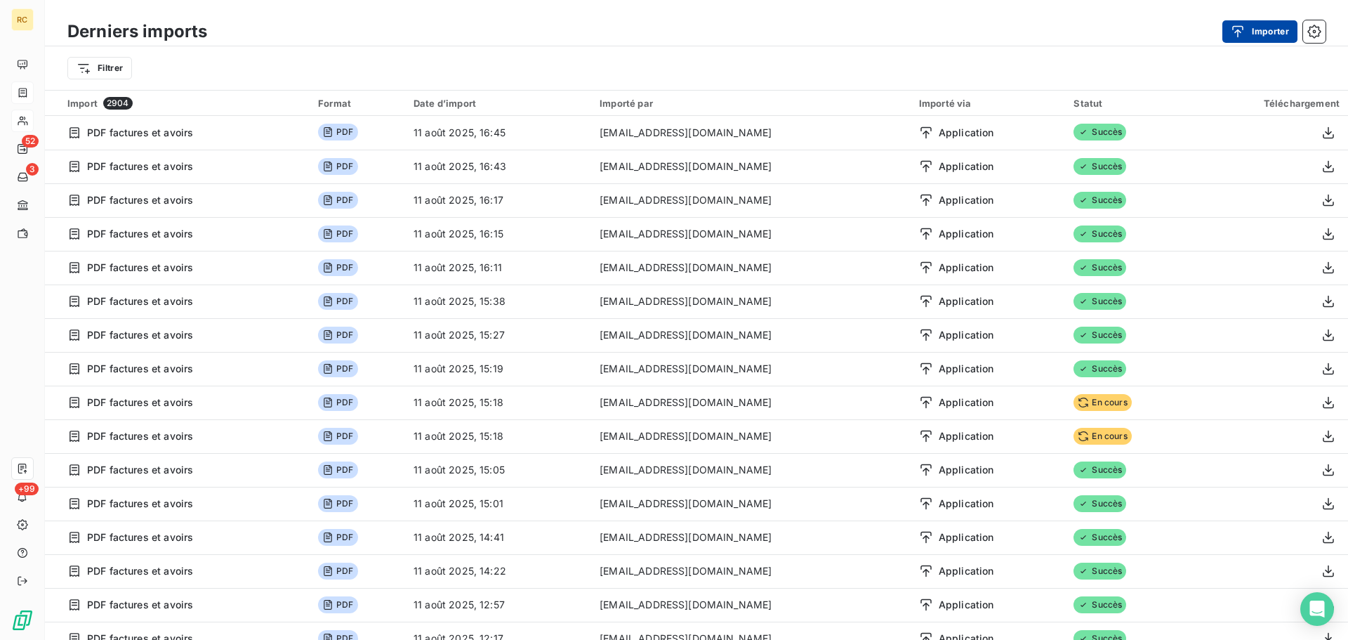
click at [1239, 31] on icon "button" at bounding box center [1238, 31] width 11 height 12
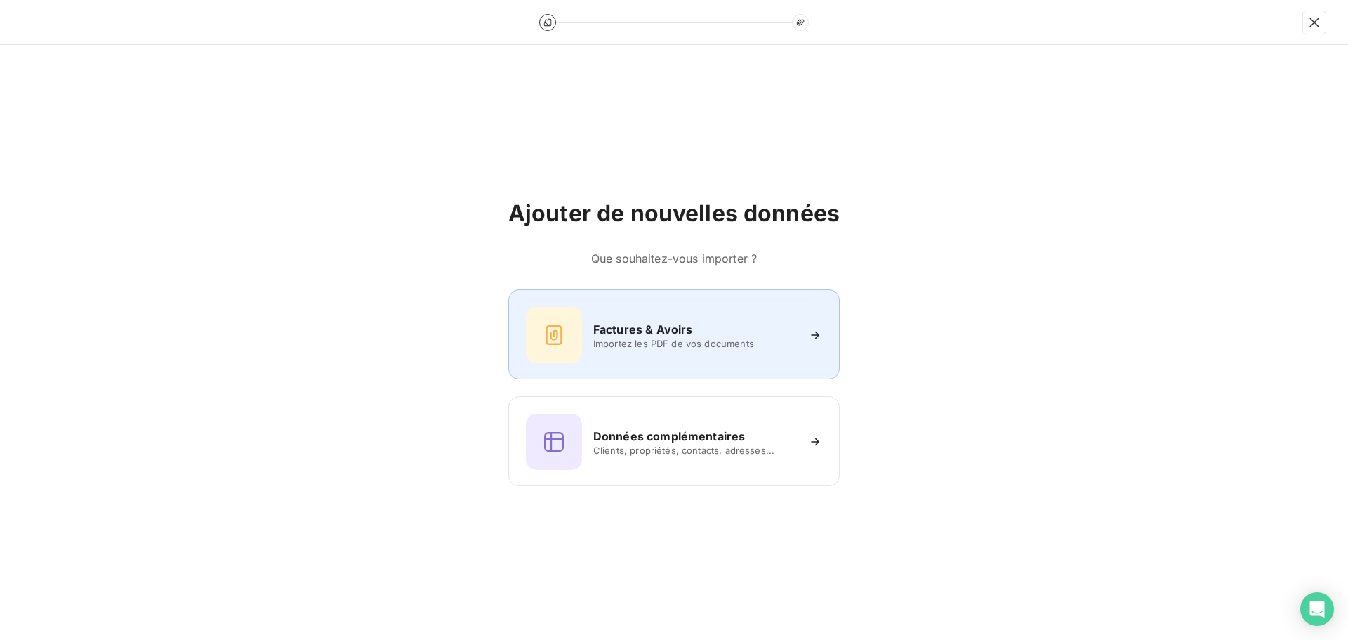
click at [674, 299] on div "Factures & Avoirs Importez les PDF de vos documents" at bounding box center [673, 334] width 331 height 90
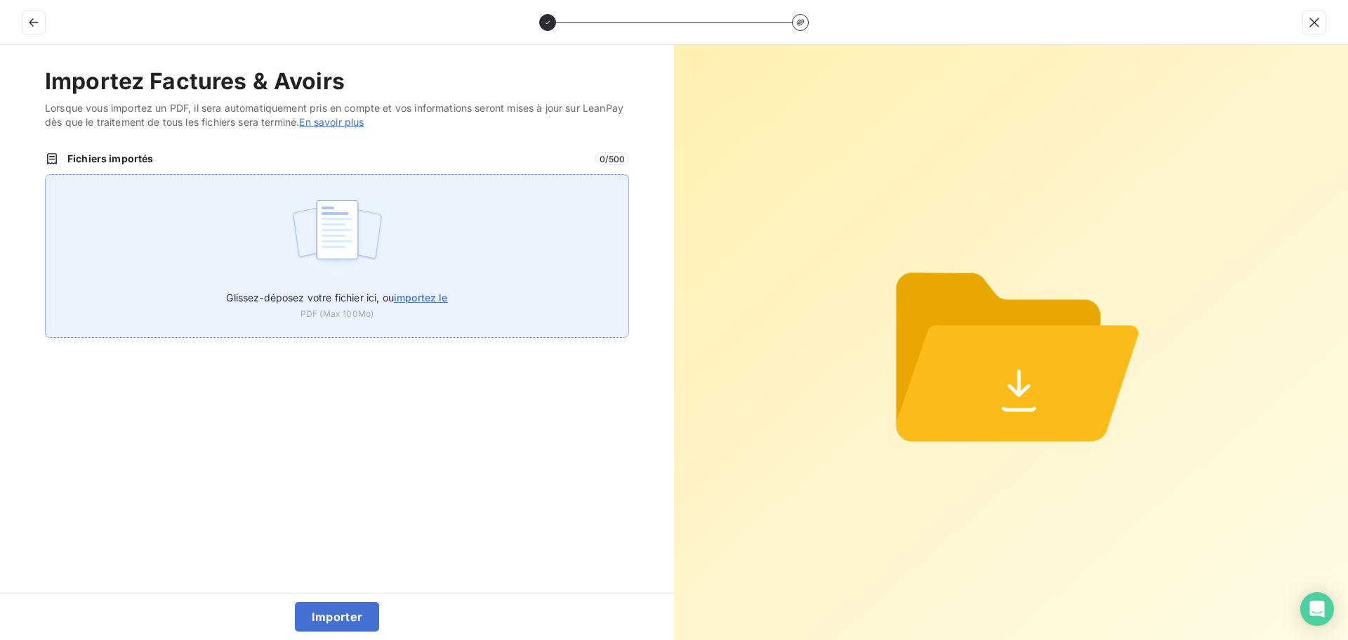
click at [325, 262] on img at bounding box center [337, 237] width 93 height 90
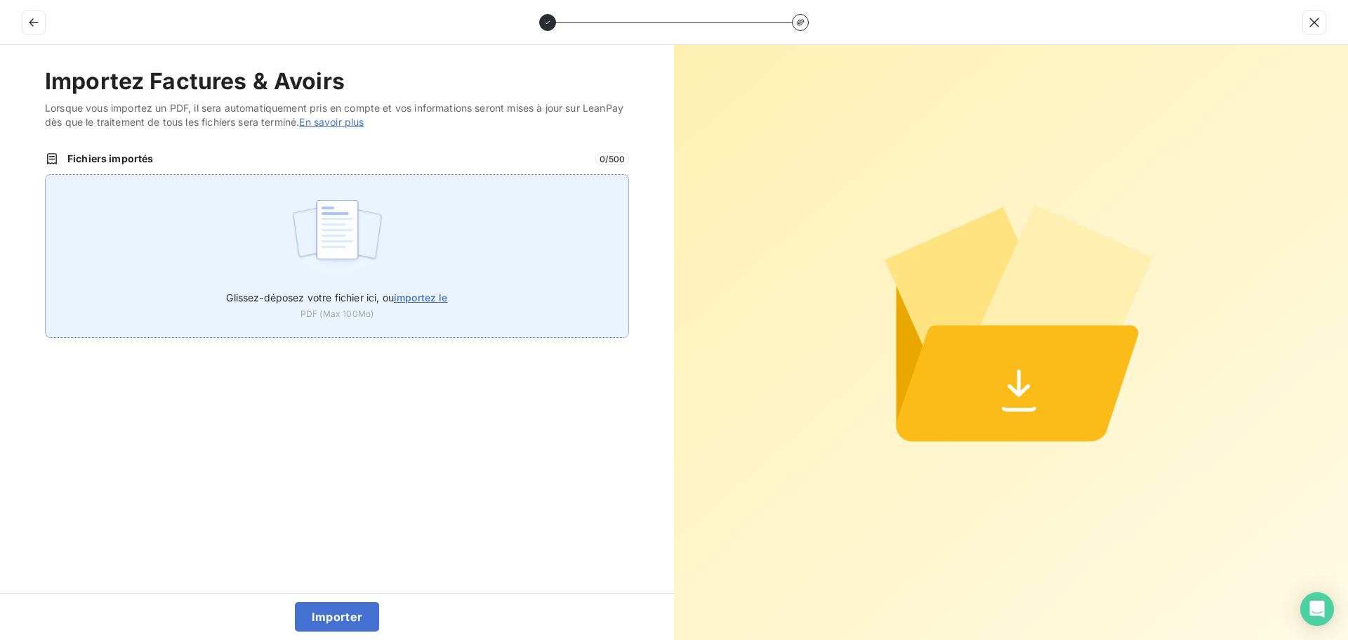
type input "C:\fakepath\FC38487.pdf"
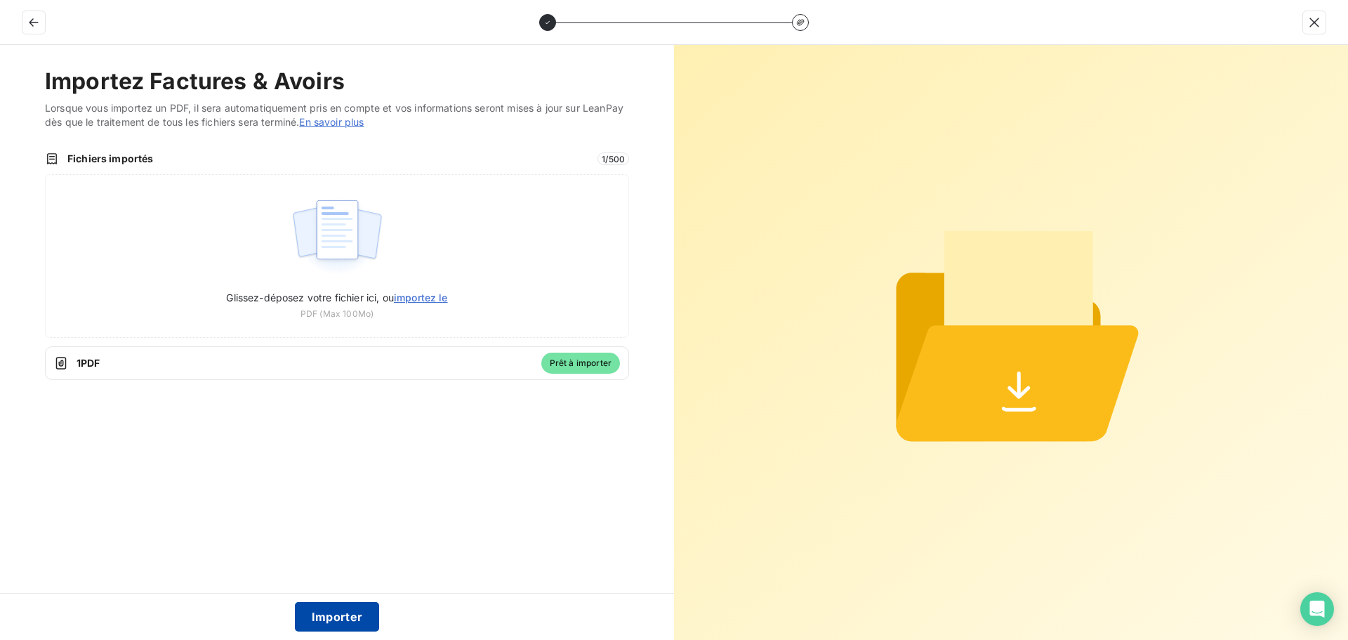
click at [338, 606] on button "Importer" at bounding box center [337, 616] width 85 height 29
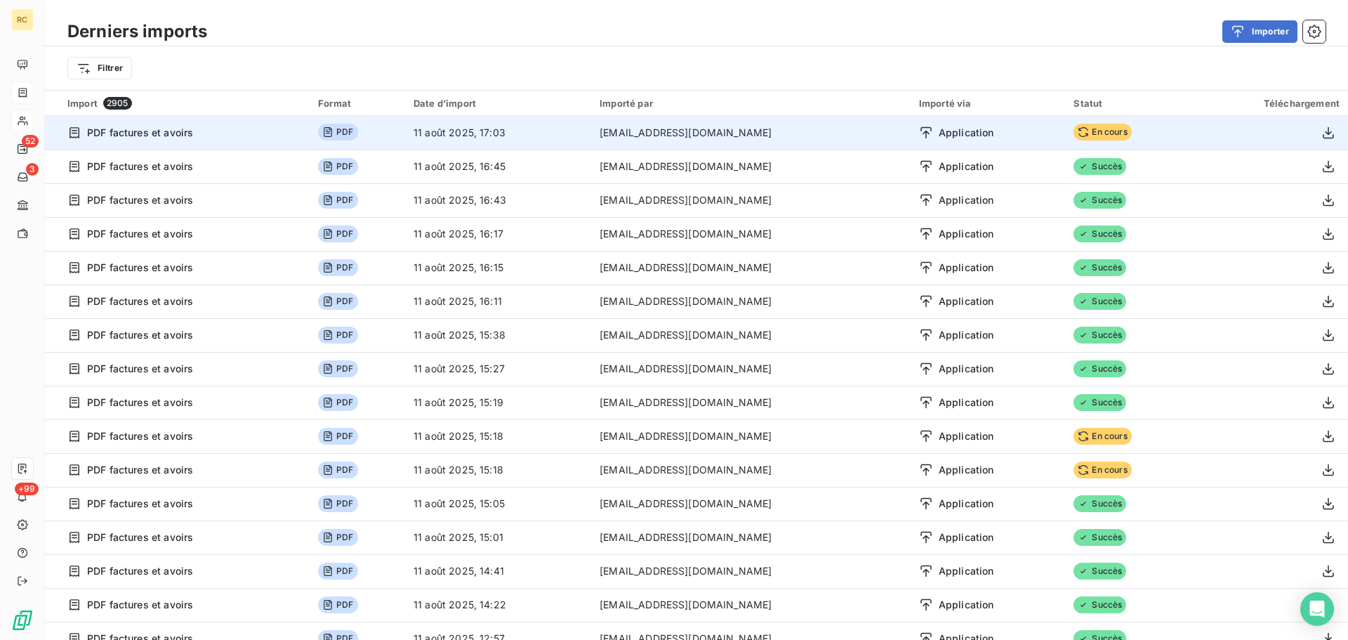
click at [1076, 128] on span "En cours" at bounding box center [1103, 132] width 58 height 17
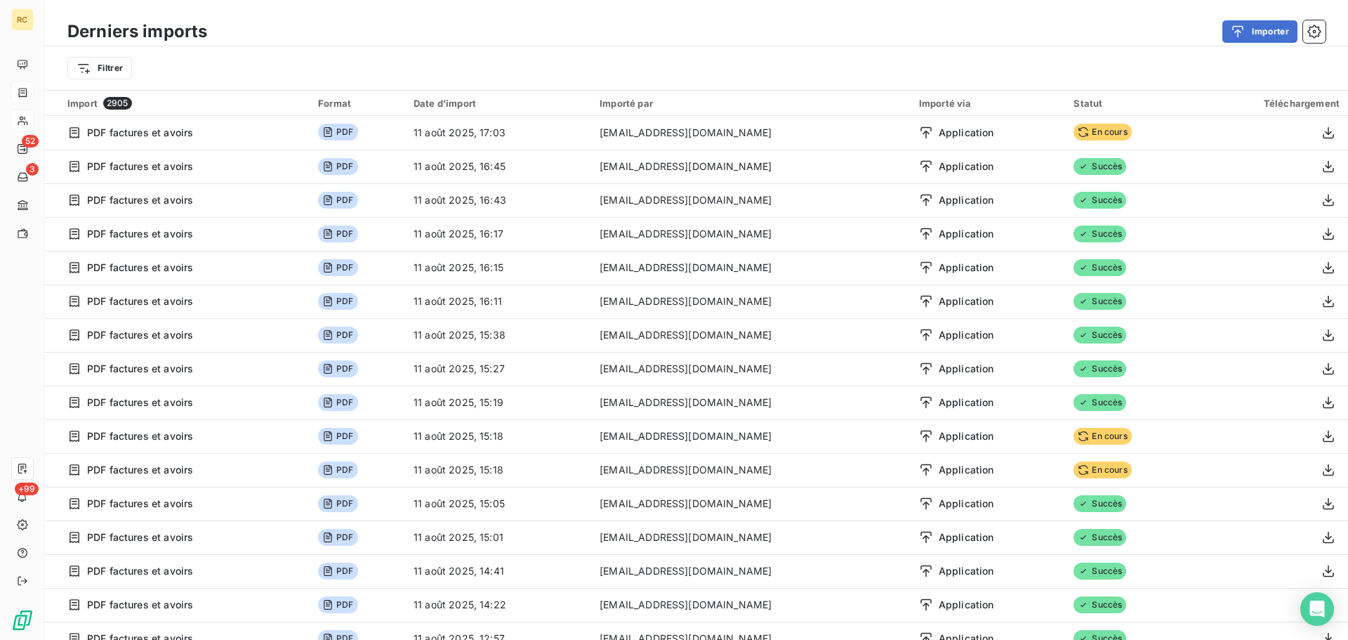
click at [941, 34] on div "Importer" at bounding box center [775, 31] width 1102 height 22
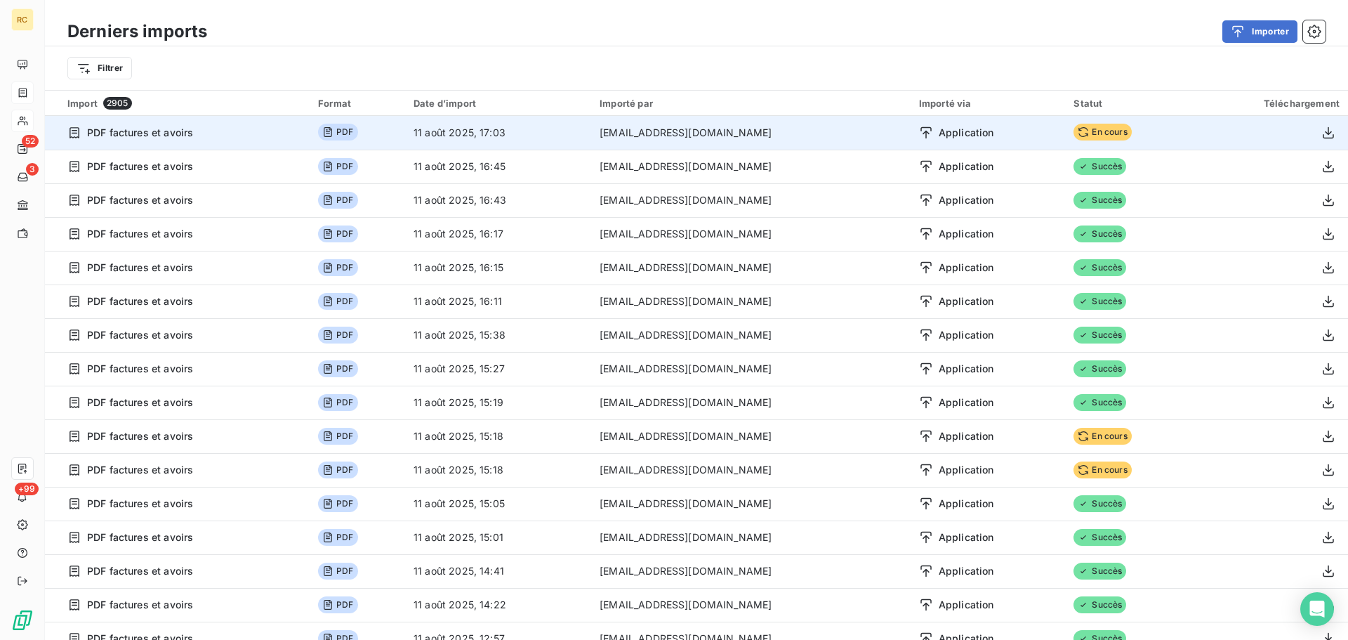
click at [1074, 132] on span "En cours" at bounding box center [1103, 132] width 58 height 17
click at [1114, 131] on td "En cours" at bounding box center [1128, 133] width 126 height 34
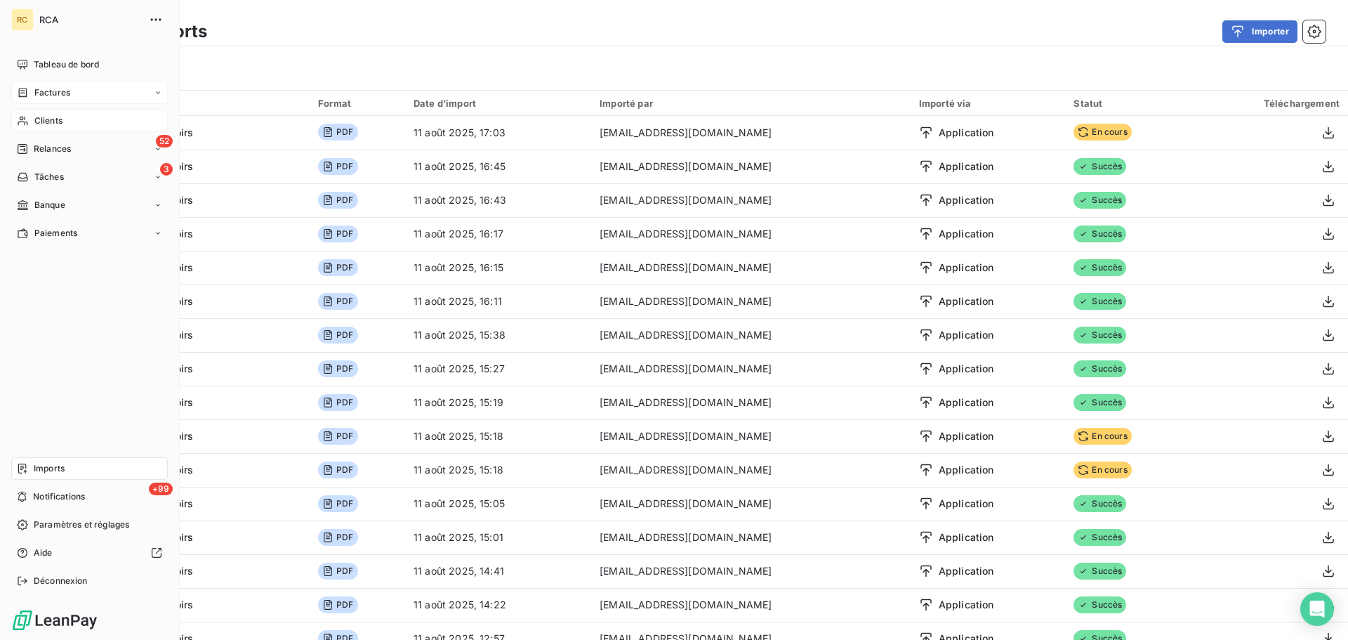
click at [53, 93] on span "Factures" at bounding box center [52, 92] width 36 height 13
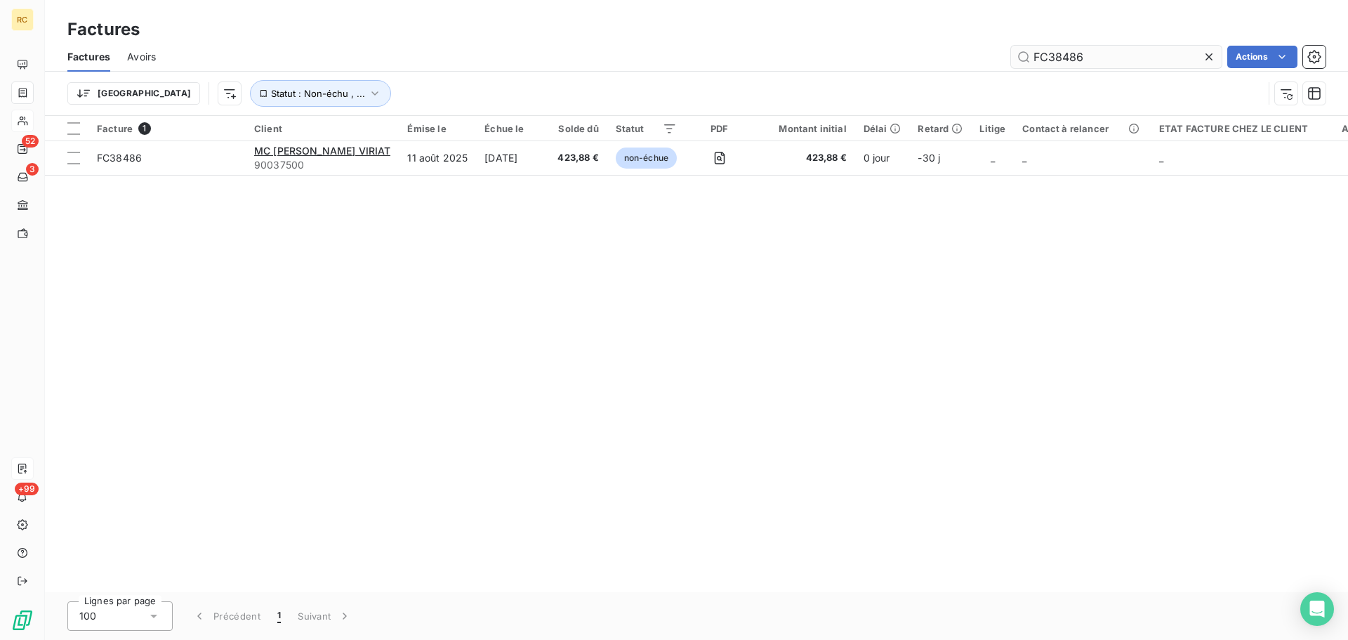
click at [1109, 57] on input "FC38486" at bounding box center [1116, 57] width 211 height 22
click at [1109, 56] on input "FC38486" at bounding box center [1116, 57] width 211 height 22
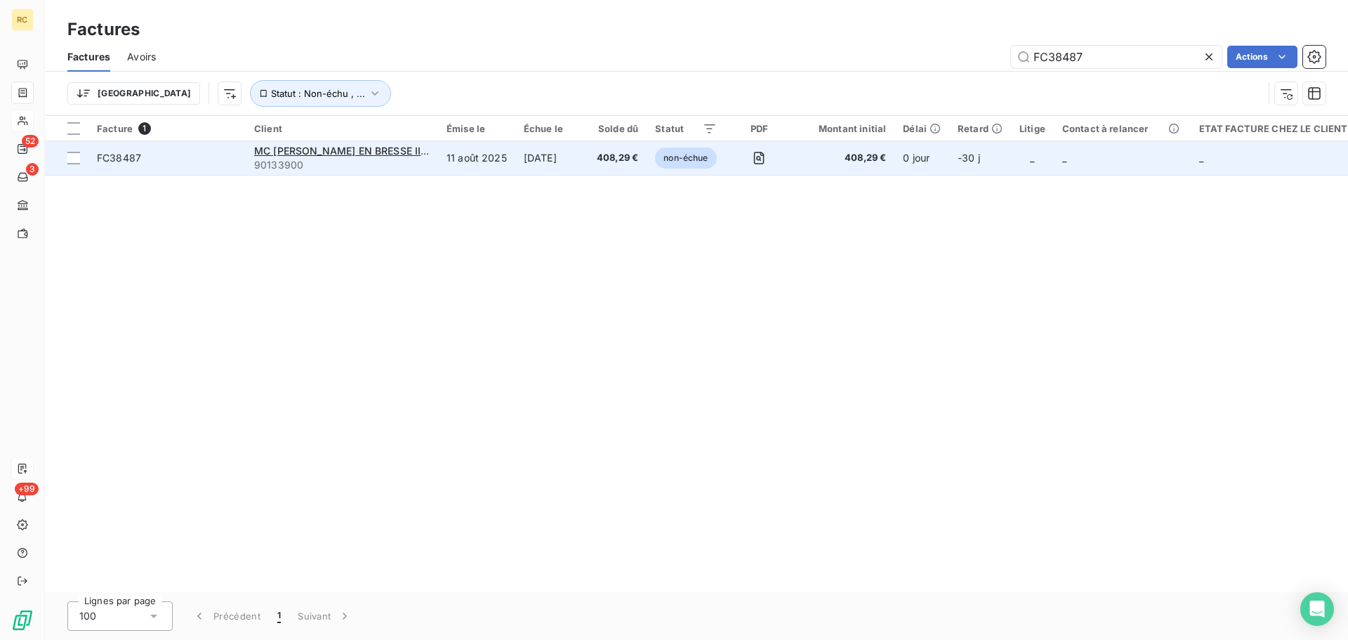
type input "FC38487"
click at [117, 159] on span "FC38487" at bounding box center [119, 158] width 44 height 12
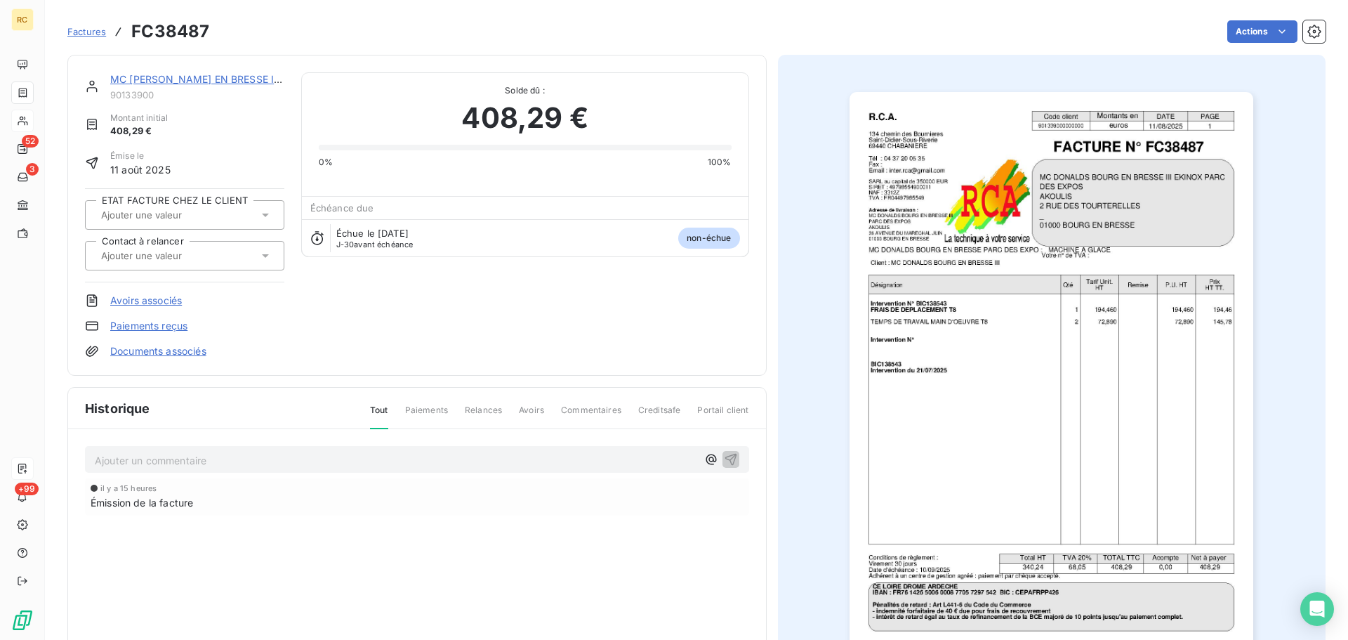
click at [169, 353] on link "Documents associés" at bounding box center [158, 351] width 96 height 14
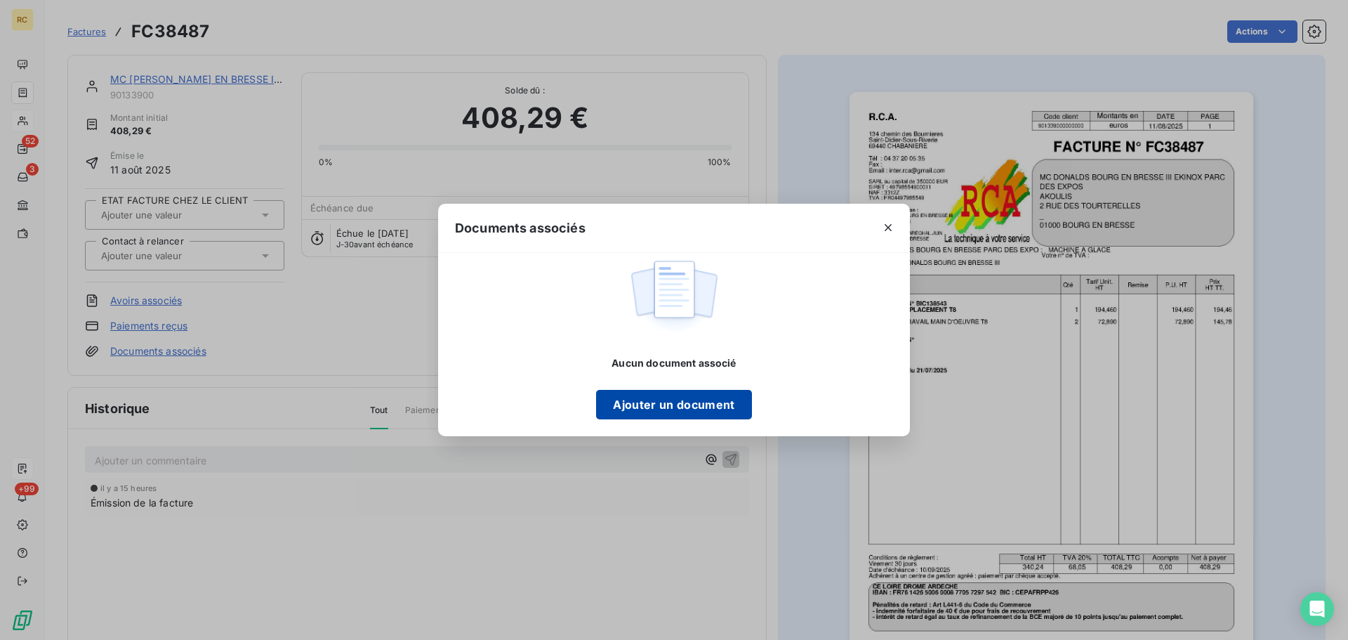
click at [678, 397] on button "Ajouter un document" at bounding box center [673, 404] width 155 height 29
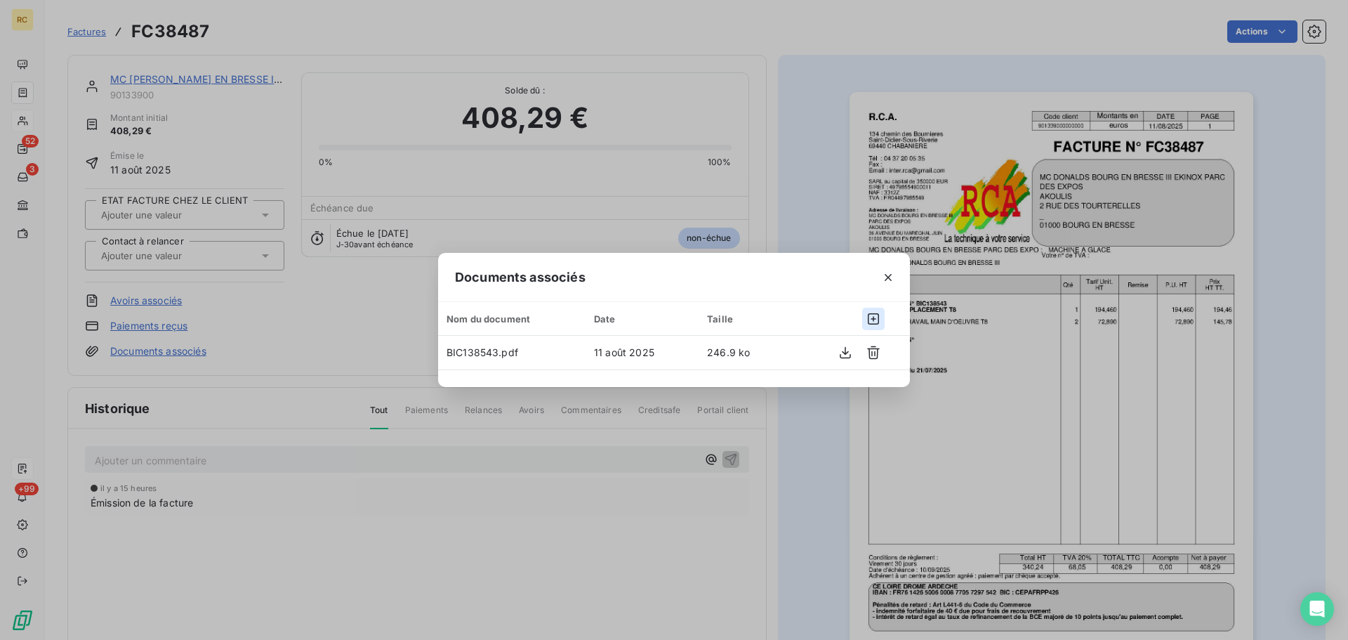
click at [868, 317] on icon "button" at bounding box center [873, 318] width 11 height 11
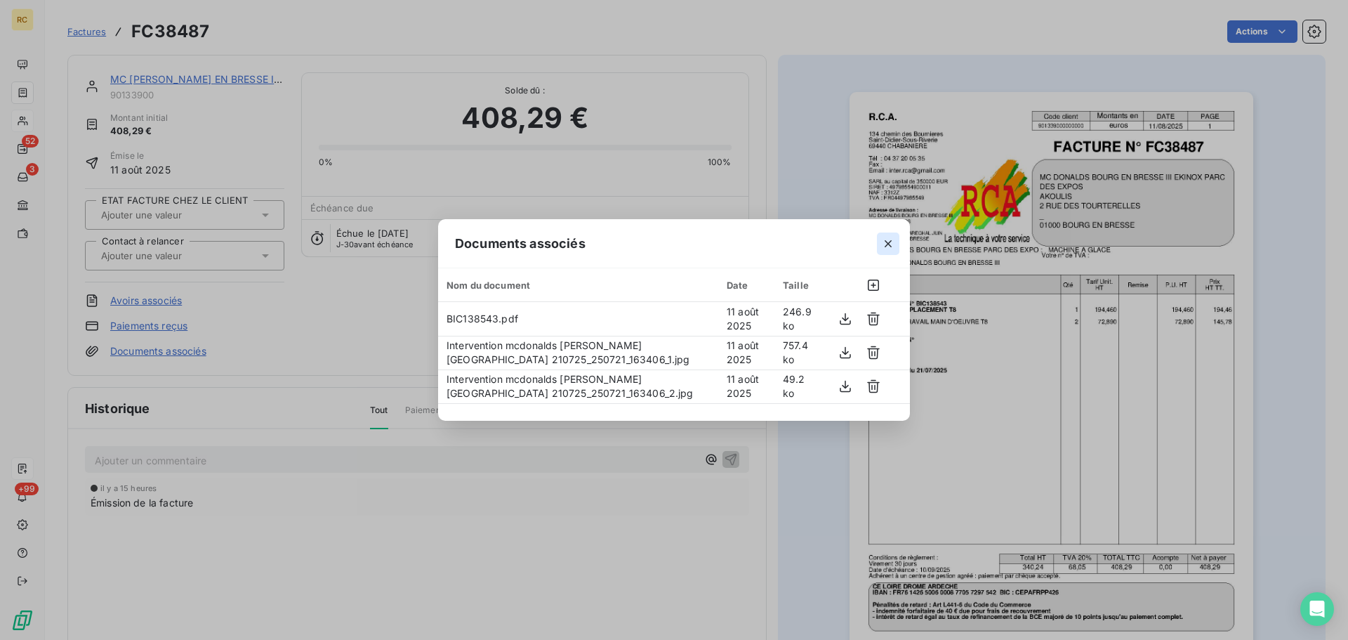
click at [897, 246] on button "button" at bounding box center [888, 243] width 22 height 22
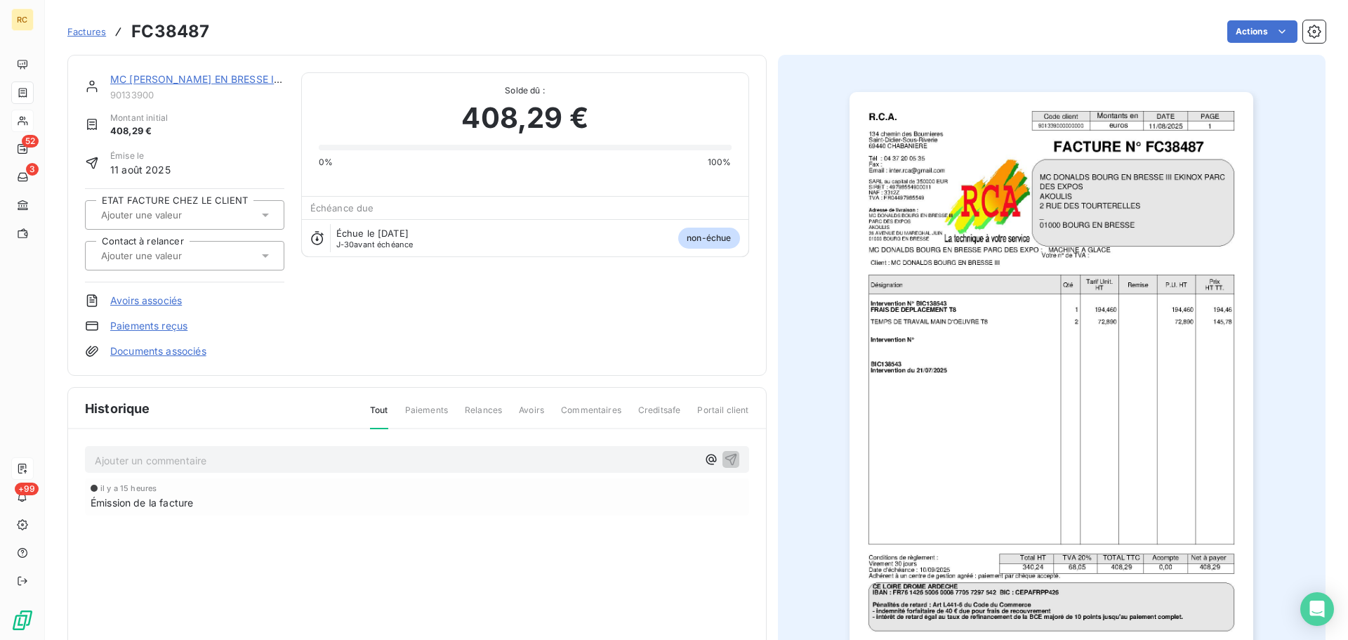
click at [291, 325] on div "MC [PERSON_NAME] EN BRESSE III EKINOX PARC 90133900 Montant initial 408,29 € Ém…" at bounding box center [417, 215] width 664 height 286
click at [149, 354] on link "Documents associés" at bounding box center [158, 351] width 96 height 14
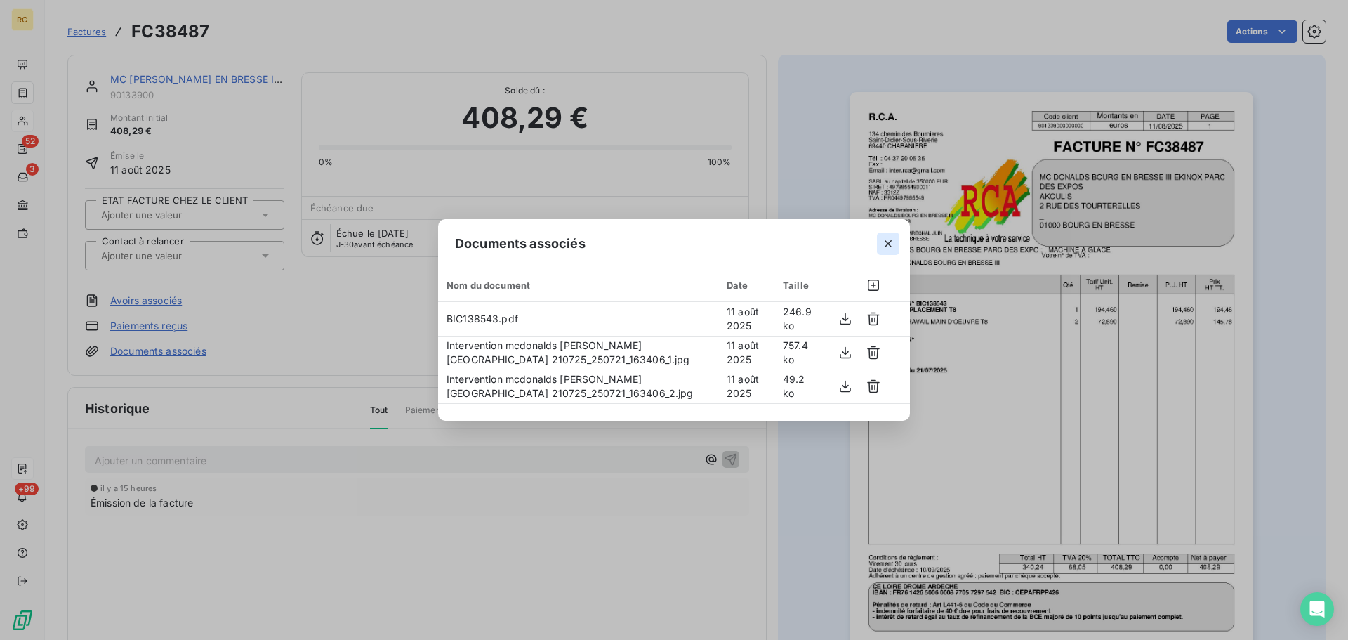
click at [887, 244] on icon "button" at bounding box center [888, 244] width 14 height 14
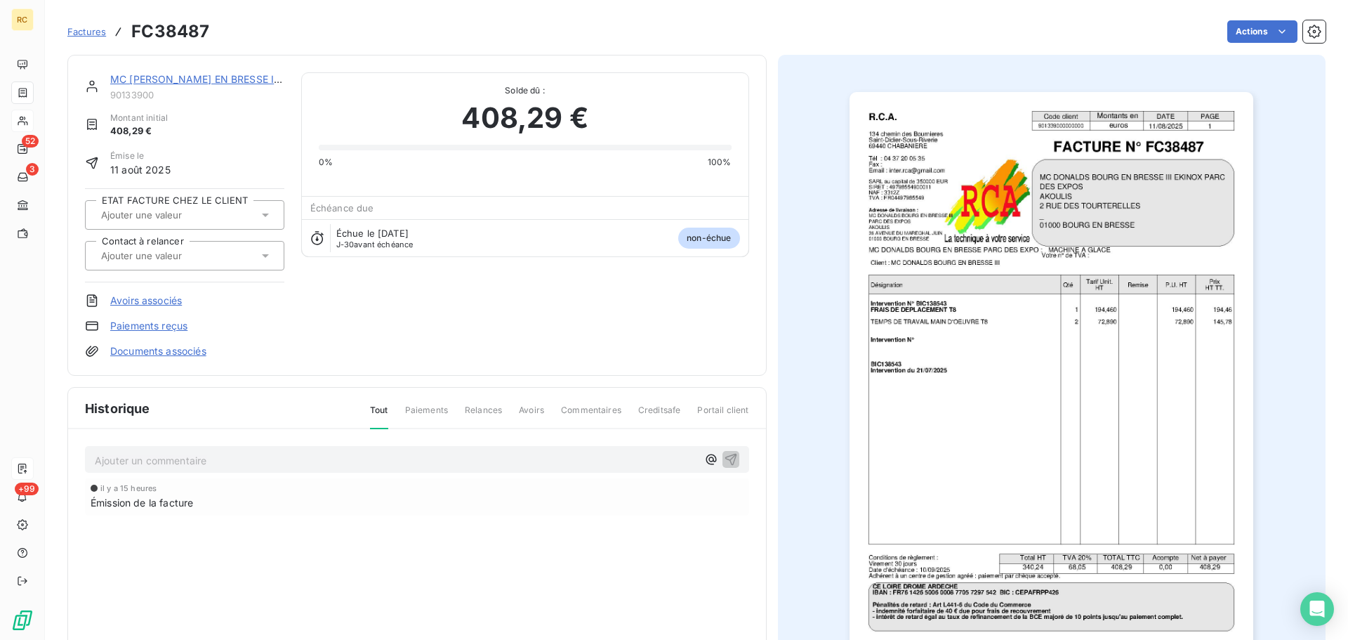
click at [727, 37] on div "Actions" at bounding box center [776, 31] width 1100 height 22
